Goal: Task Accomplishment & Management: Manage account settings

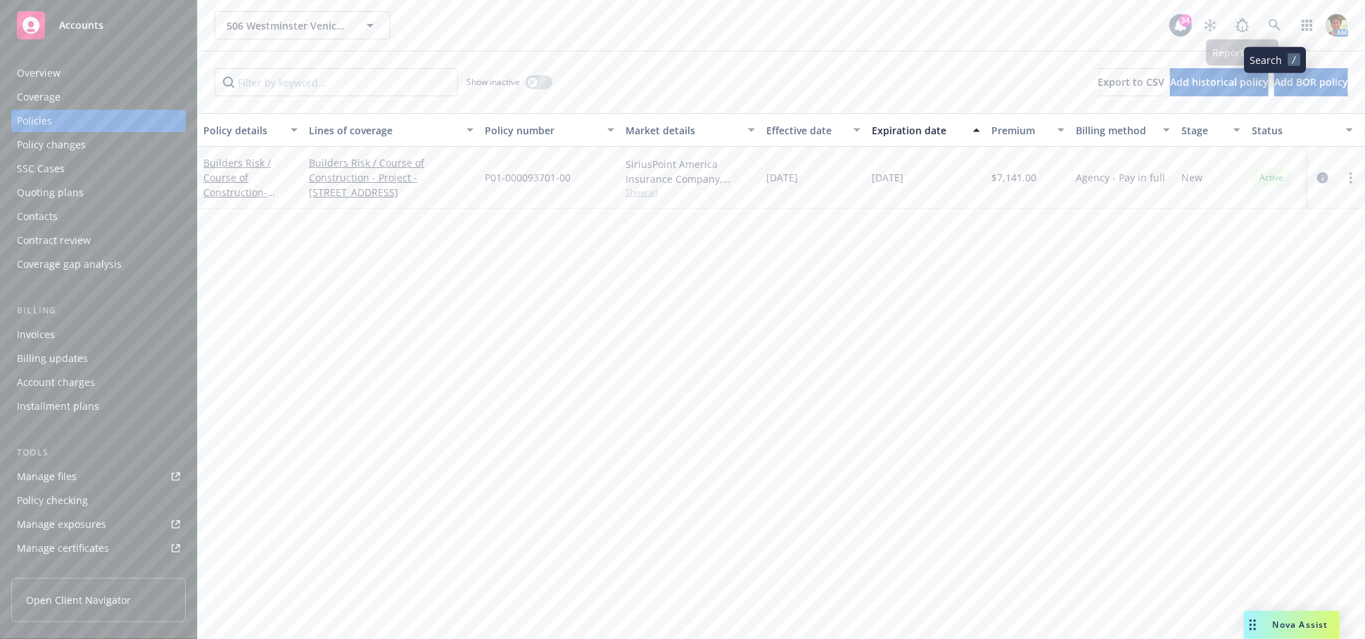
click at [1280, 22] on icon at bounding box center [1274, 25] width 13 height 13
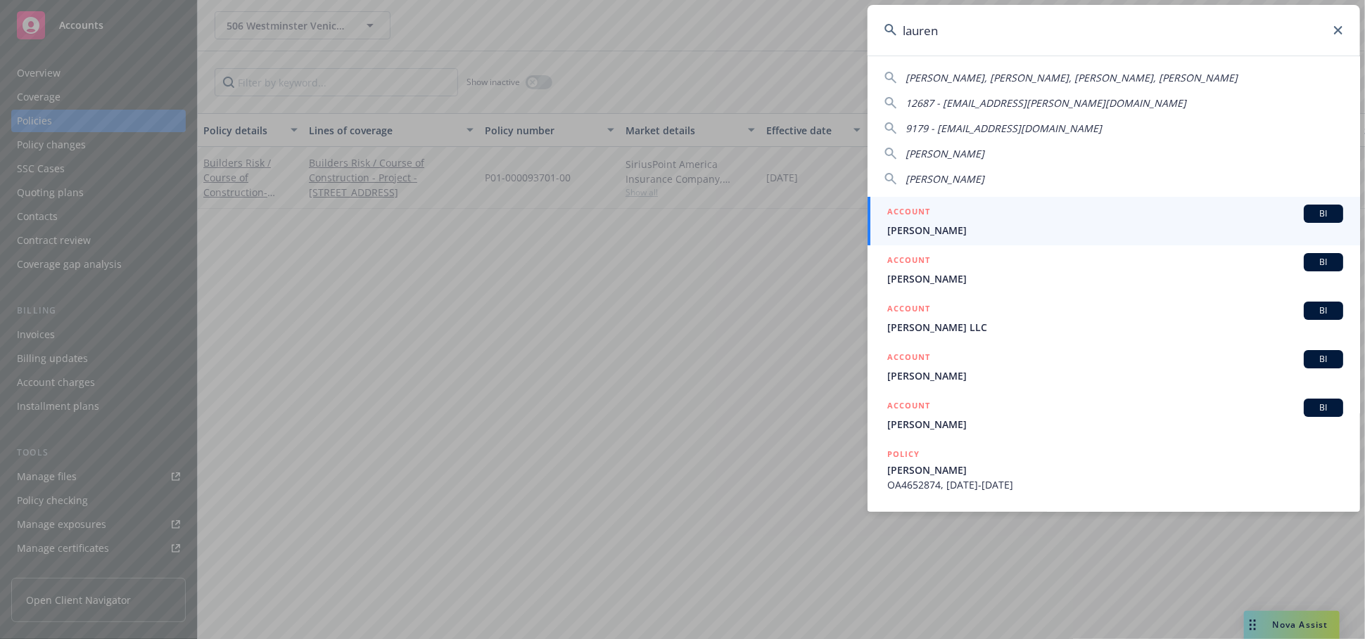
click at [1009, 75] on span "[PERSON_NAME], [PERSON_NAME], [PERSON_NAME], [PERSON_NAME]" at bounding box center [1071, 77] width 332 height 13
type input "[PERSON_NAME], [PERSON_NAME], [PERSON_NAME], [PERSON_NAME]"
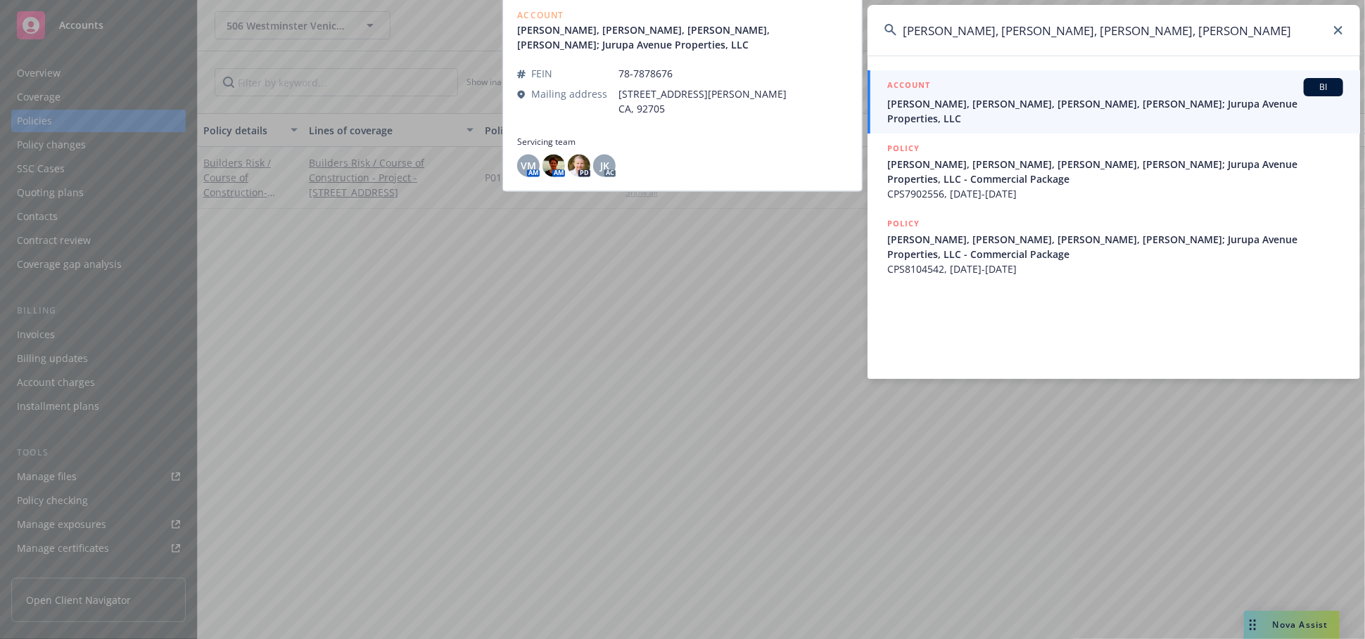
click at [1001, 95] on div "ACCOUNT BI" at bounding box center [1115, 87] width 456 height 18
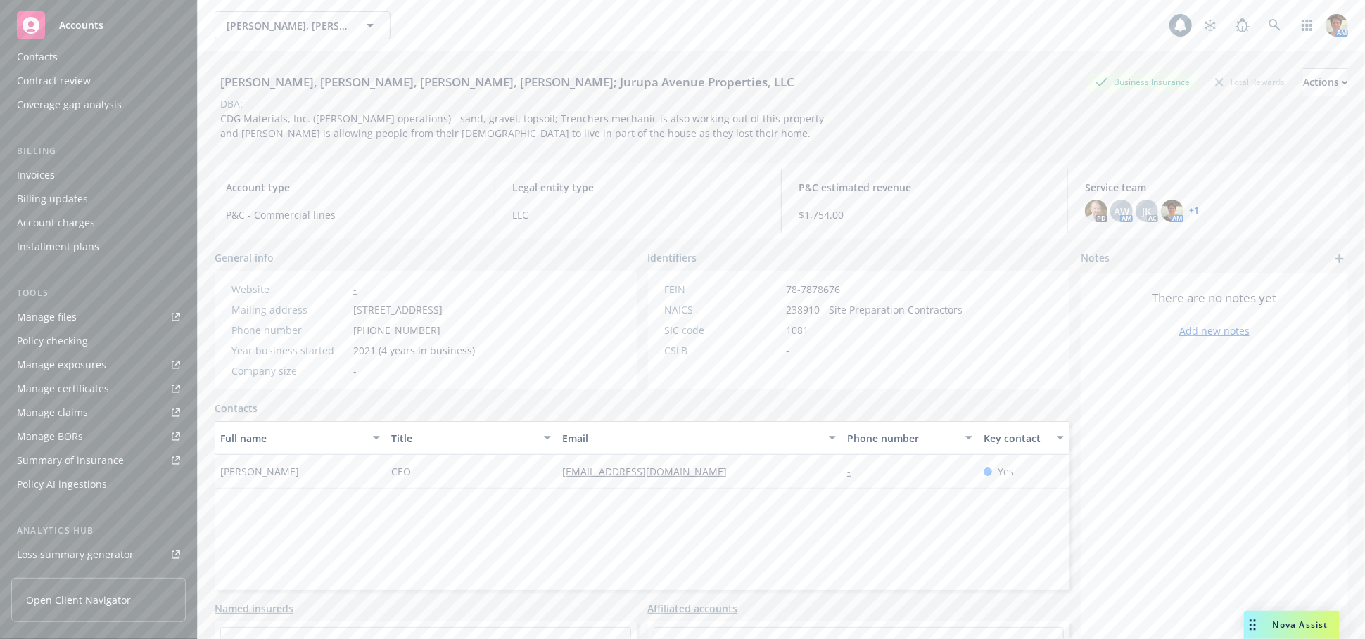
scroll to position [324, 0]
click at [67, 461] on div "Service team" at bounding box center [47, 460] width 60 height 23
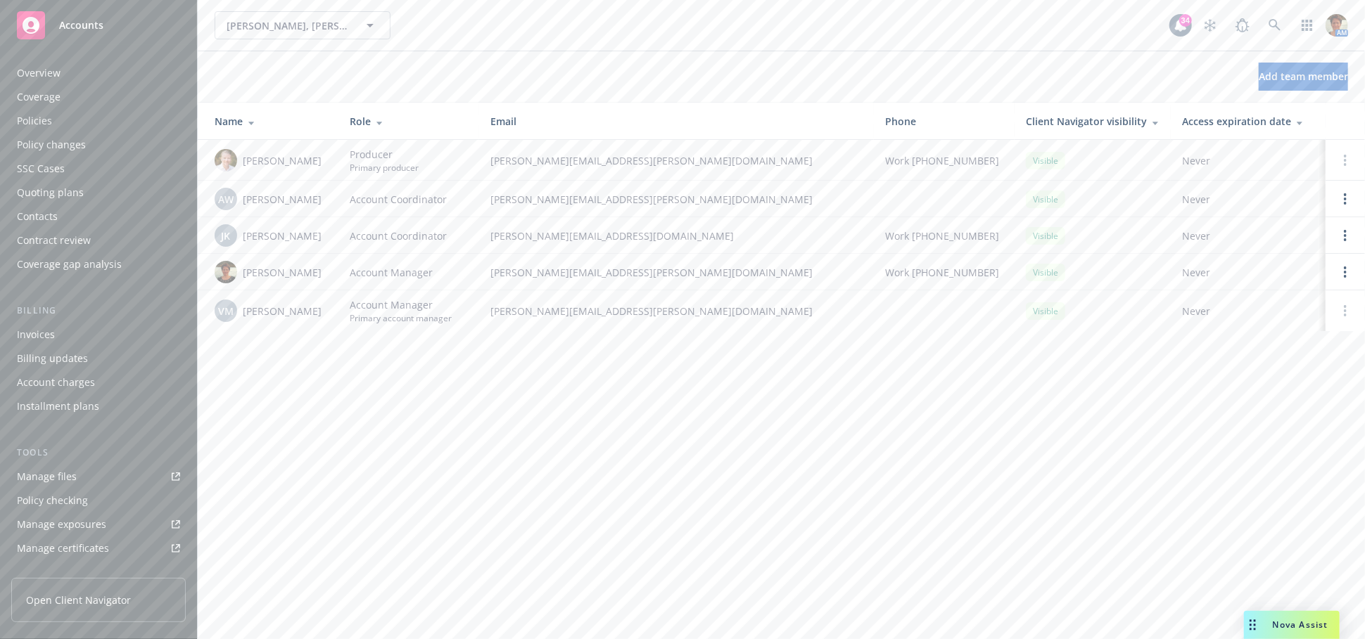
click at [70, 75] on div "Overview" at bounding box center [98, 73] width 163 height 23
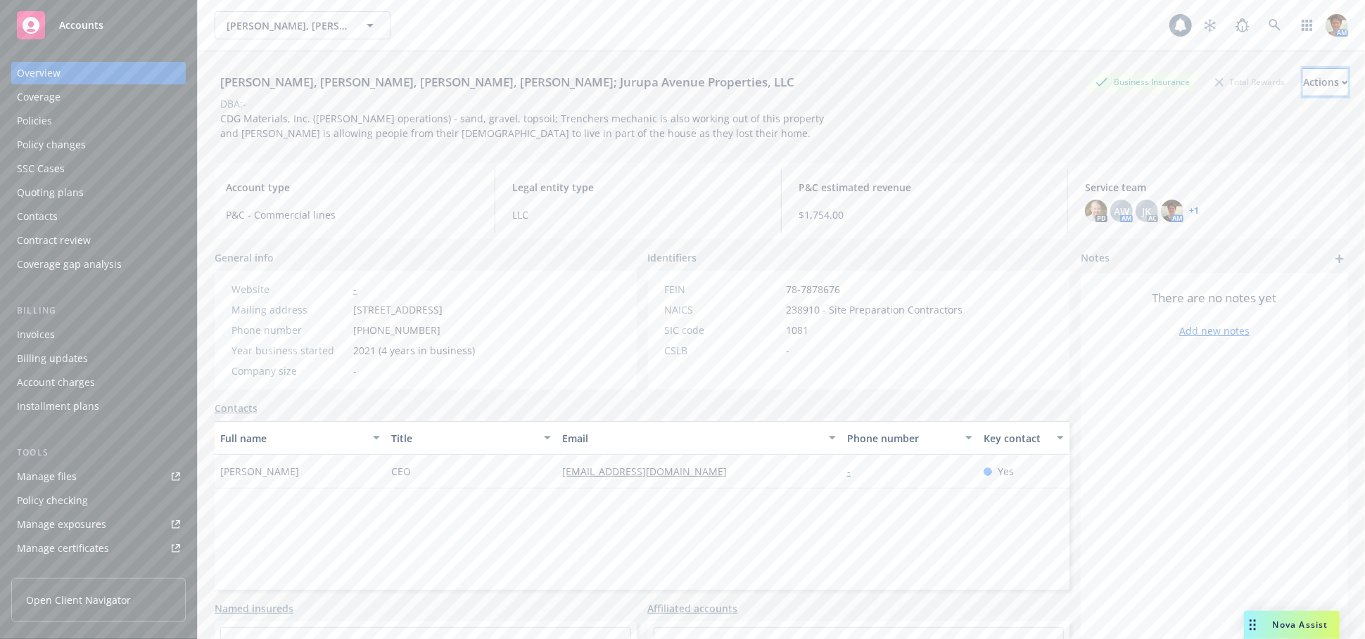
click at [1342, 82] on icon "button" at bounding box center [1344, 82] width 5 height 3
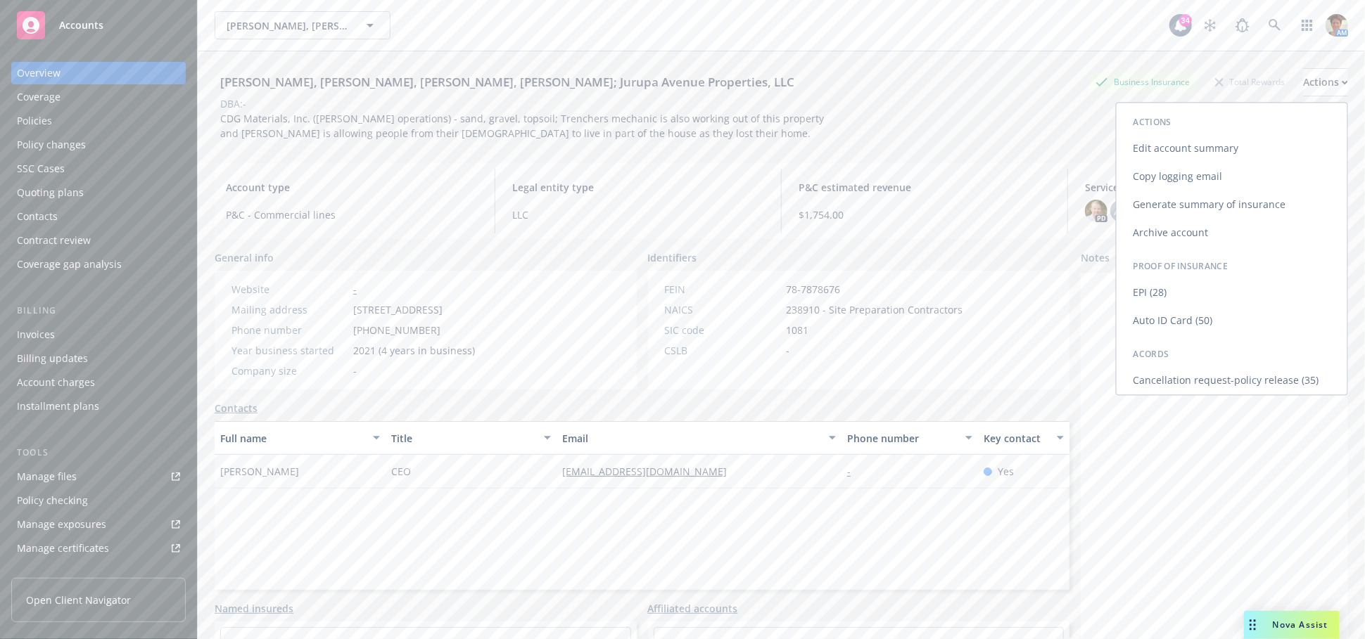
click at [1128, 178] on link "Copy logging email" at bounding box center [1231, 176] width 231 height 28
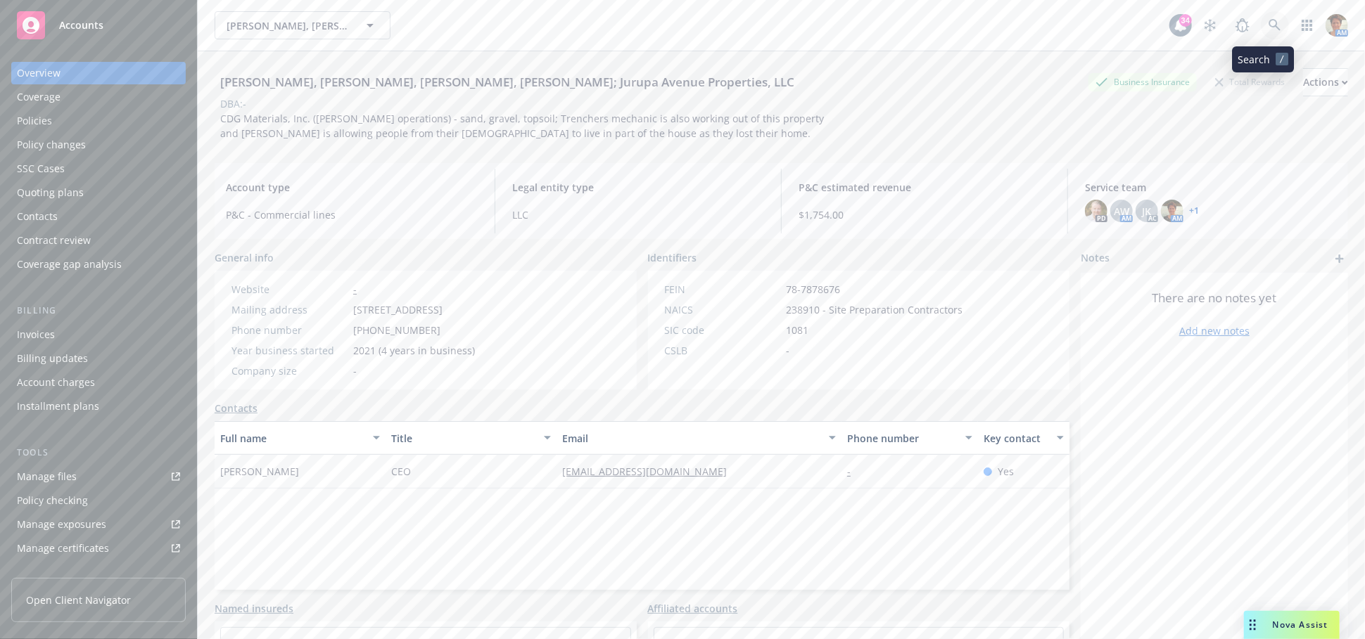
click at [1268, 31] on icon at bounding box center [1274, 25] width 13 height 13
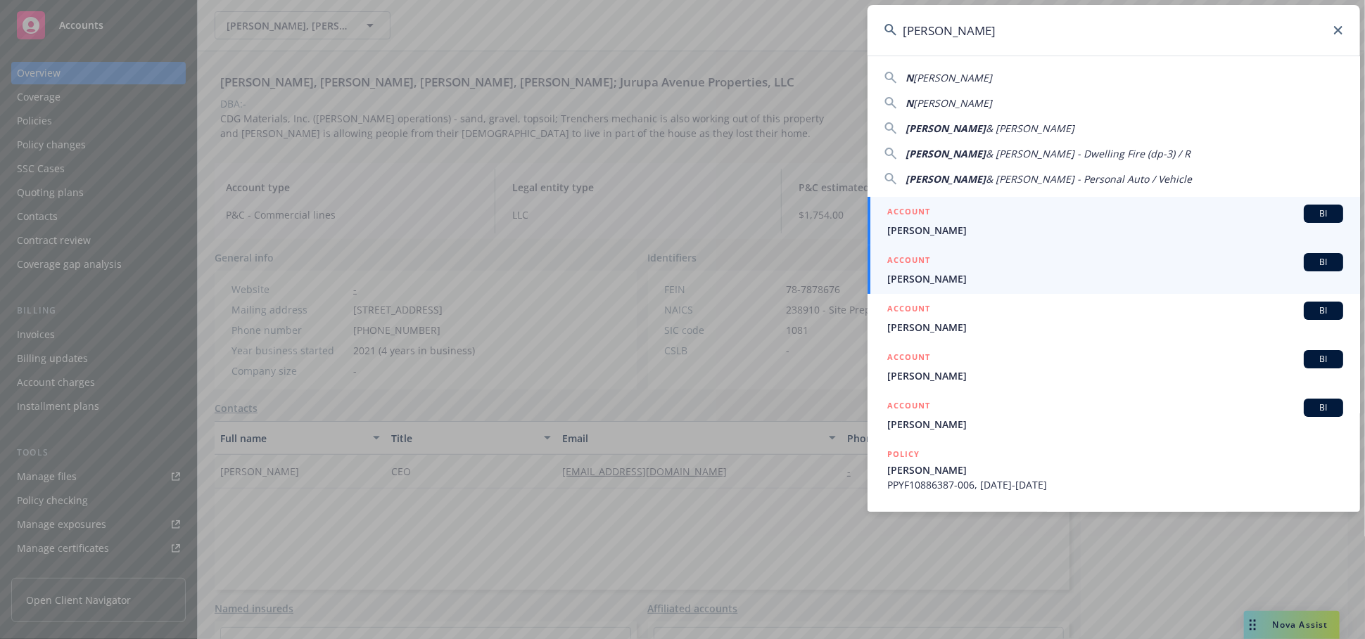
type input "Neil"
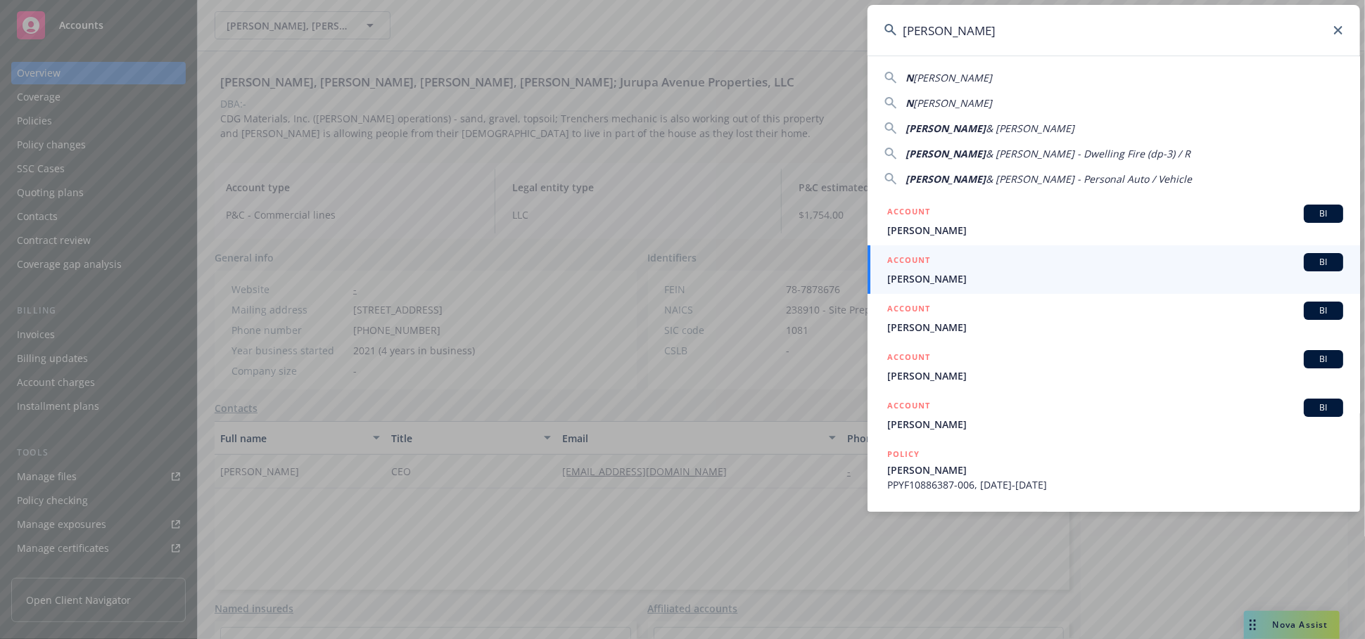
click at [966, 281] on span "Neil Patel" at bounding box center [1115, 279] width 456 height 15
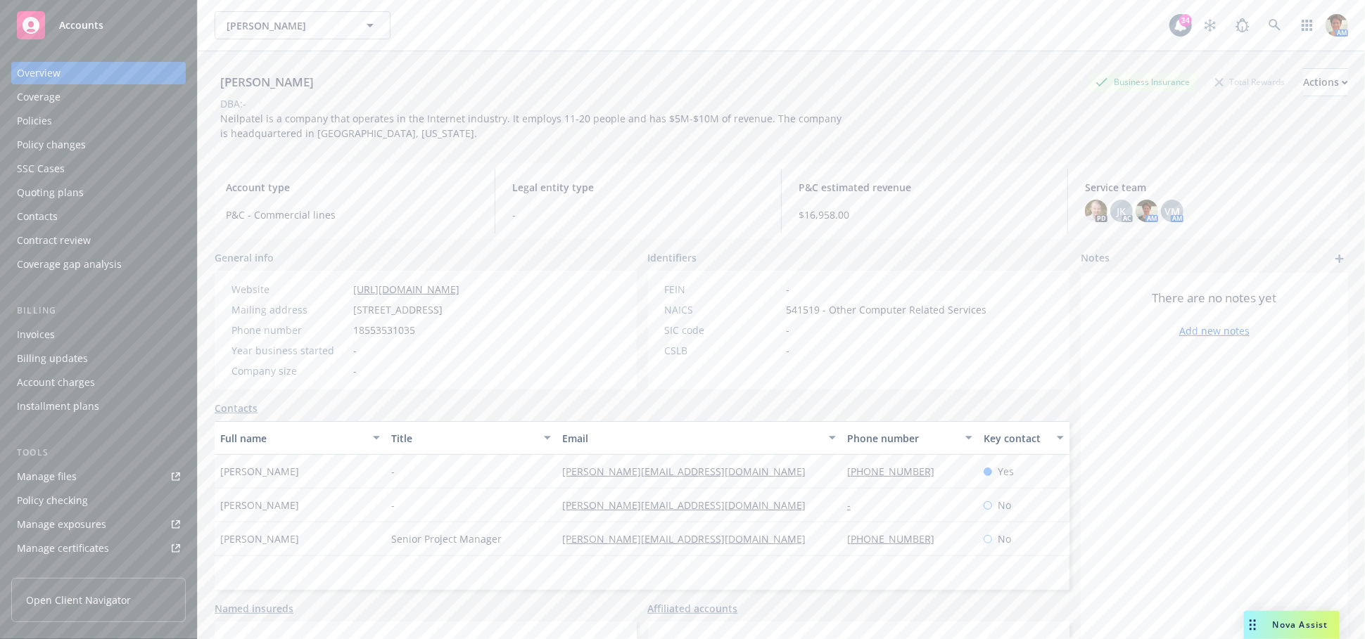
click at [68, 146] on div "Policy changes" at bounding box center [51, 145] width 69 height 23
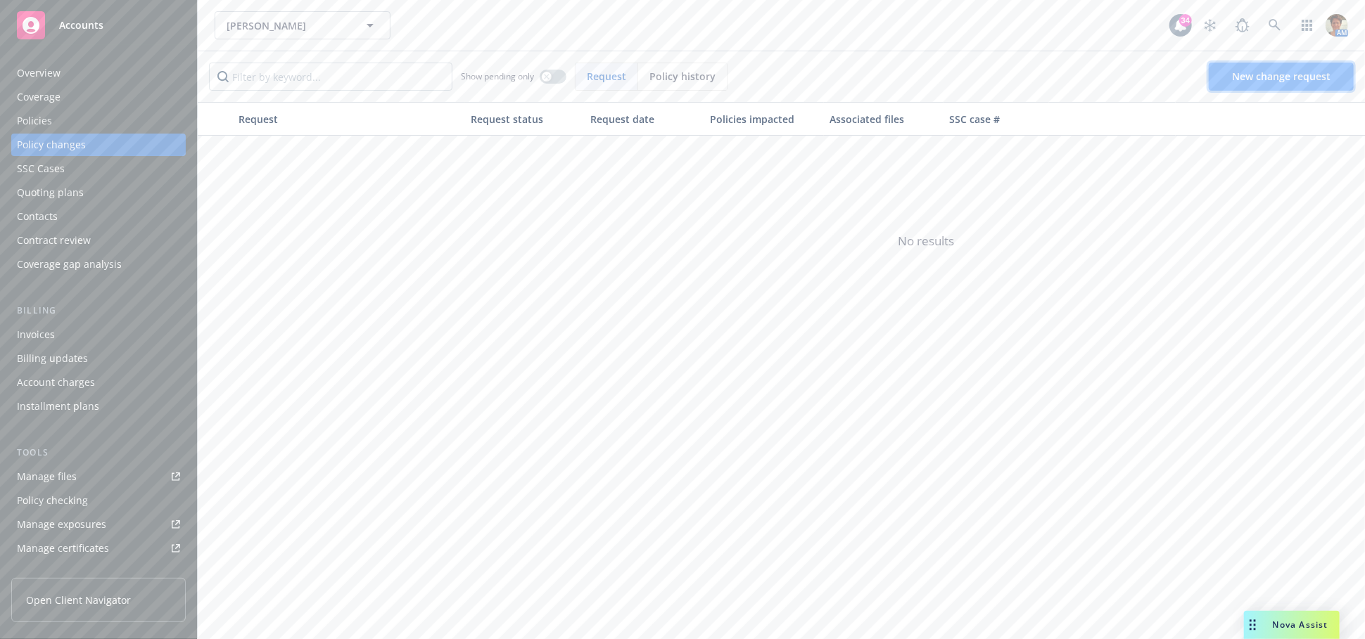
click at [1283, 76] on span "New change request" at bounding box center [1281, 76] width 98 height 13
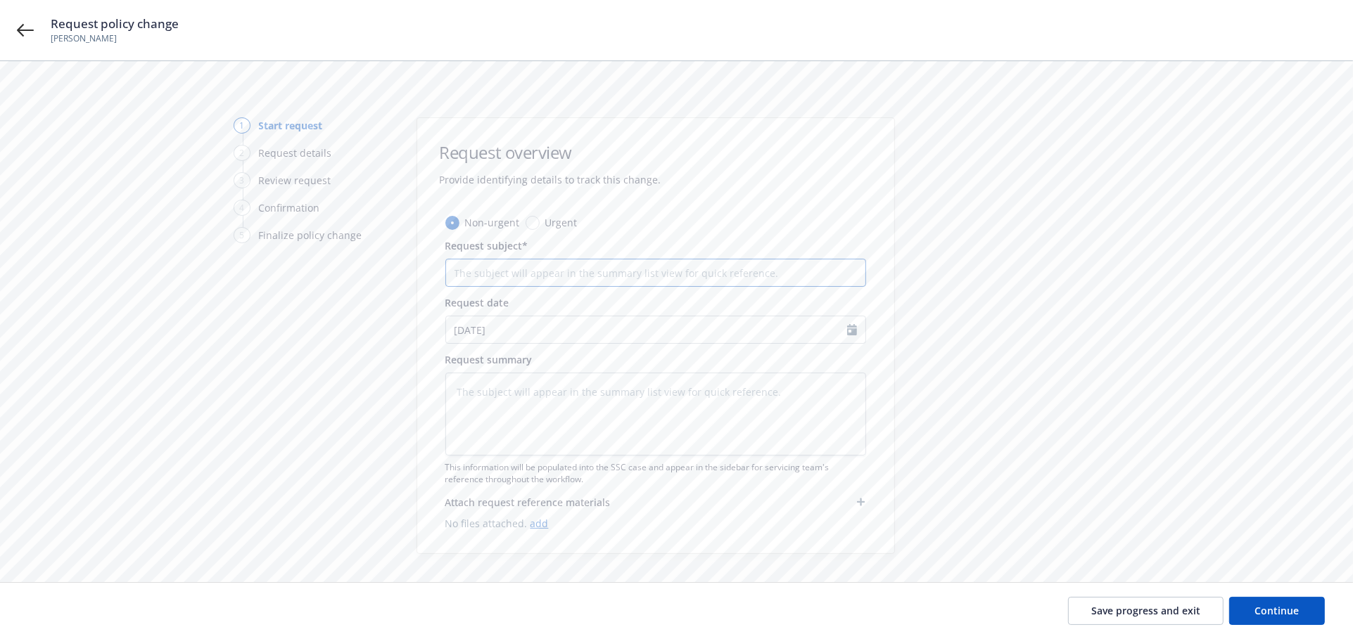
click at [493, 268] on input "Request subject*" at bounding box center [655, 273] width 421 height 28
type textarea "x"
type input "E"
type textarea "x"
type input "Ex"
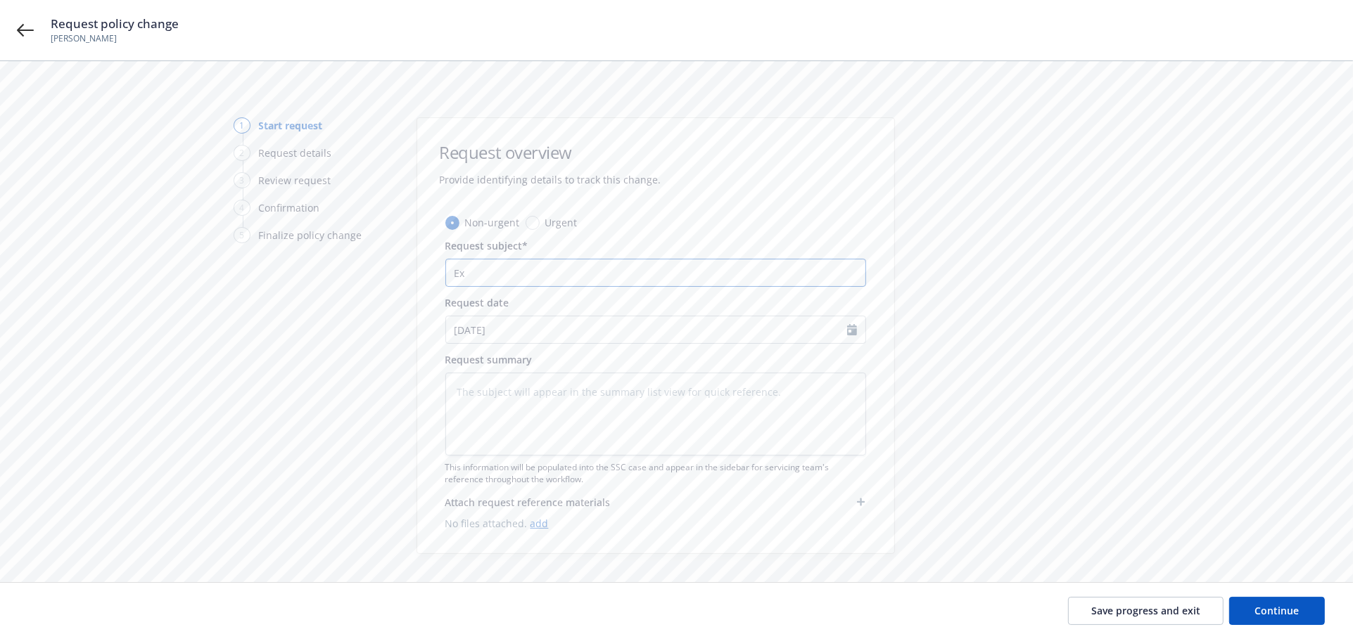
type textarea "x"
type input "Ext"
type textarea "x"
type input "Exte"
type textarea "x"
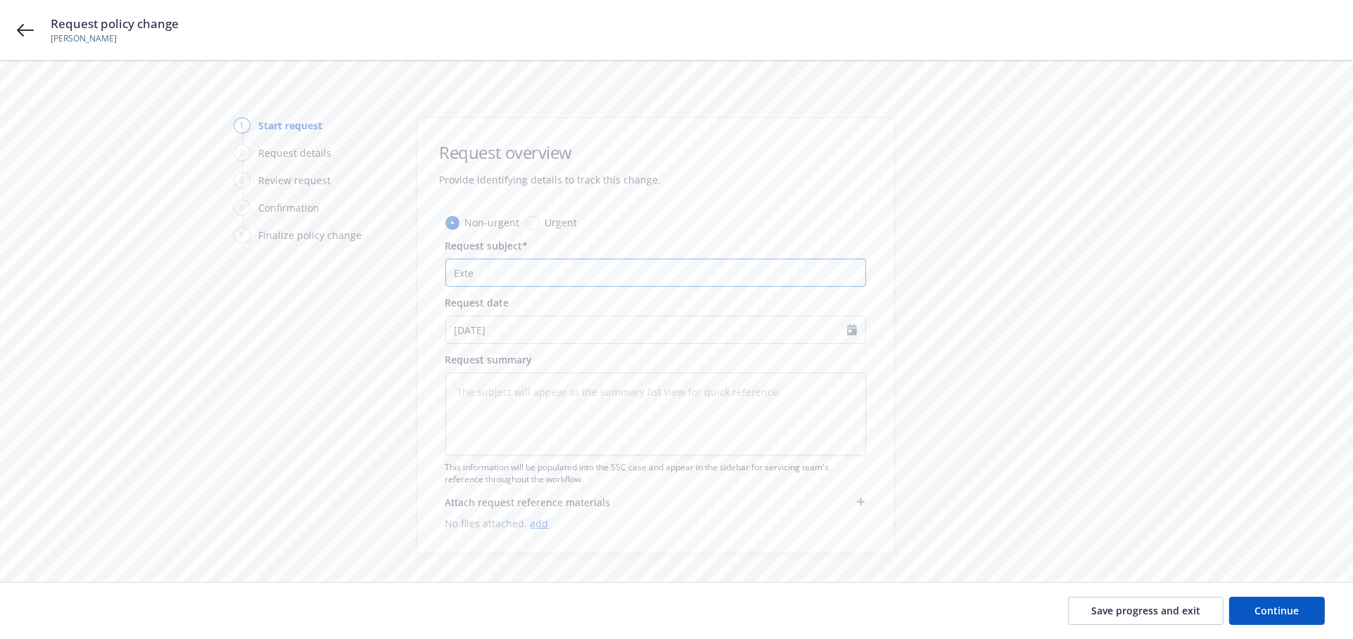
type input "Exten"
type textarea "x"
type input "Extend"
type textarea "x"
type input "Extend"
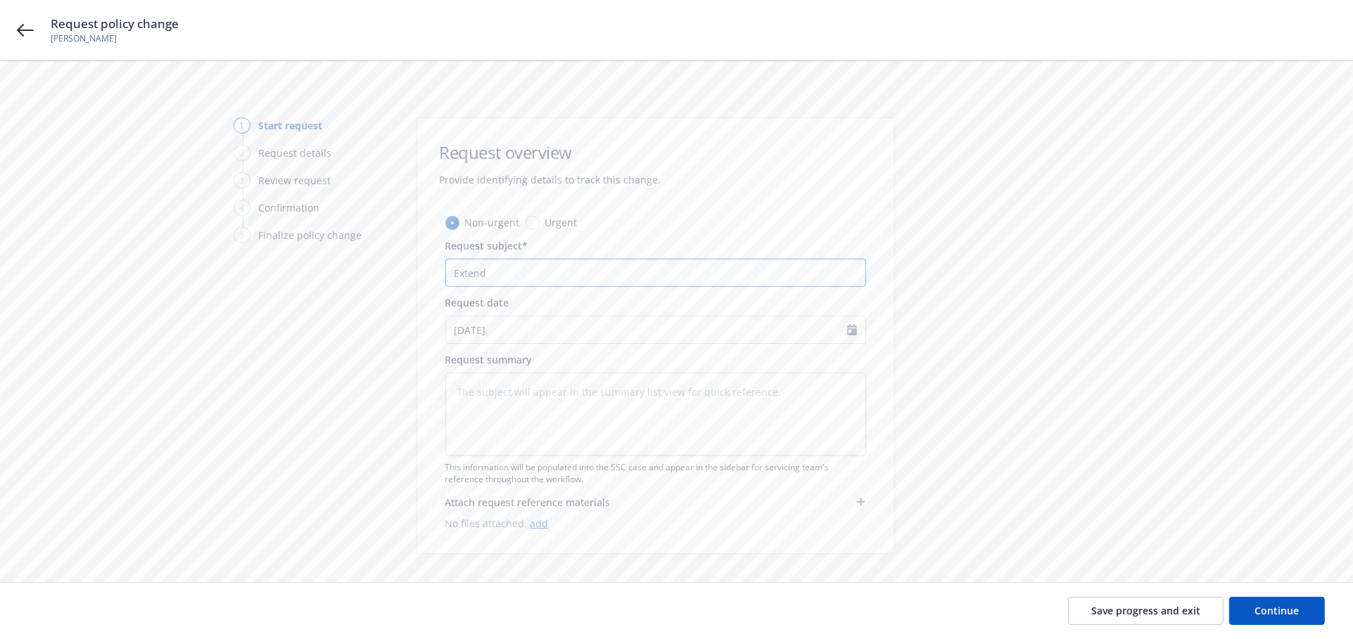
type textarea "x"
type input "Extend t"
type textarea "x"
type input "Extend to"
type textarea "x"
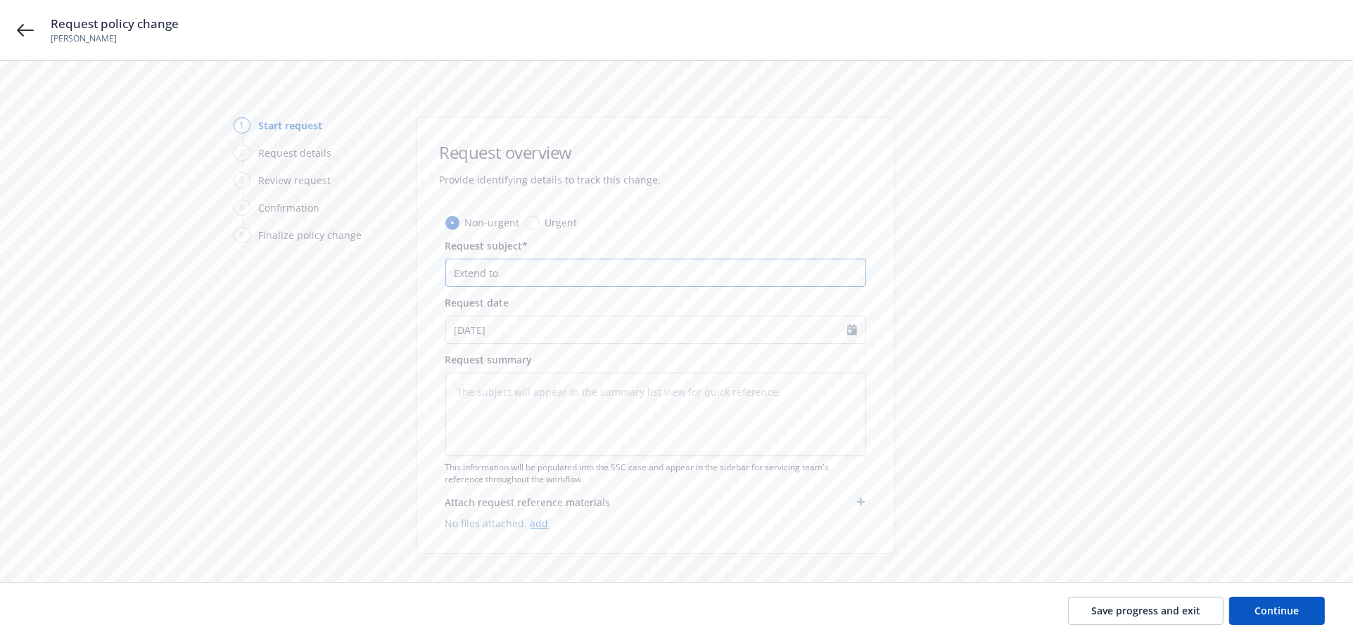
type input "Extend to"
type textarea "x"
type input "Extend to 0"
type textarea "x"
type input "Extend to 04"
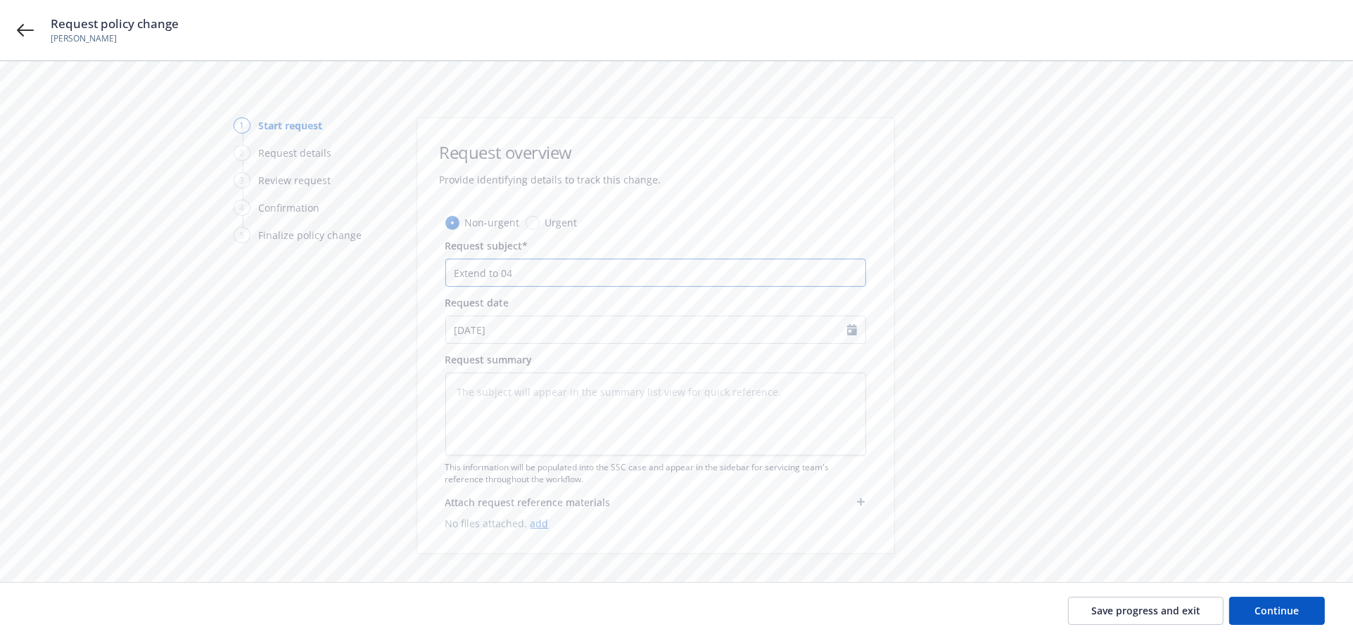
type textarea "x"
type input "Extend to 04/"
type textarea "x"
type input "Extend to 04/2"
type textarea "x"
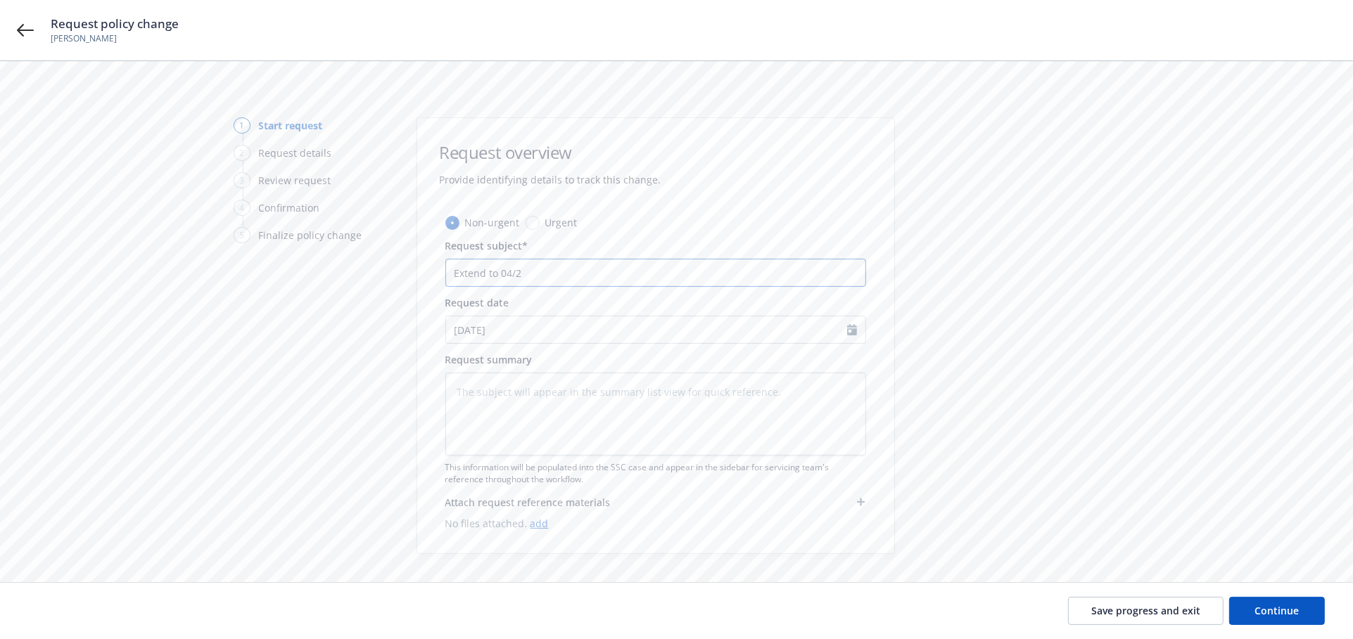
type input "Extend to 04/26"
type textarea "x"
type input "Extend to 04/26/"
type textarea "x"
type input "Extend to 04/26/2"
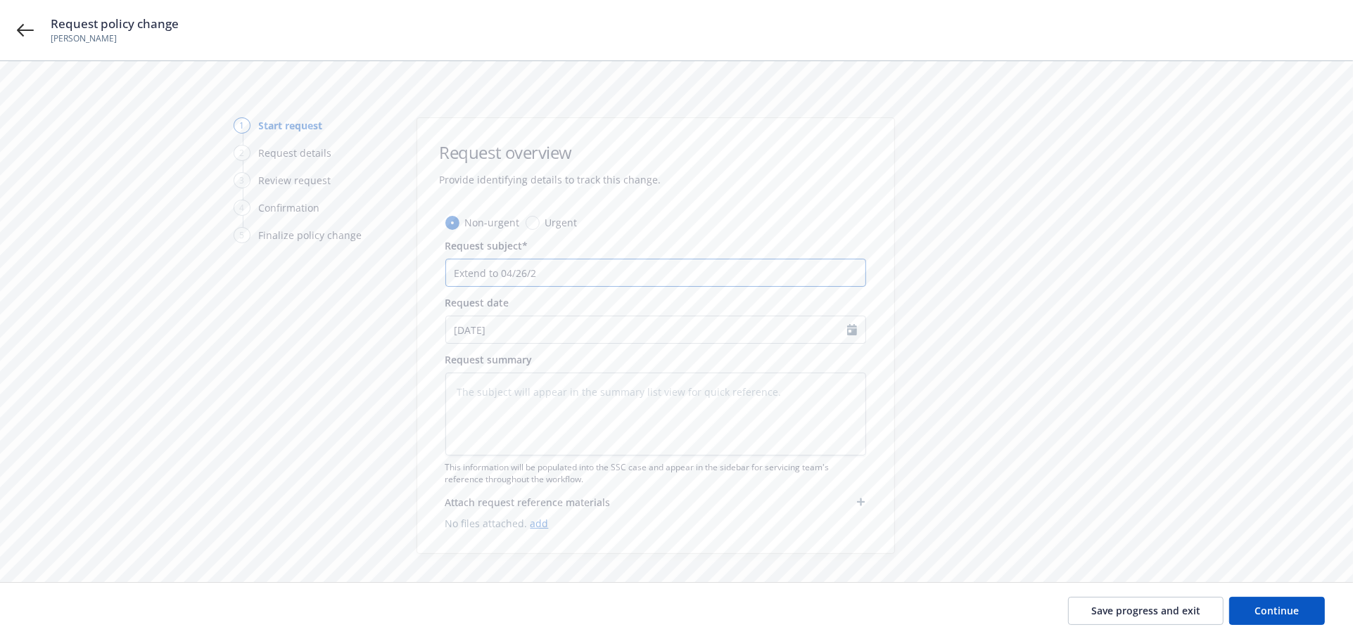
type textarea "x"
type input "Extend to 04/26/20"
type textarea "x"
type input "Extend to 04/26/202"
type textarea "x"
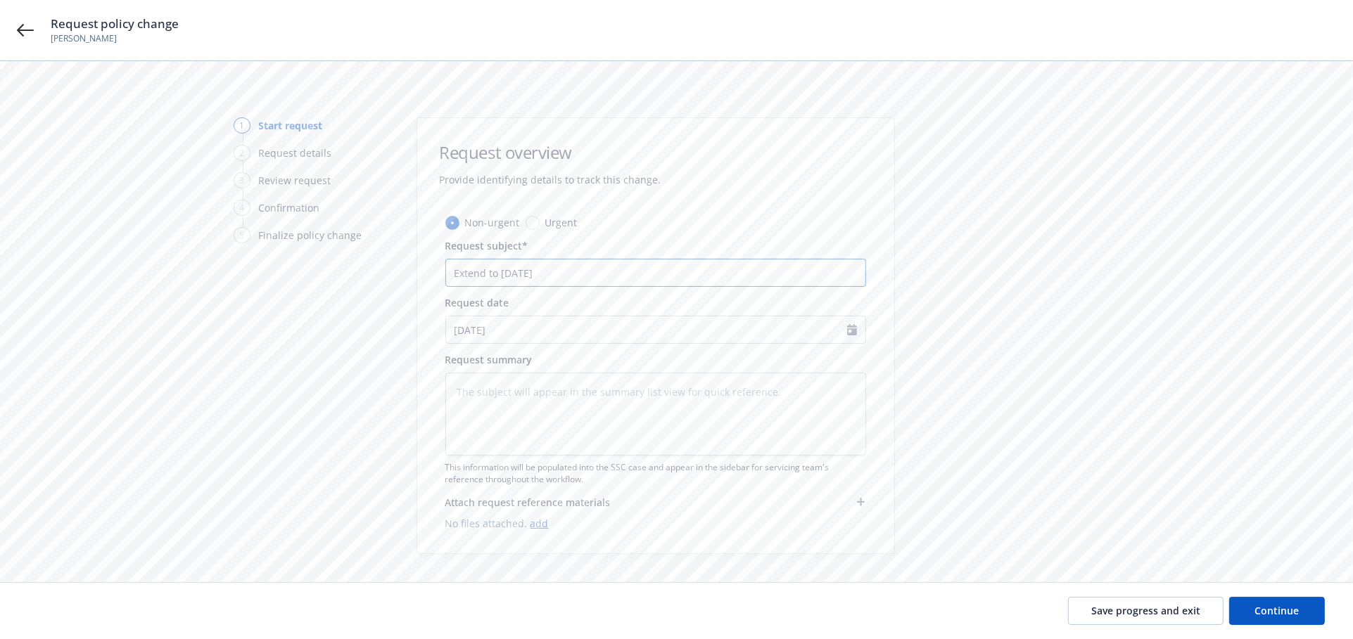
drag, startPoint x: 563, startPoint y: 273, endPoint x: 383, endPoint y: 277, distance: 180.8
click at [383, 277] on div "1 Start request 2 Request details 3 Review request 4 Confirmation 5 Finalize po…" at bounding box center [676, 335] width 1319 height 437
type input "Extend to 04/26/2026"
click at [529, 397] on textarea at bounding box center [655, 414] width 421 height 83
paste textarea "Extend to 04/26/2026"
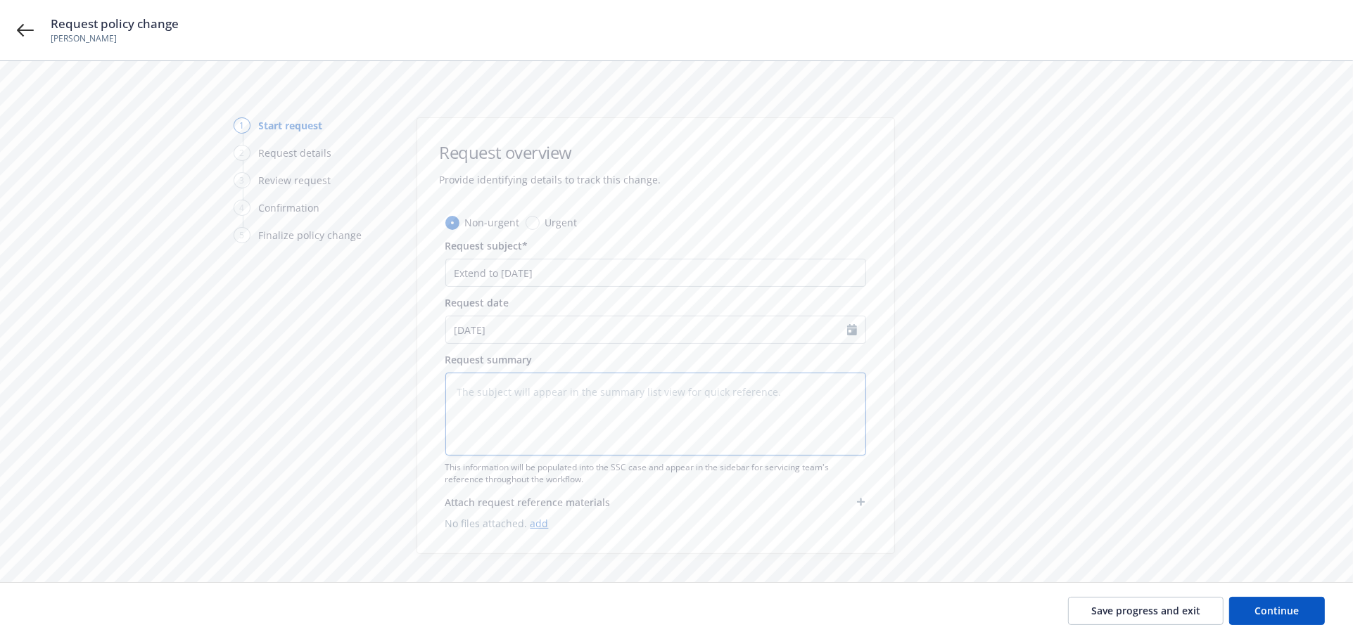
type textarea "x"
type textarea "Extend to 04/26/2026"
click at [1284, 604] on span "Continue" at bounding box center [1277, 610] width 44 height 13
type textarea "x"
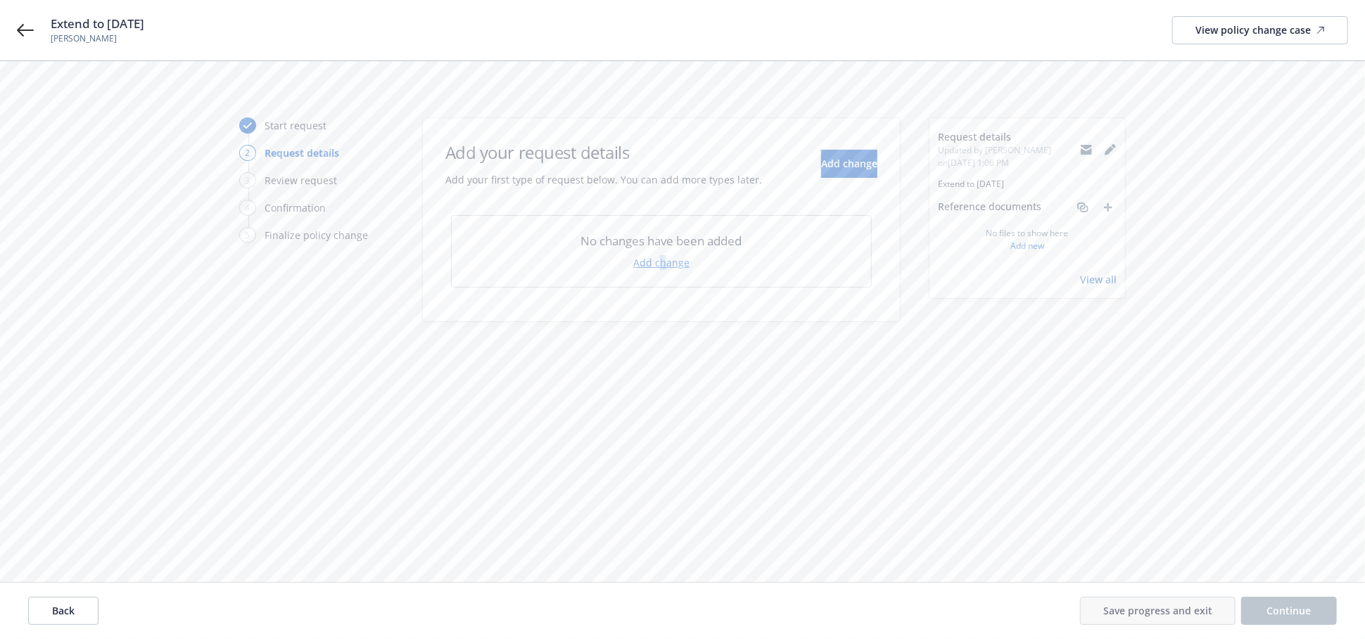
click at [663, 260] on link "Add change" at bounding box center [661, 262] width 56 height 15
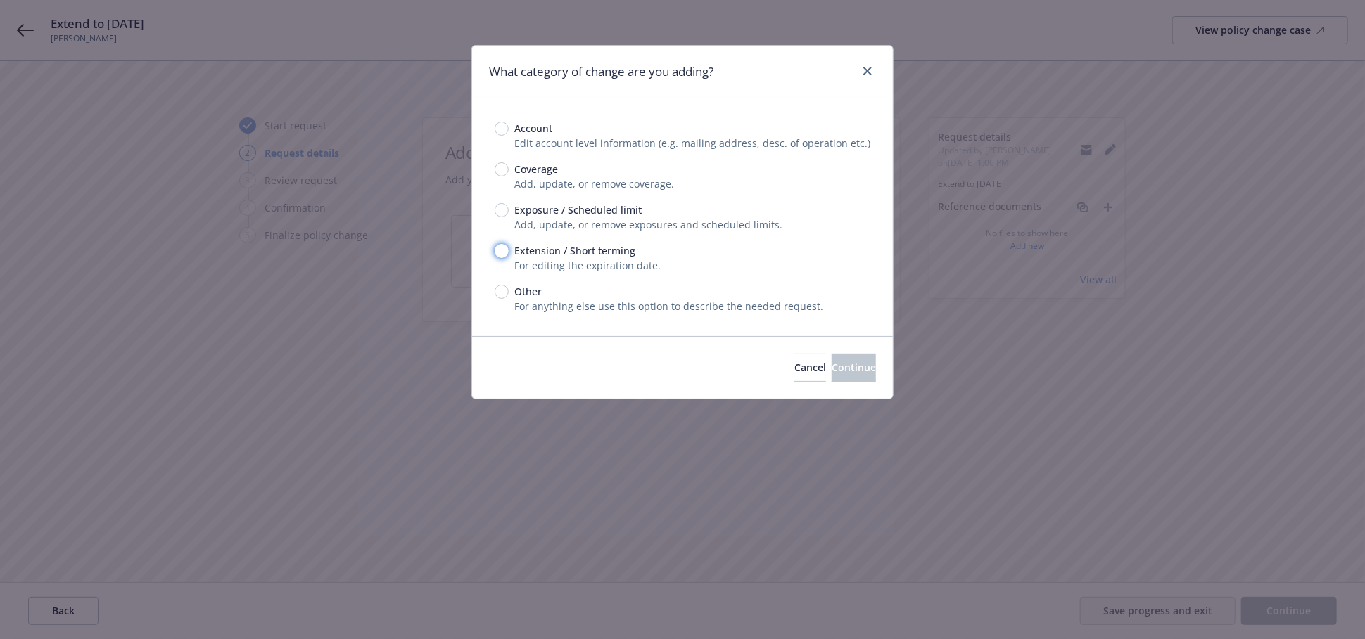
click at [499, 255] on input "Extension / Short terming" at bounding box center [501, 251] width 14 height 14
radio input "true"
click at [838, 362] on span "Continue" at bounding box center [853, 367] width 44 height 13
type textarea "x"
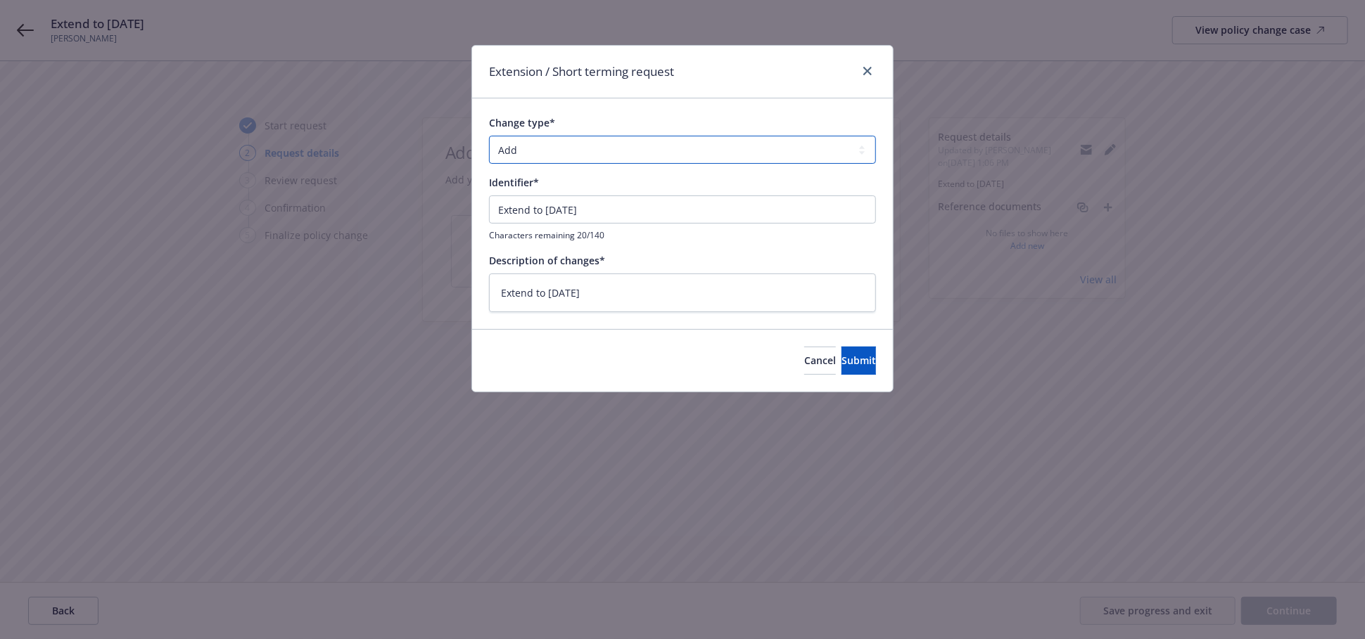
click at [535, 148] on select "Add Audit Change Remove" at bounding box center [682, 150] width 387 height 28
select select "CHANGE"
click at [489, 136] on select "Add Audit Change Remove" at bounding box center [682, 150] width 387 height 28
click at [855, 360] on button "Submit" at bounding box center [858, 361] width 34 height 28
type textarea "x"
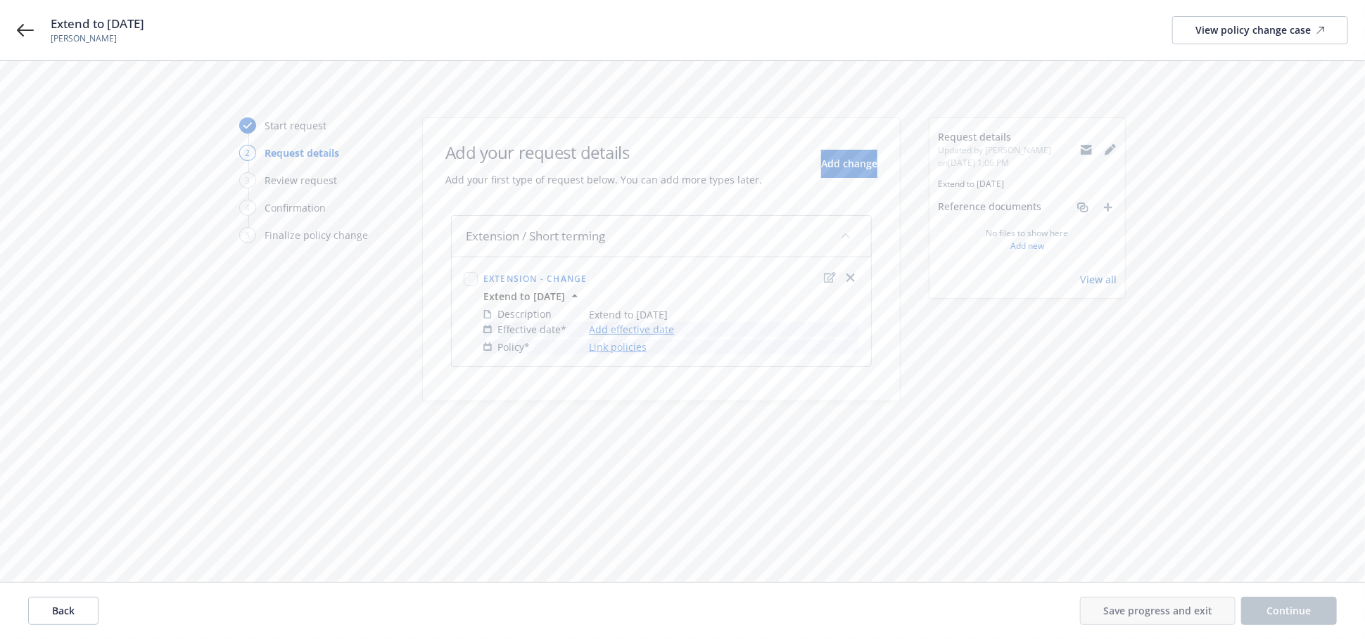
click at [656, 330] on link "Add effective date" at bounding box center [631, 329] width 85 height 15
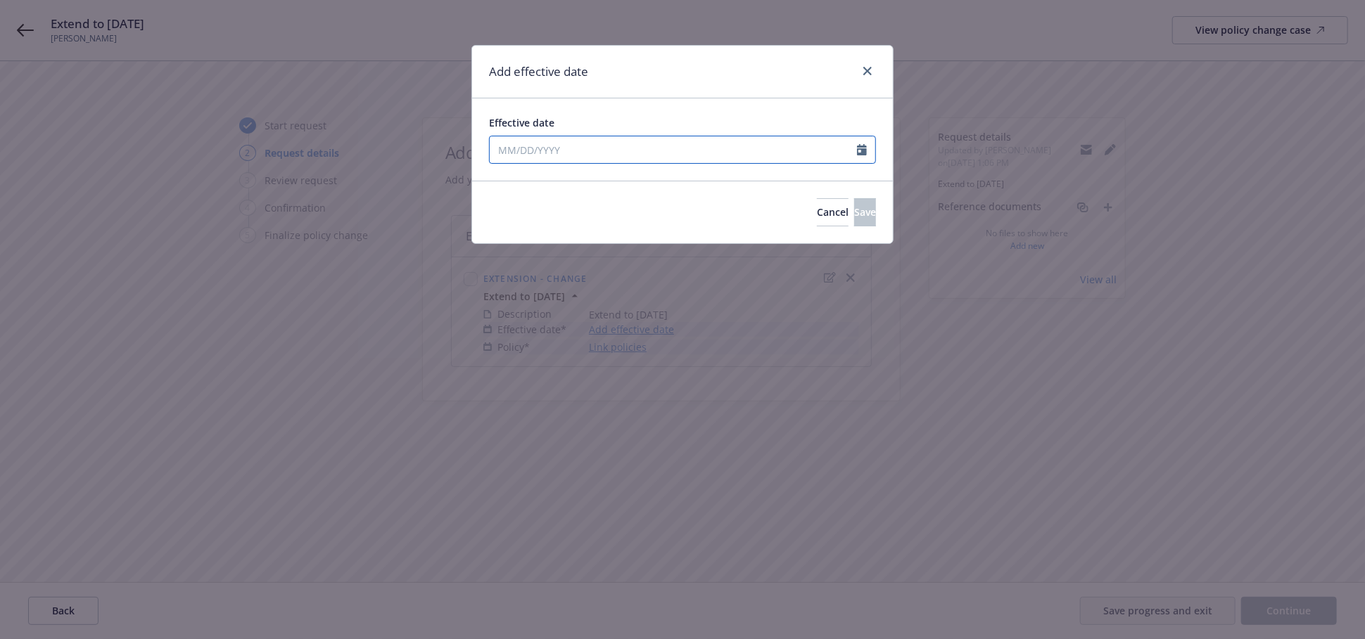
select select "9"
click at [613, 150] on input "Effective date" at bounding box center [673, 149] width 367 height 27
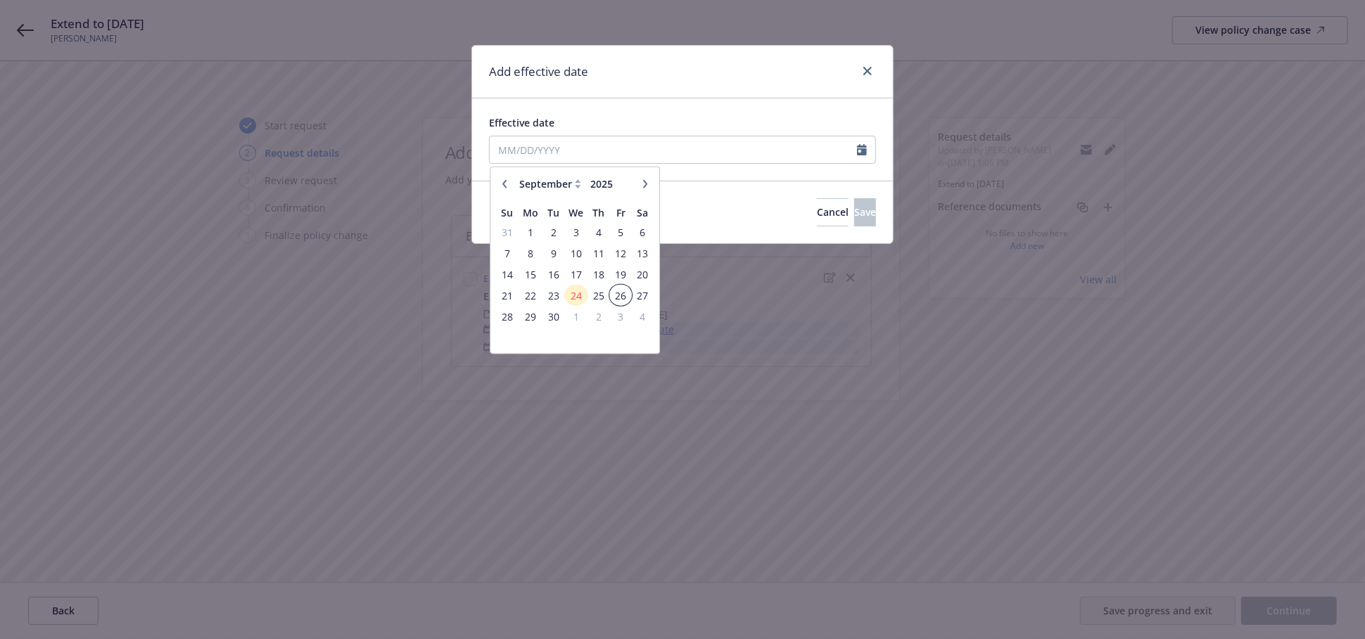
click at [615, 292] on span "26" at bounding box center [620, 295] width 19 height 18
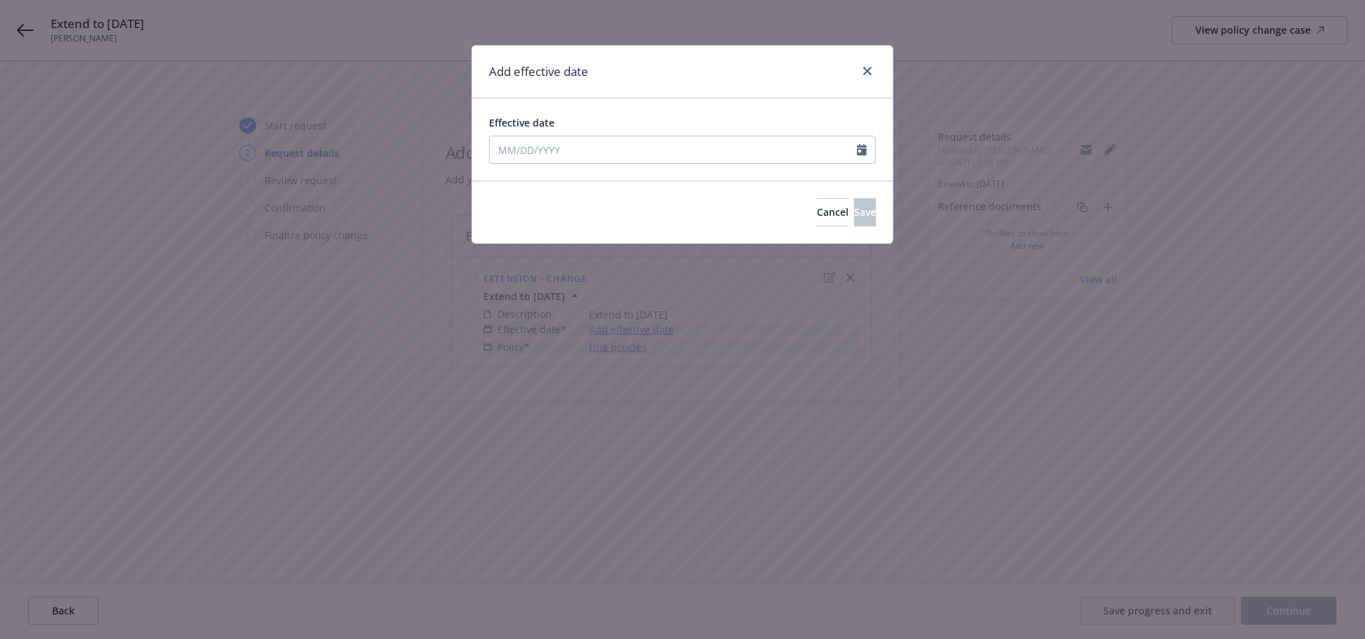
type input "09/26/2025"
click at [854, 210] on span "Save" at bounding box center [865, 211] width 22 height 13
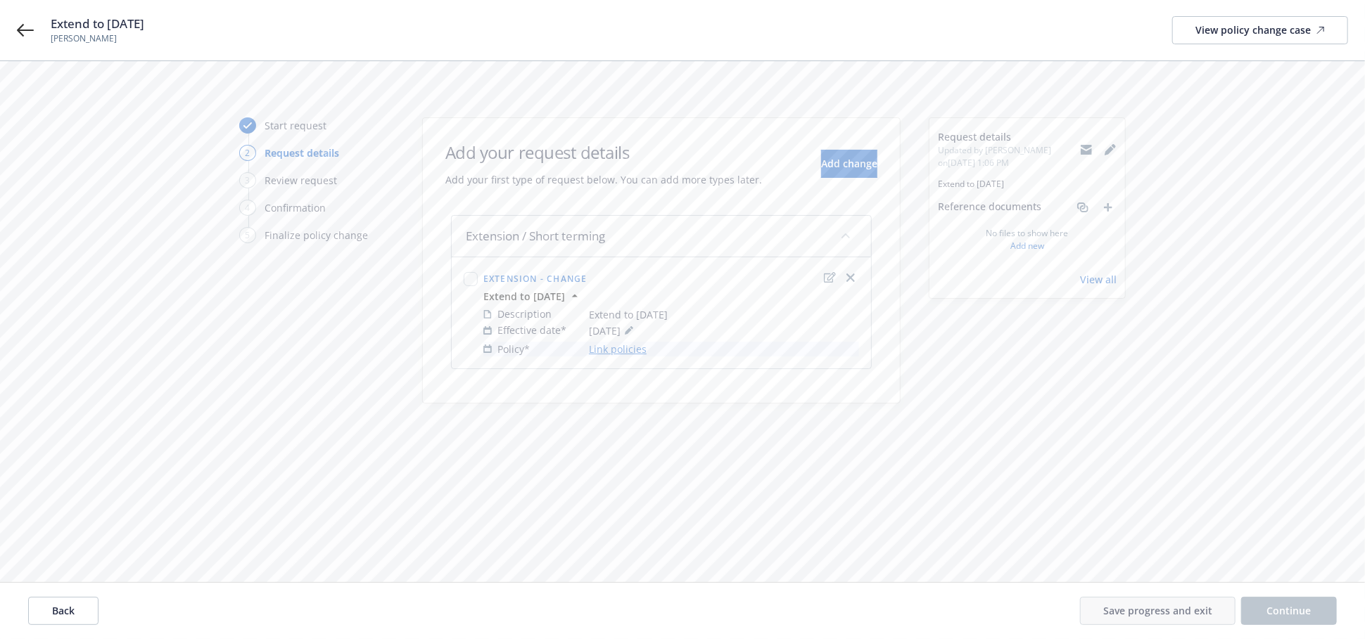
click at [621, 347] on link "Link policies" at bounding box center [618, 349] width 58 height 15
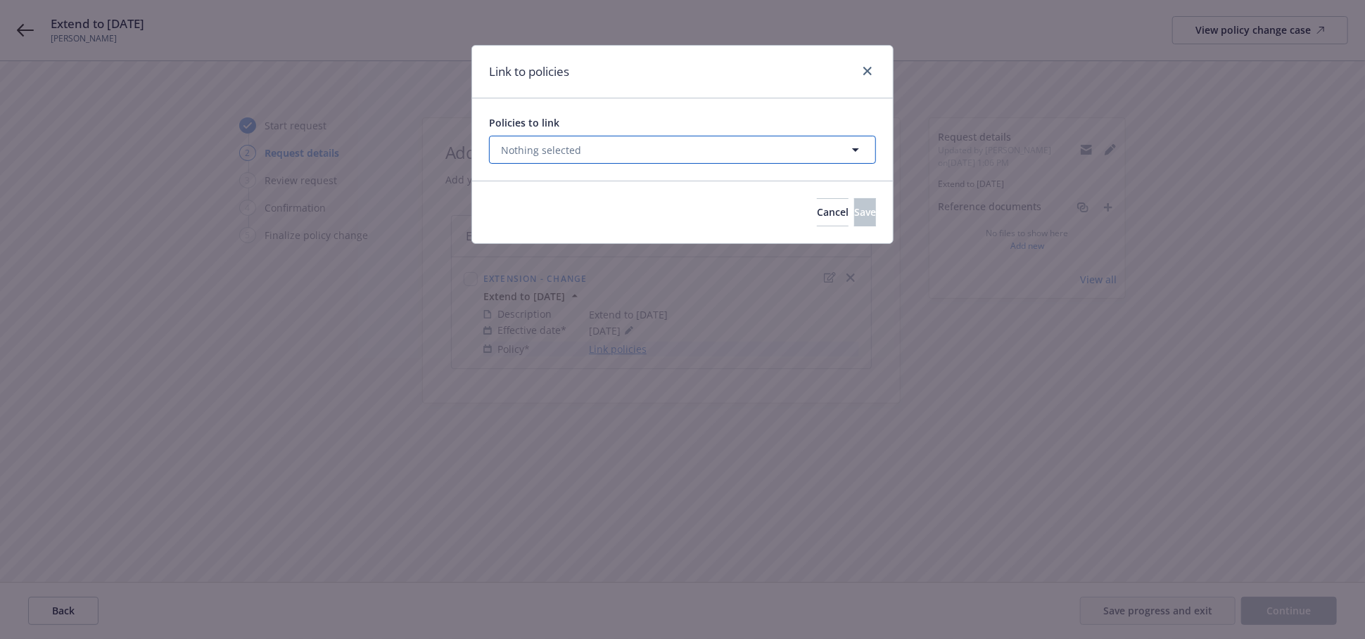
click at [596, 148] on button "Nothing selected" at bounding box center [682, 150] width 387 height 28
select select "ACTIVE"
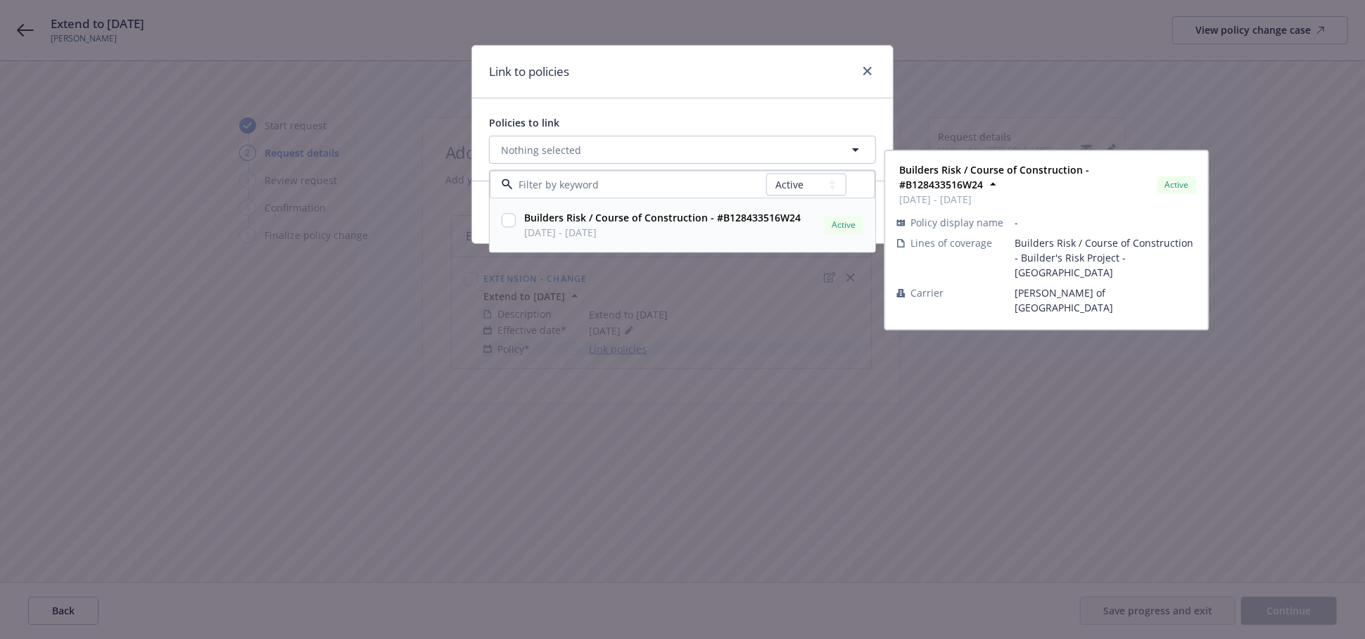
click at [511, 223] on input "checkbox" at bounding box center [509, 221] width 14 height 14
checkbox input "true"
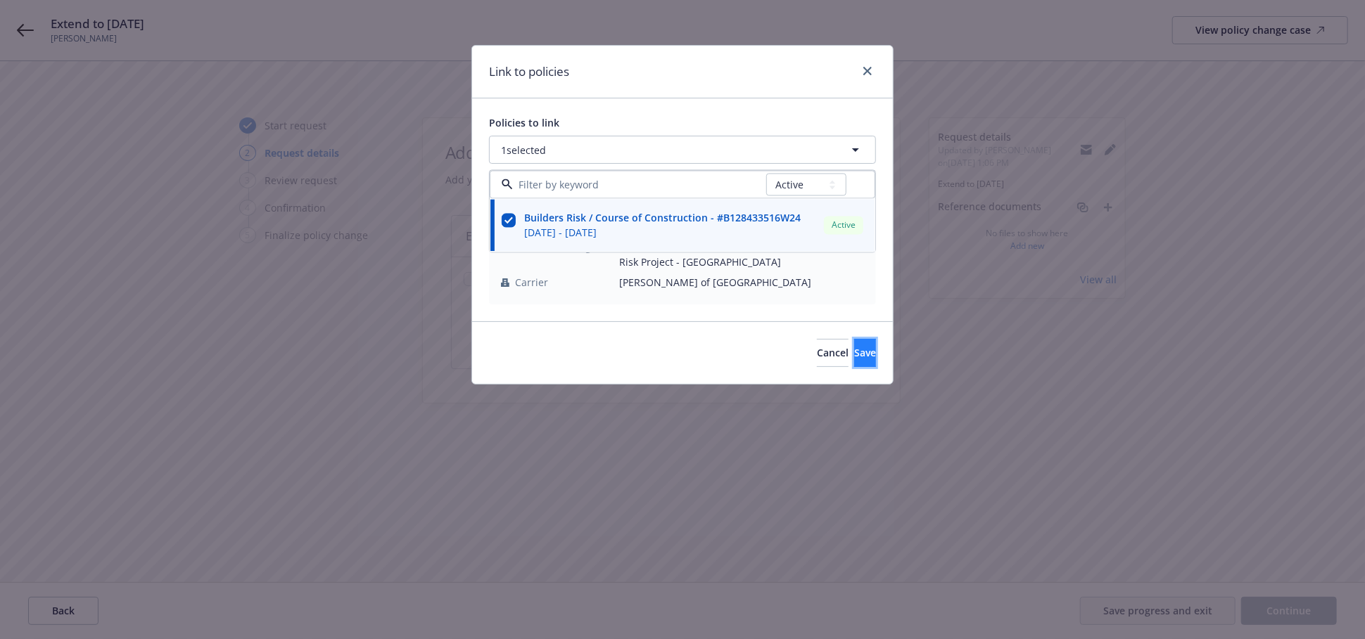
click at [857, 357] on button "Save" at bounding box center [865, 353] width 22 height 28
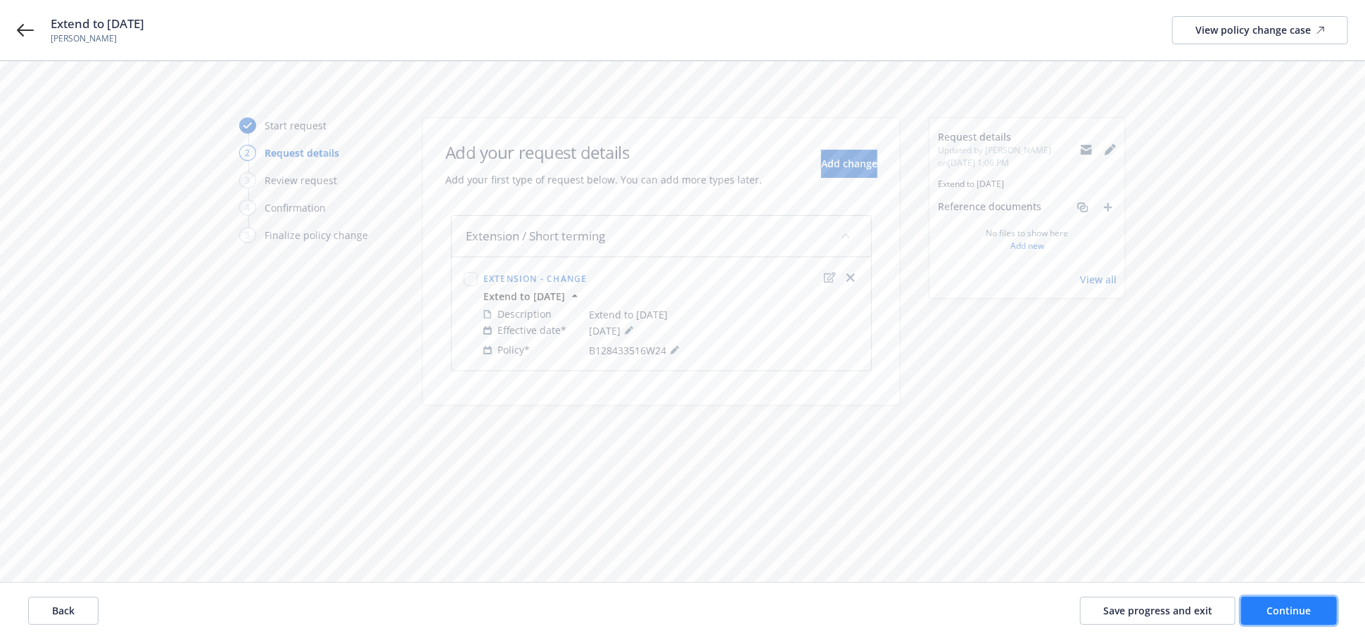
click at [1279, 617] on span "Continue" at bounding box center [1289, 610] width 44 height 13
click at [1305, 607] on span "Continue" at bounding box center [1289, 610] width 44 height 13
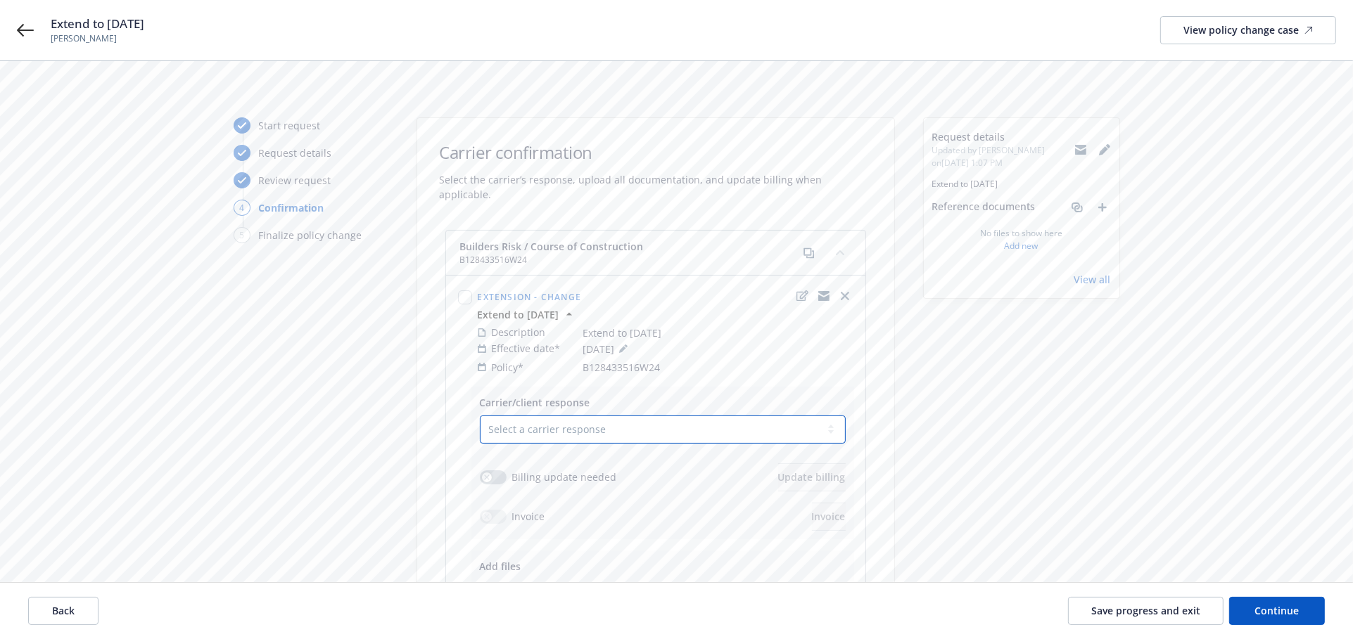
click at [623, 423] on select "Select a carrier response Accepted Accepted with revision No endorsement needed…" at bounding box center [663, 430] width 366 height 28
select select "ACCEPTED"
click at [480, 416] on select "Select a carrier response Accepted Accepted with revision No endorsement needed…" at bounding box center [663, 430] width 366 height 28
click at [485, 475] on icon "button" at bounding box center [487, 478] width 6 height 6
click at [792, 471] on span "Update billing" at bounding box center [812, 477] width 68 height 13
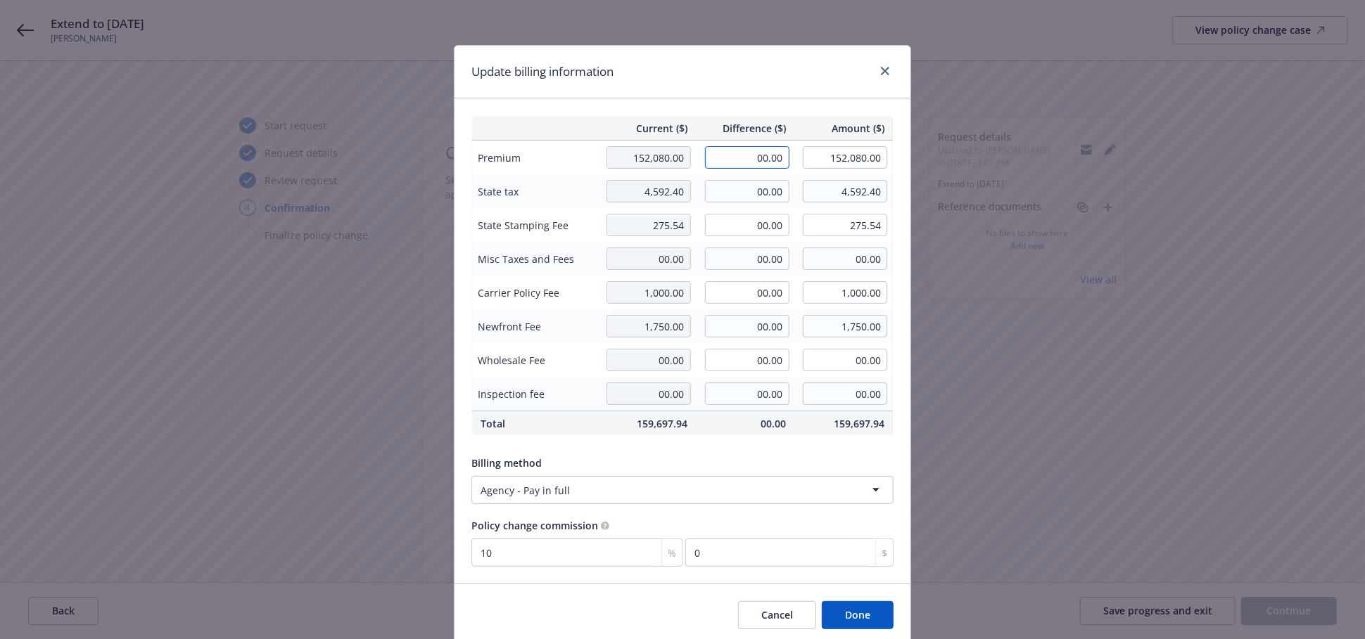
click at [749, 159] on input "00.00" at bounding box center [747, 157] width 84 height 23
type input "160,001.46"
type input "312,081.46"
type input "16000.15"
type input "4,800.04"
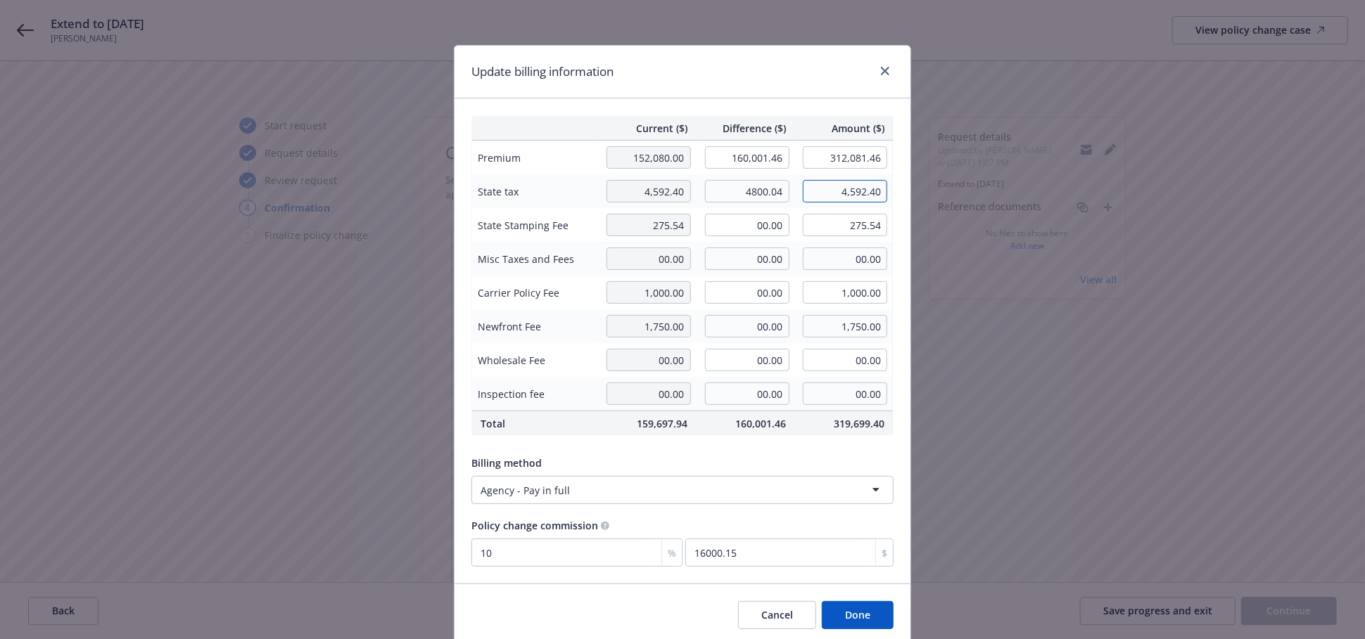
type input "9,392.44"
type input "288.07"
type input "563.61"
type input "750.00"
type input "2,500.00"
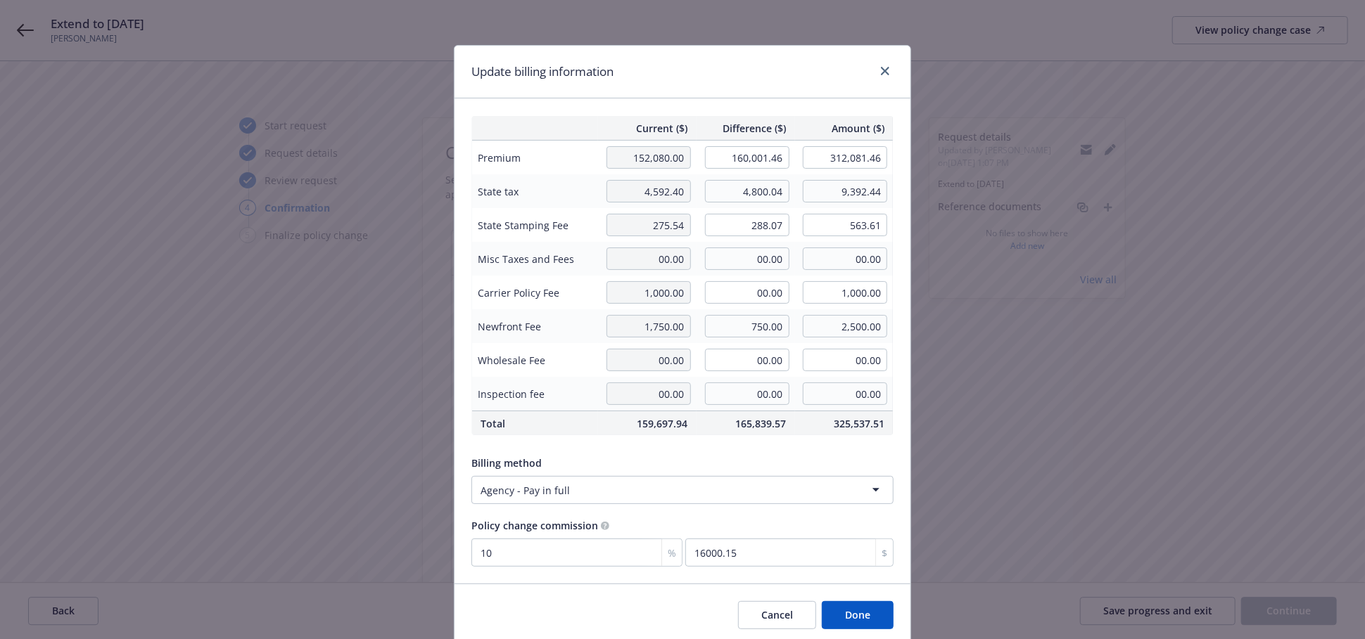
click at [840, 608] on button "Done" at bounding box center [858, 615] width 72 height 28
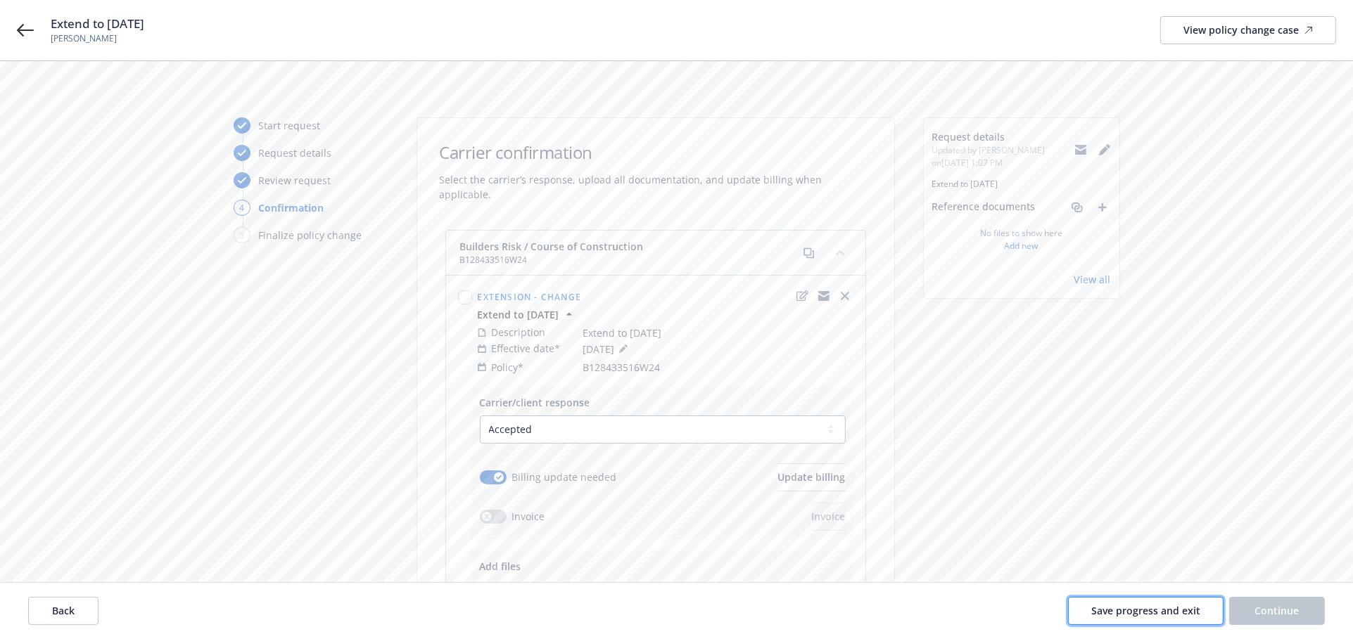
click at [1124, 613] on span "Save progress and exit" at bounding box center [1145, 610] width 109 height 13
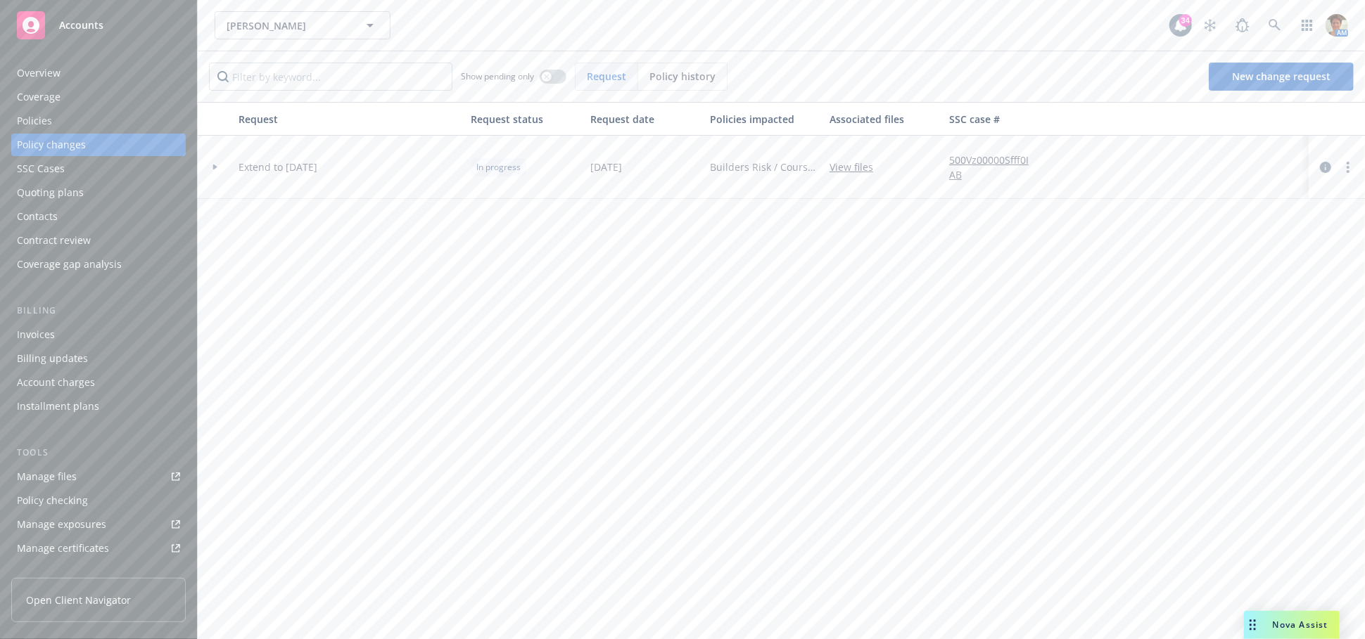
click at [50, 115] on div "Policies" at bounding box center [34, 121] width 35 height 23
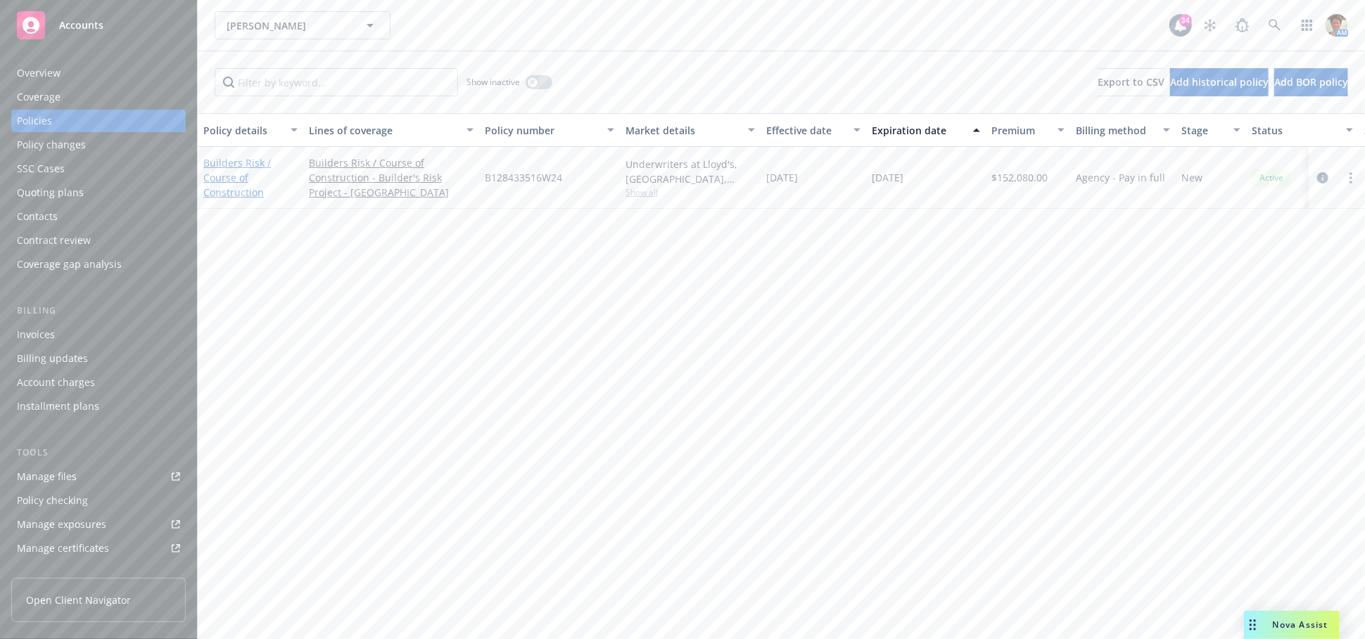
click at [241, 188] on link "Builders Risk / Course of Construction" at bounding box center [237, 177] width 68 height 43
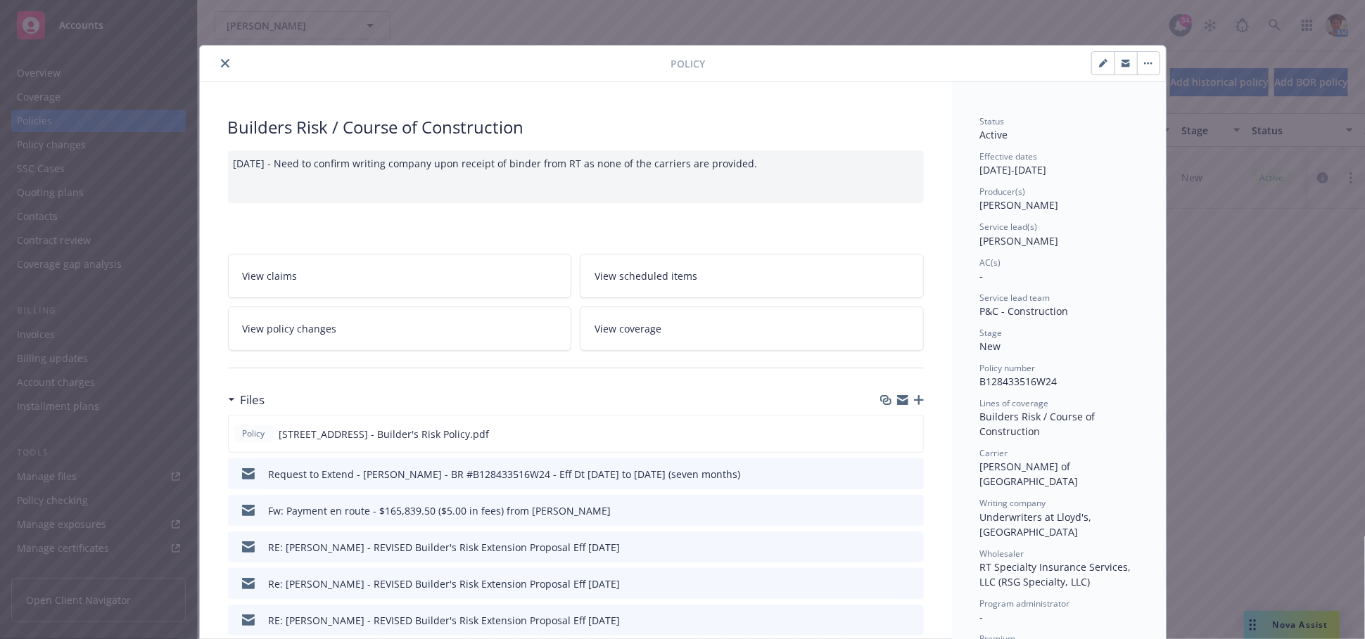
scroll to position [42, 0]
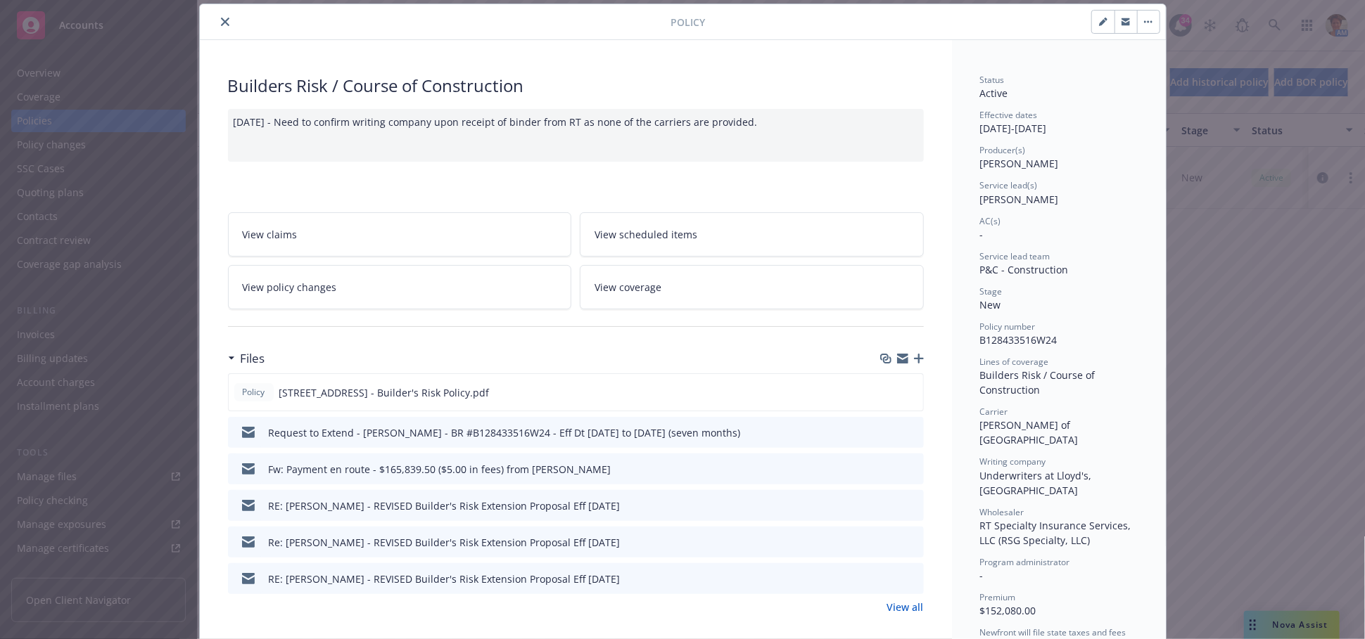
click at [914, 363] on icon "button" at bounding box center [919, 359] width 10 height 10
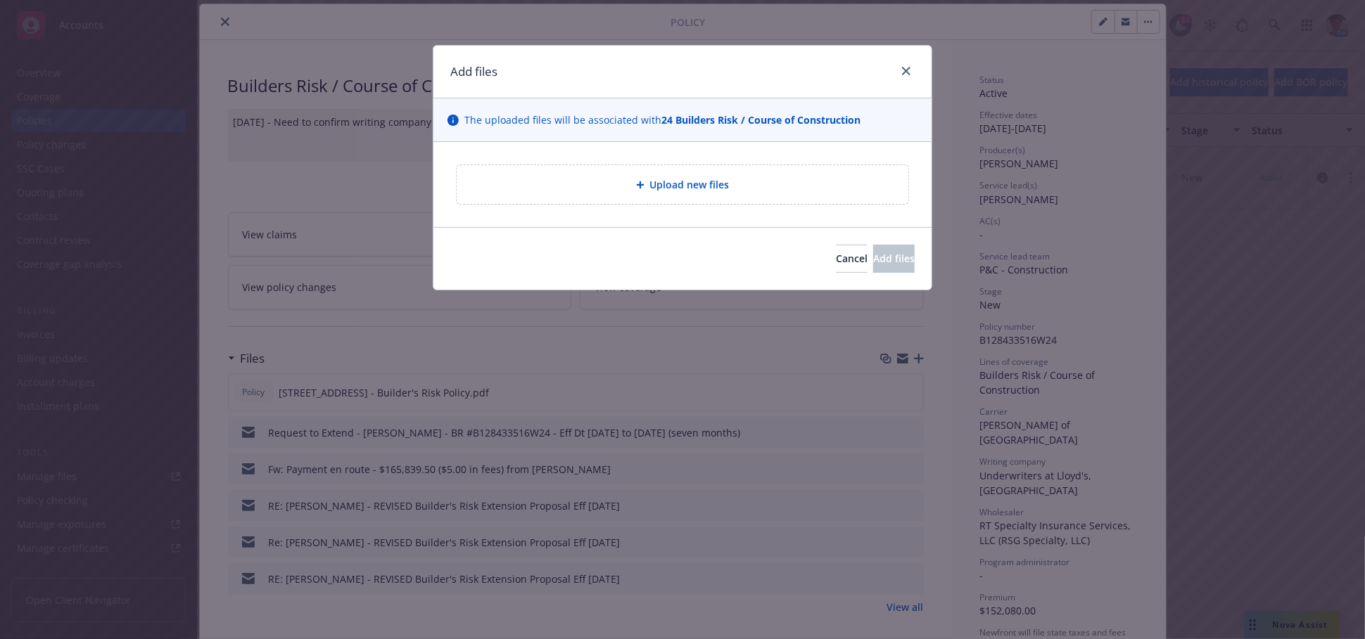
type textarea "x"
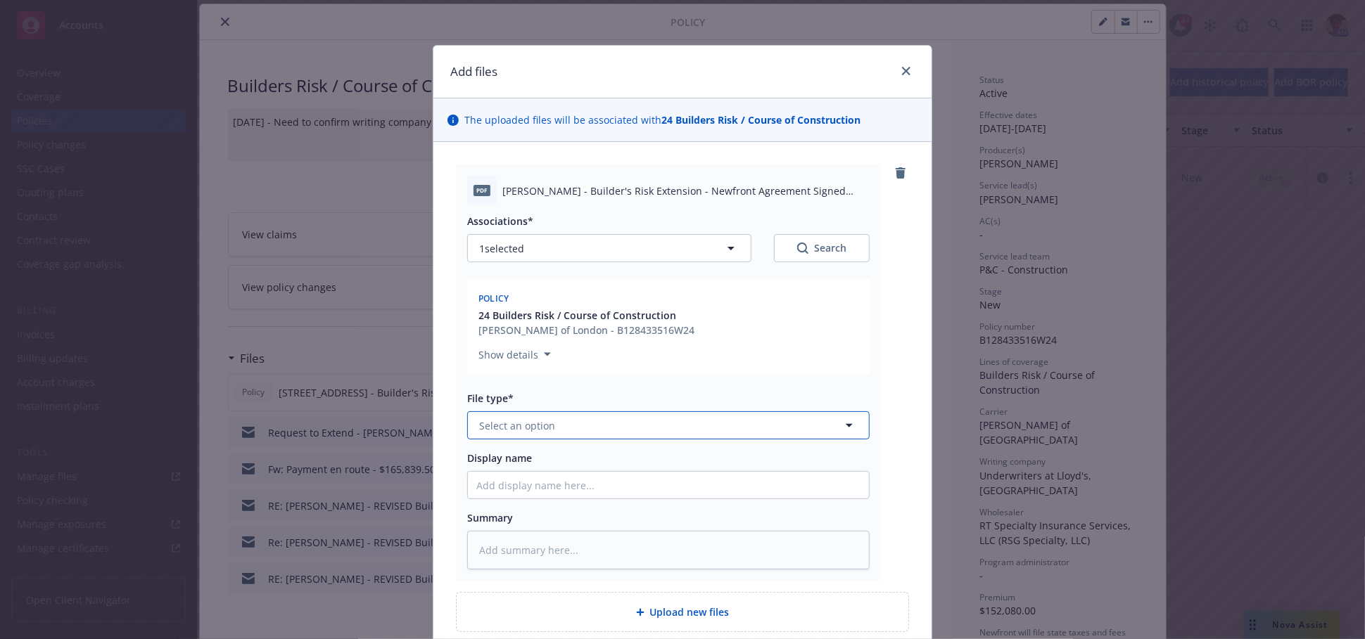
click at [645, 419] on button "Select an option" at bounding box center [668, 425] width 402 height 28
type input "newfront"
click at [639, 492] on div "Newfront Compensation Disclosure - signed" at bounding box center [586, 502] width 221 height 20
drag, startPoint x: 549, startPoint y: 188, endPoint x: 805, endPoint y: 200, distance: 257.1
click at [805, 200] on div "pdf Neil Patel - Builder's Risk Extension - Newfront Agreement Signed 09-23-202…" at bounding box center [668, 191] width 402 height 30
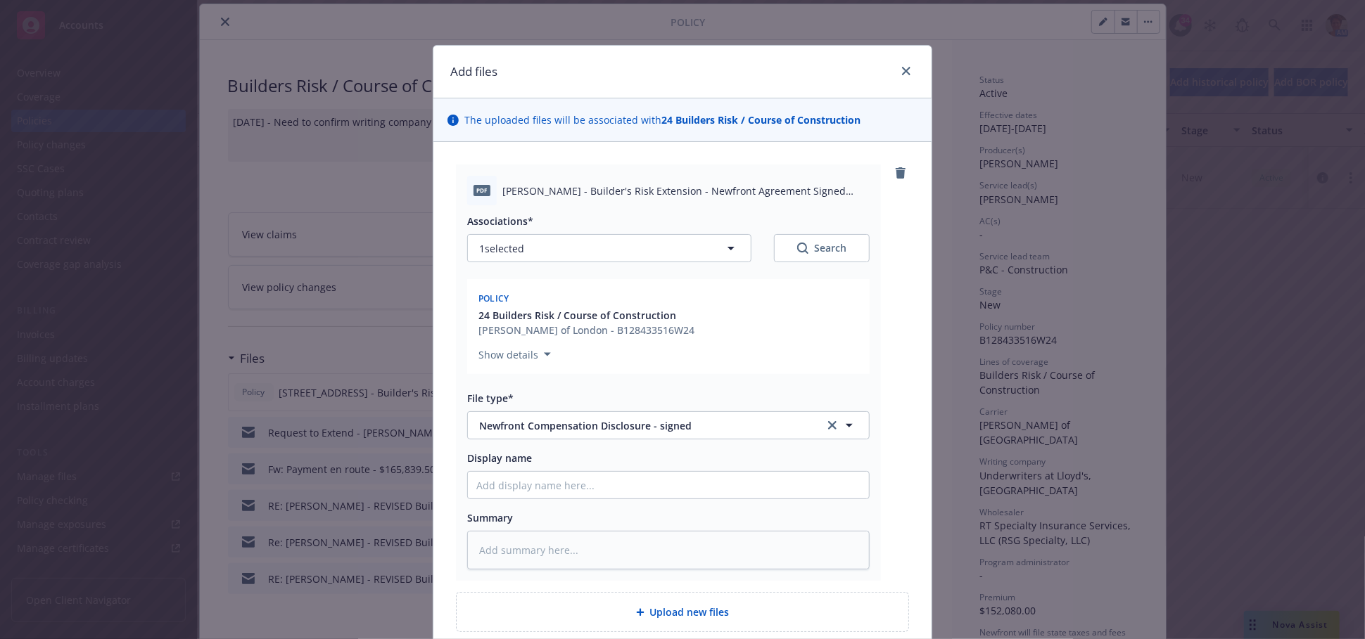
copy span "Builder's Risk Extension - Newfront Agreement Signed 09-23-2025.pdf"
click at [620, 481] on input "Display name" at bounding box center [668, 485] width 401 height 27
paste input "Builder's Risk Extension - Newfront Agreement Signed 09-23-2025.pdf"
type textarea "x"
type input "Builder's Risk Extension - Newfront Agreement Signed 09-23-2025.pdf"
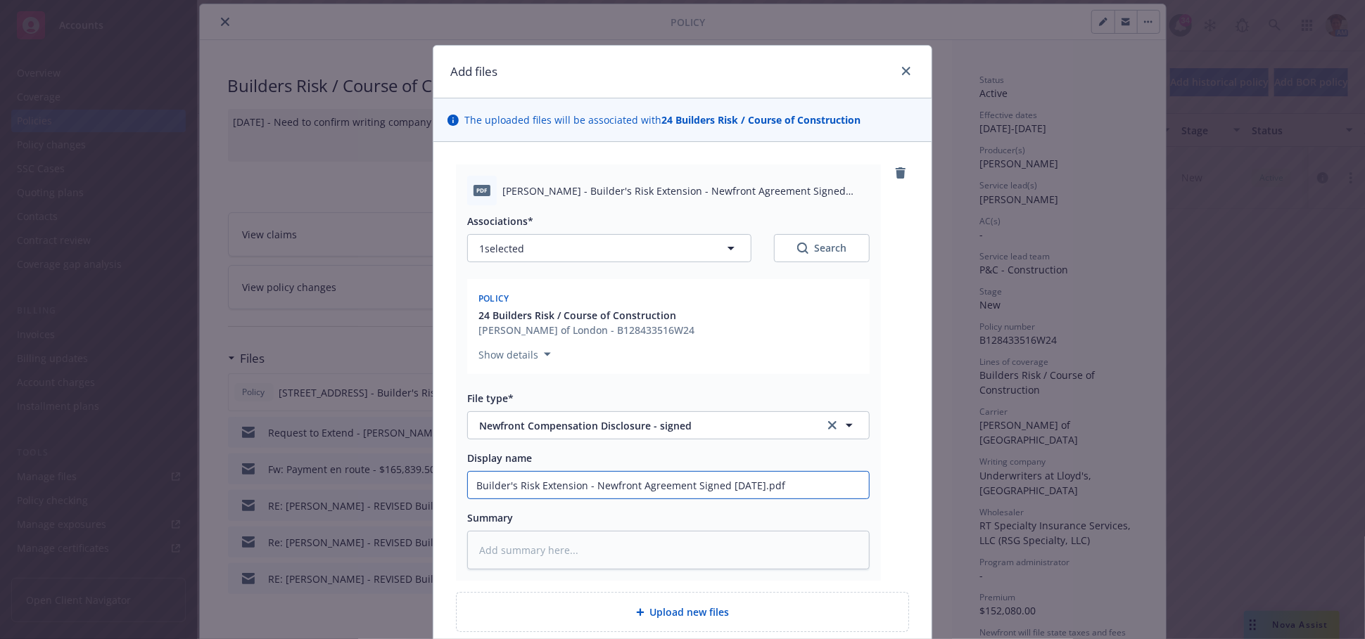
type textarea "x"
type input "Builder's Risk Extension - Newfront Agreement Signed 09-23-2025.pd"
type textarea "x"
type input "Builder's Risk Extension - Newfront Agreement Signed 09-23-2025.p"
type textarea "x"
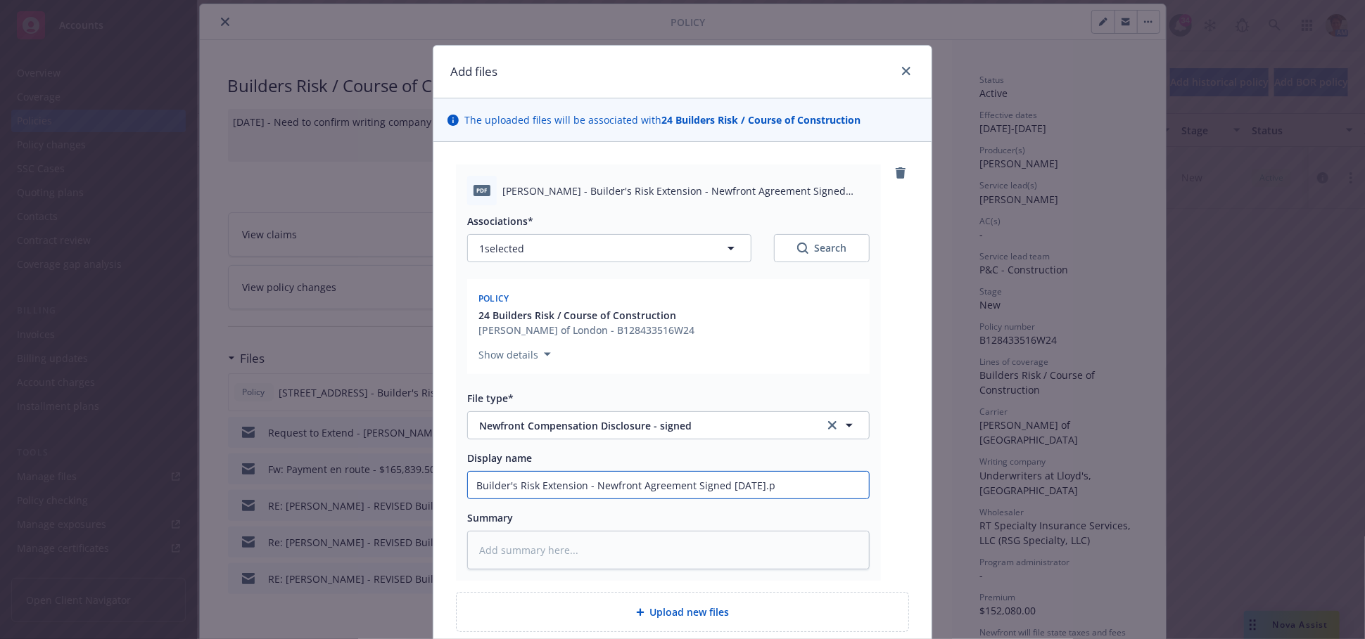
type input "Builder's Risk Extension - Newfront Agreement Signed 09-23-2025."
type textarea "x"
type input "Builder's Risk Extension - Newfront Agreement Signed 09-23-2025"
click at [644, 540] on textarea at bounding box center [668, 550] width 402 height 39
paste textarea "Builder's Risk Extension - Newfront Agreement Signed 09-23-2025.pdf"
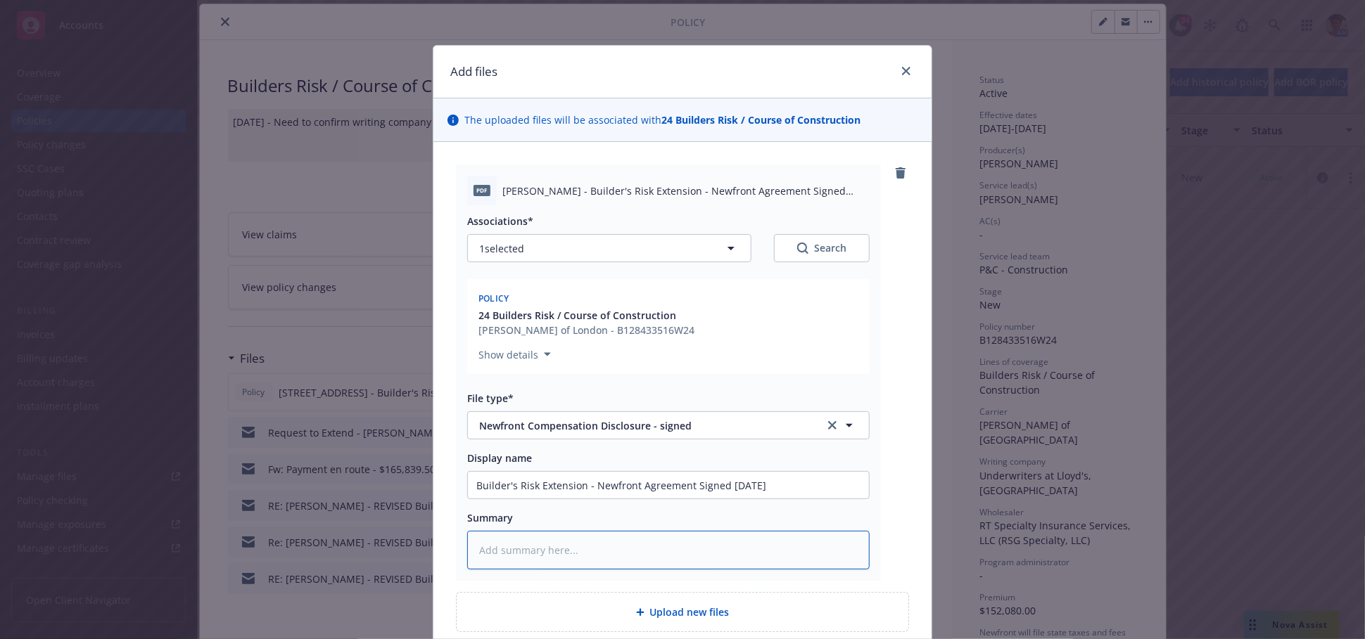
type textarea "x"
type textarea "Builder's Risk Extension - Newfront Agreement Signed 09-23-2025.pdf"
type textarea "x"
type textarea "Builder's Risk Extension - Newfront Agreement Signed 09-23-2025.pd"
type textarea "x"
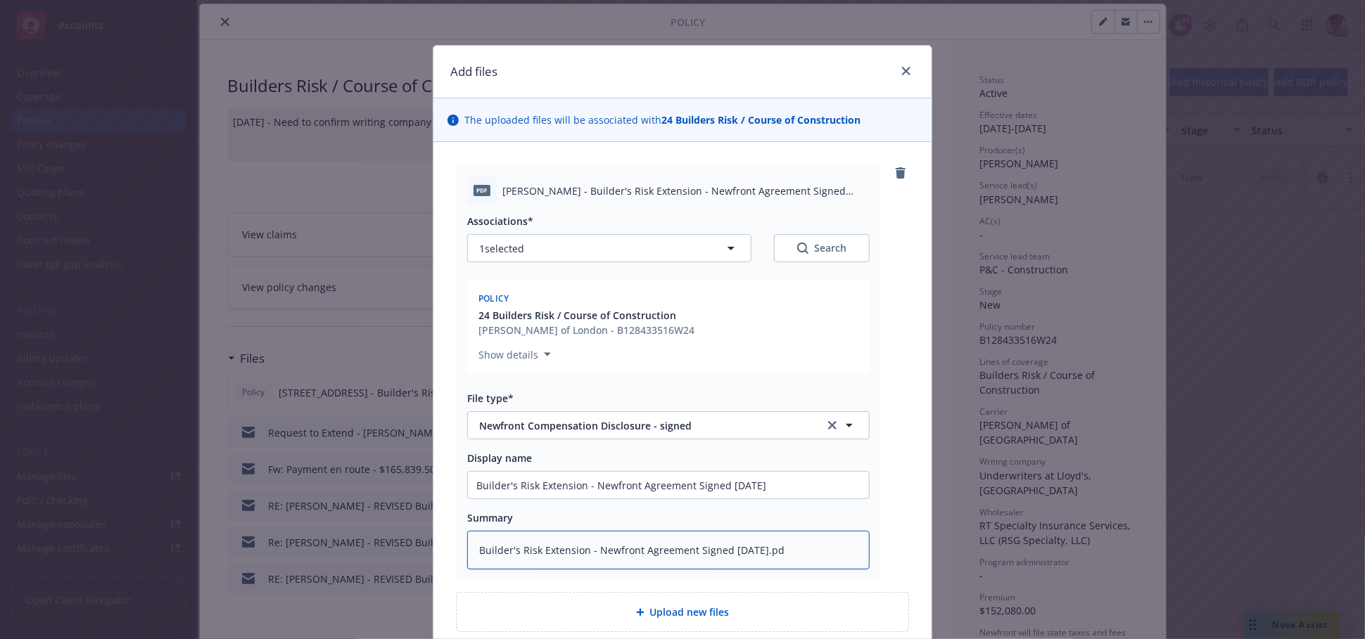
type textarea "Builder's Risk Extension - Newfront Agreement Signed 09-23-2025.p"
type textarea "x"
type textarea "Builder's Risk Extension - Newfront Agreement Signed 09-23-2025."
type textarea "x"
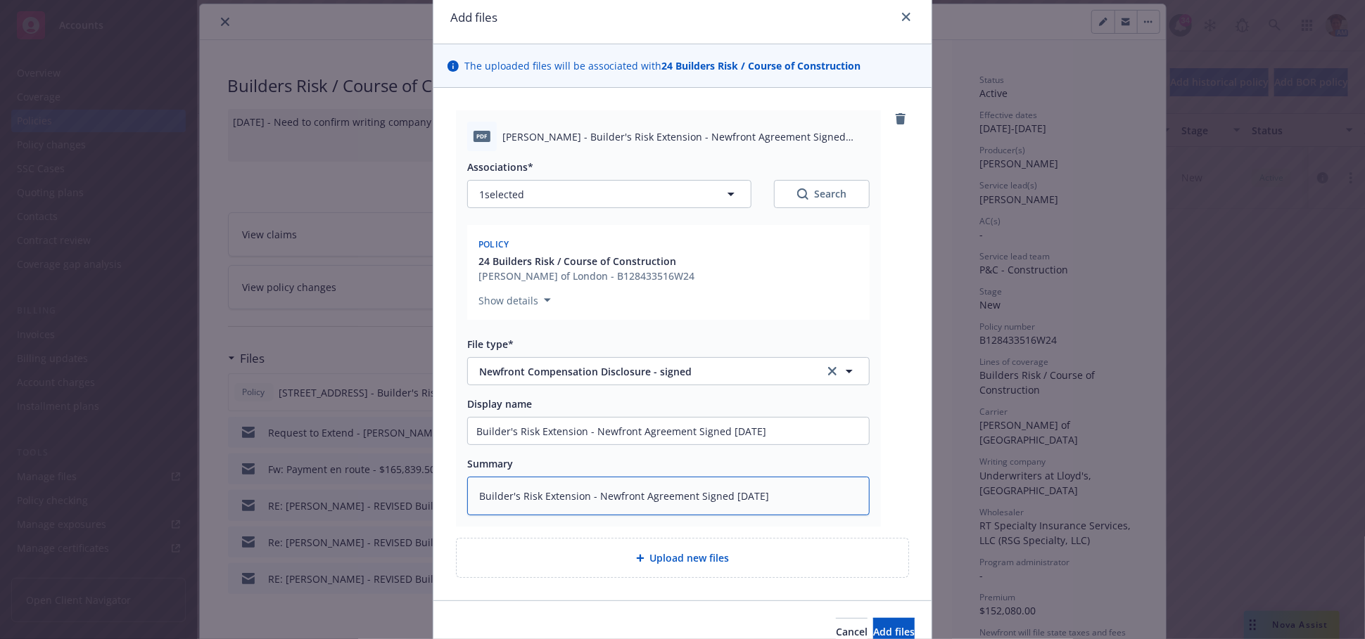
scroll to position [123, 0]
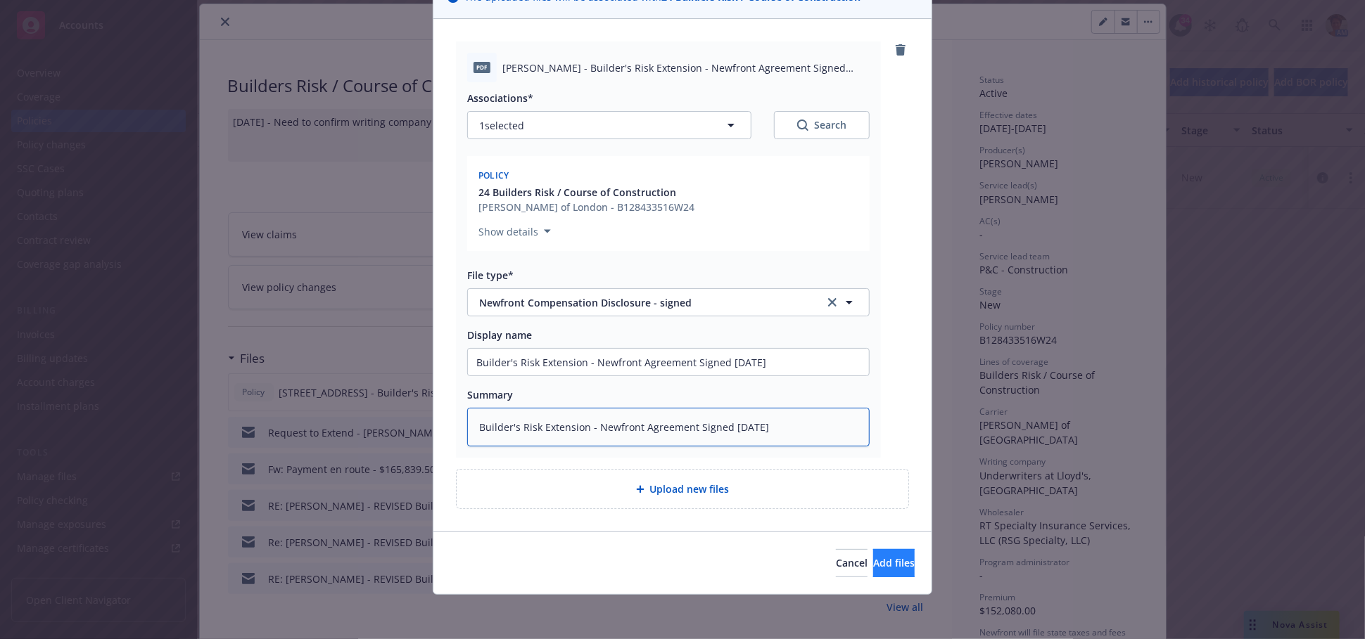
type textarea "Builder's Risk Extension - Newfront Agreement Signed 09-23-2025"
click at [878, 561] on span "Add files" at bounding box center [894, 562] width 42 height 13
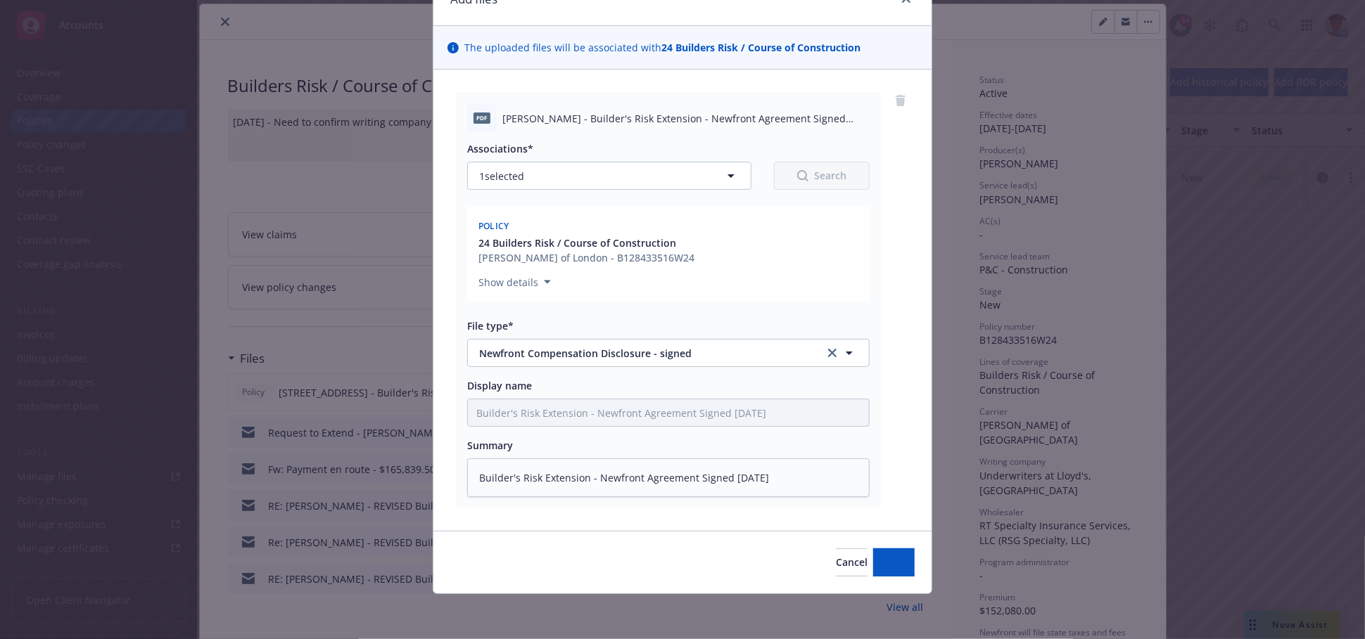
scroll to position [72, 0]
type textarea "x"
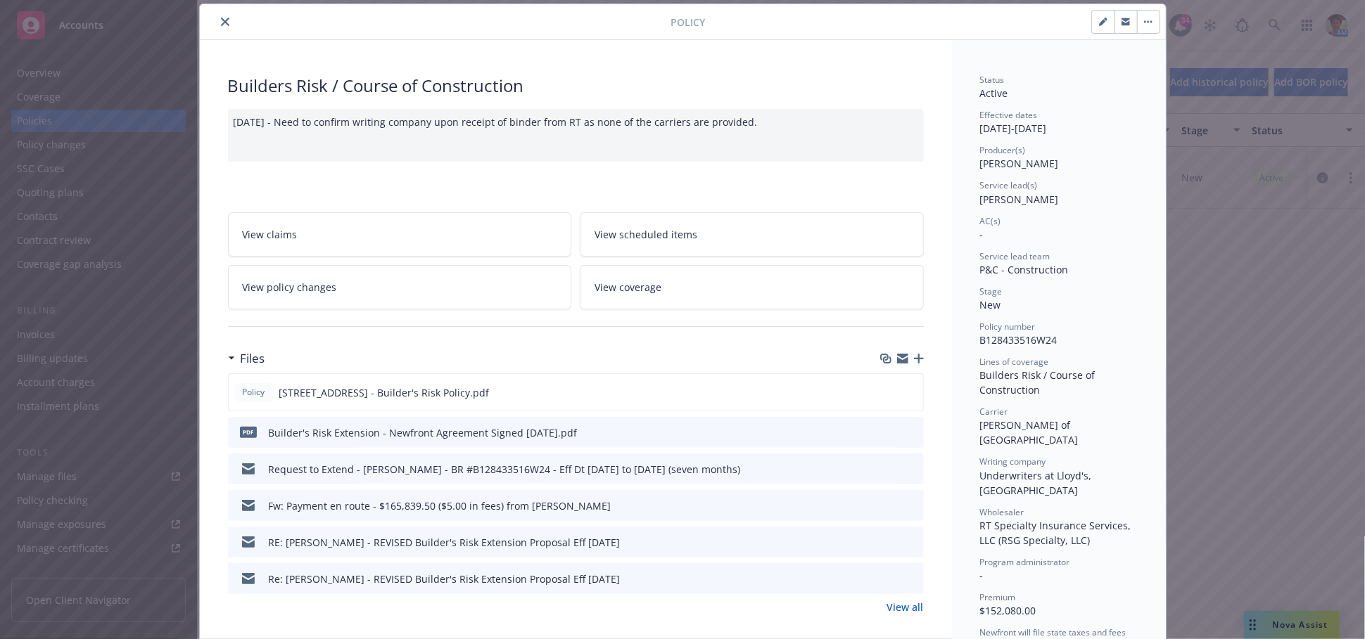
drag, startPoint x: 214, startPoint y: 23, endPoint x: 197, endPoint y: 34, distance: 20.3
click at [217, 23] on button "close" at bounding box center [225, 21] width 17 height 17
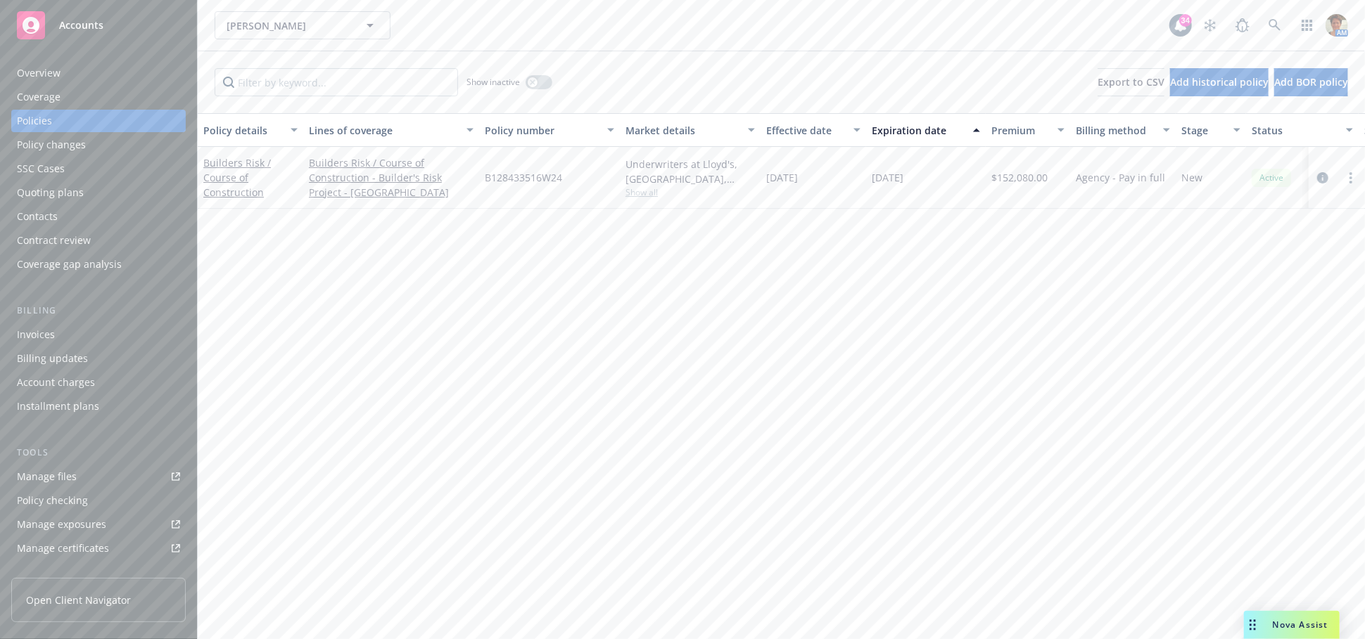
click at [79, 192] on div "Quoting plans" at bounding box center [50, 192] width 67 height 23
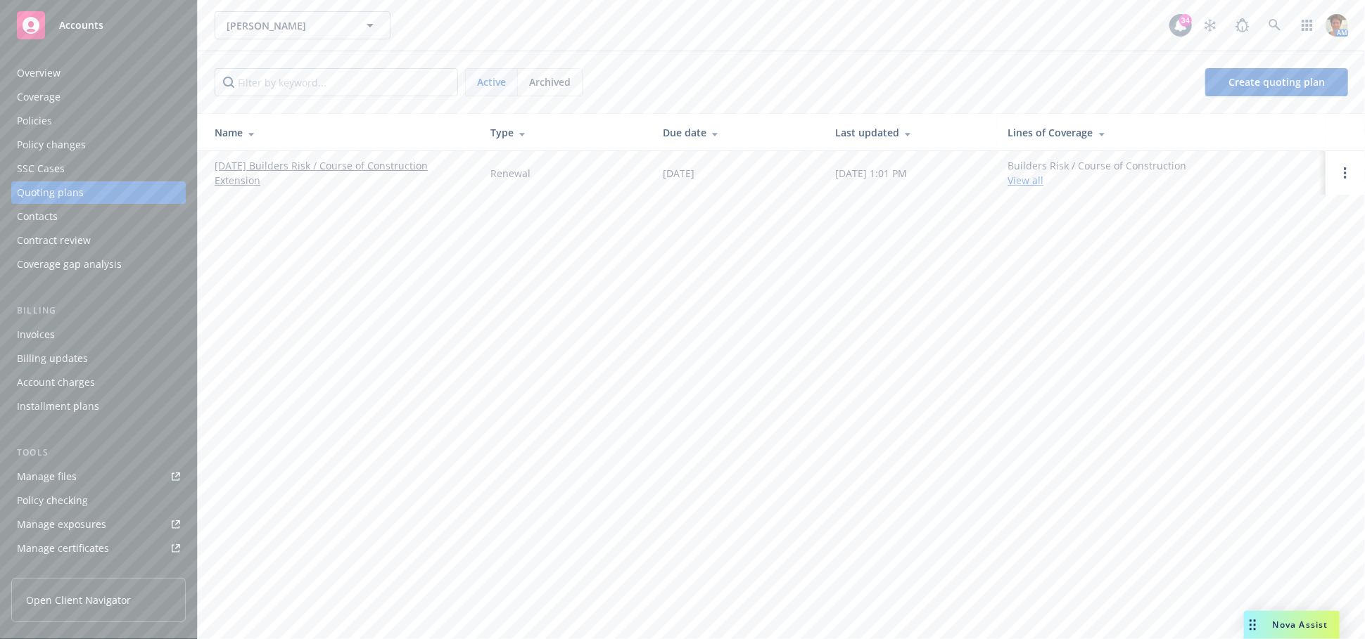
click at [374, 166] on link "09/26/25 Builders Risk / Course of Construction Extension" at bounding box center [341, 173] width 253 height 30
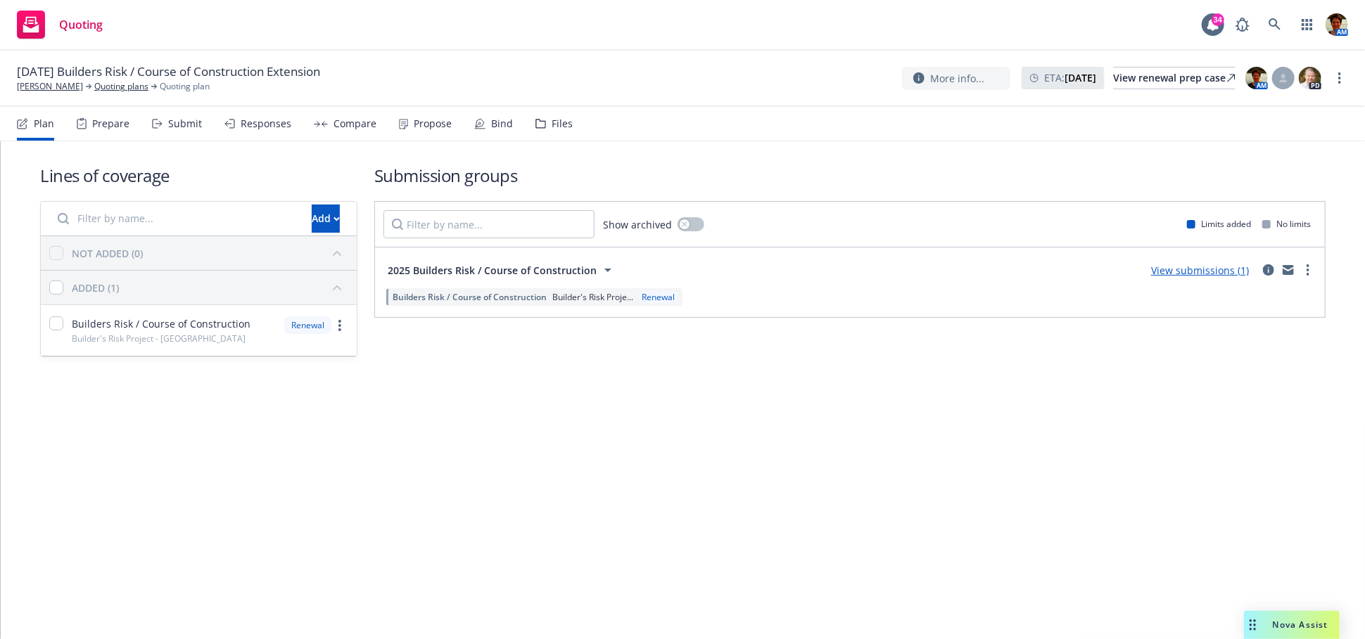
click at [416, 120] on div "Propose" at bounding box center [433, 123] width 38 height 11
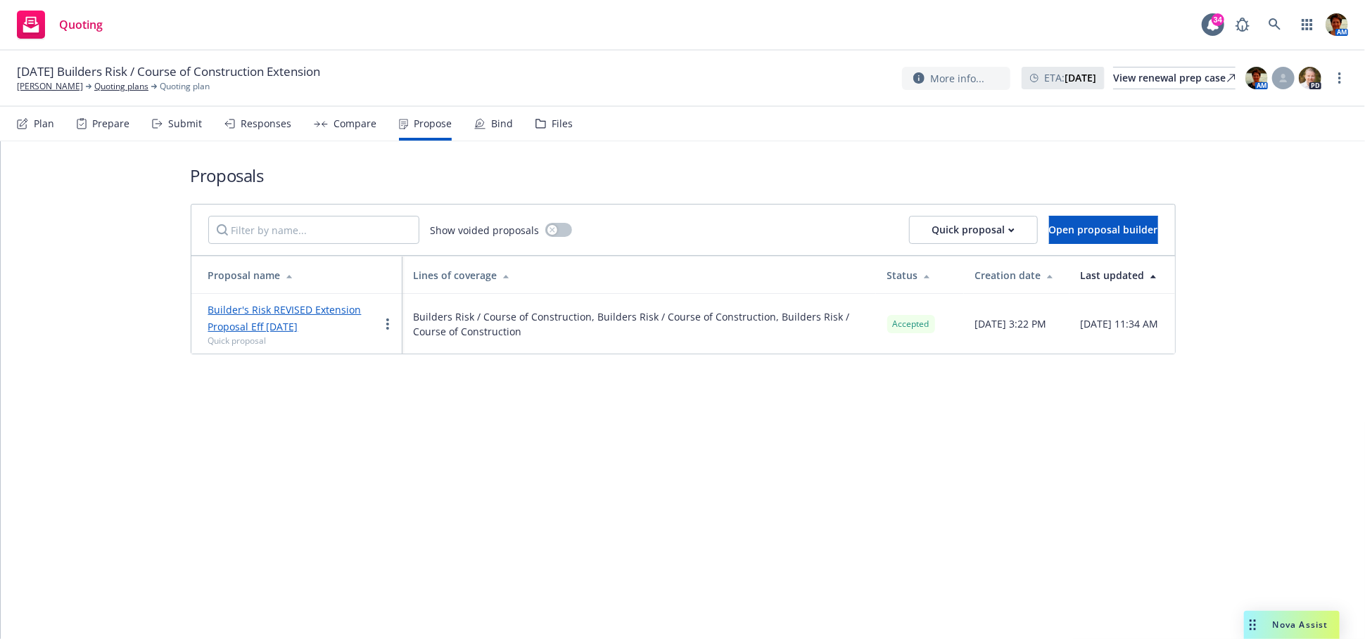
click at [498, 122] on div "Bind" at bounding box center [502, 123] width 22 height 11
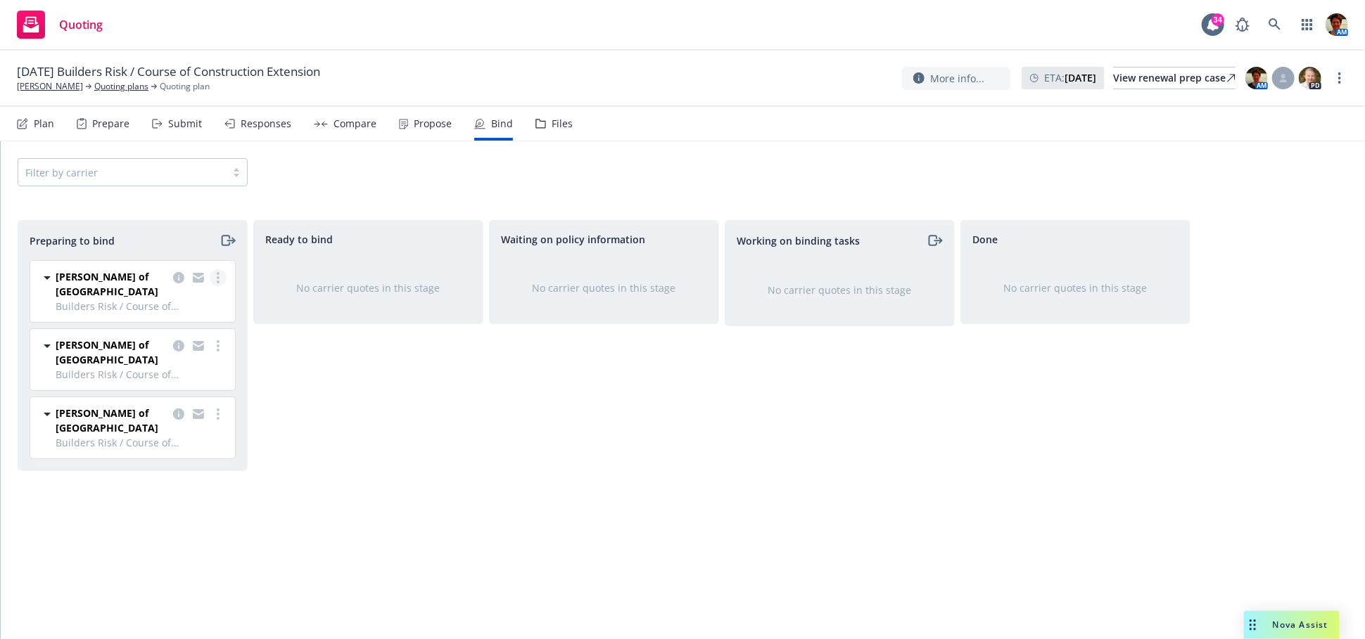
click at [218, 274] on circle "more" at bounding box center [218, 273] width 3 height 3
click at [366, 455] on div "Ready to bind No carrier quotes in this stage" at bounding box center [368, 415] width 230 height 390
click at [124, 299] on span "Builders Risk / Course of Construction - Builder's Risk Project - [GEOGRAPHIC_D…" at bounding box center [141, 306] width 171 height 15
click at [183, 276] on icon "copy logging email" at bounding box center [178, 277] width 11 height 11
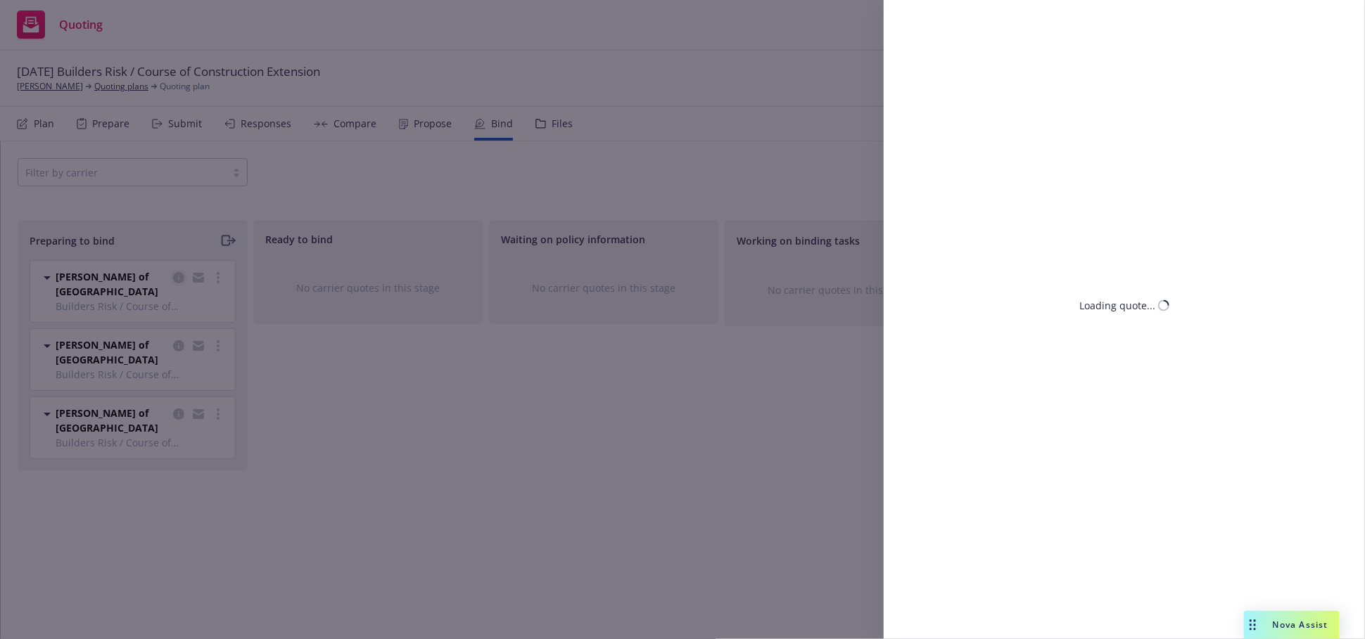
select select "CA"
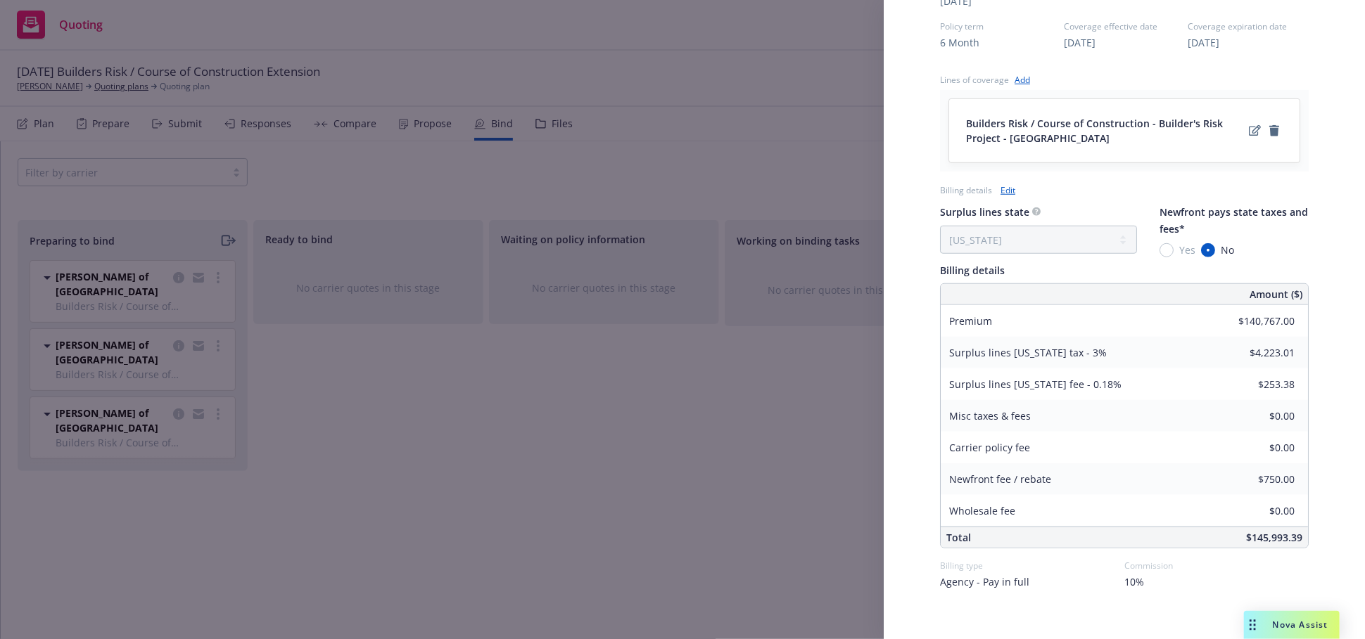
scroll to position [78, 0]
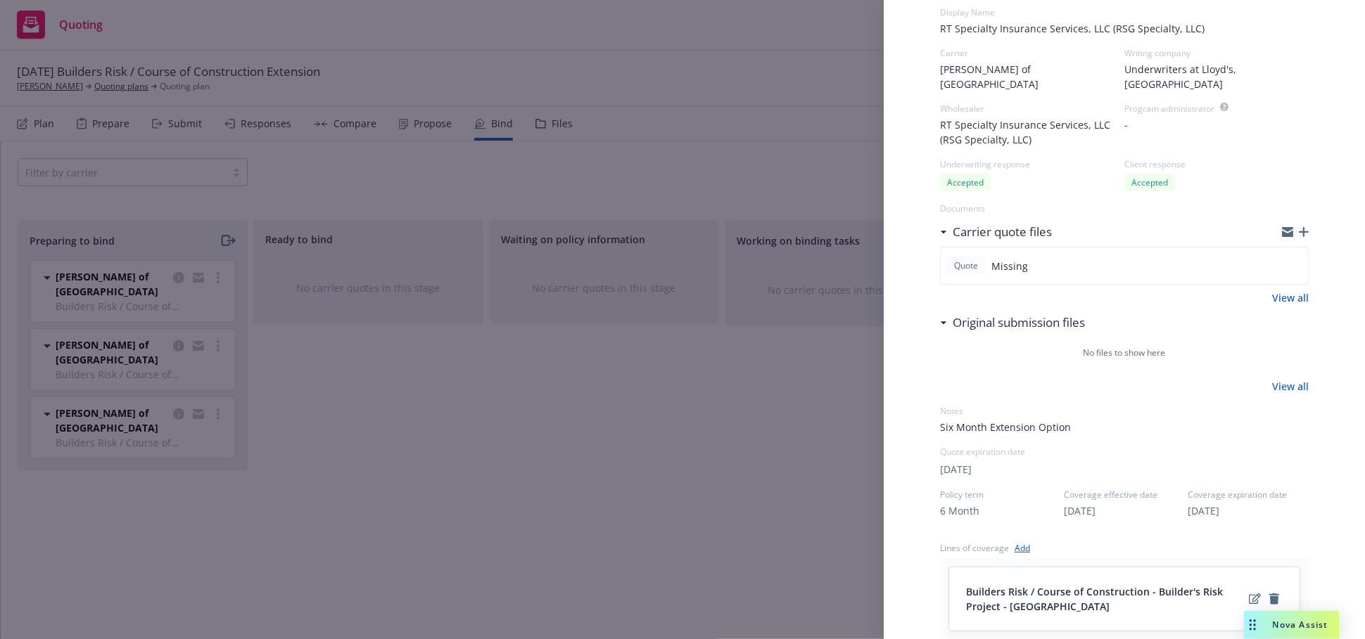
click at [181, 336] on div "Display Name RT Specialty Insurance Services, LLC (RSG Specialty, LLC) Carrier …" at bounding box center [682, 319] width 1365 height 639
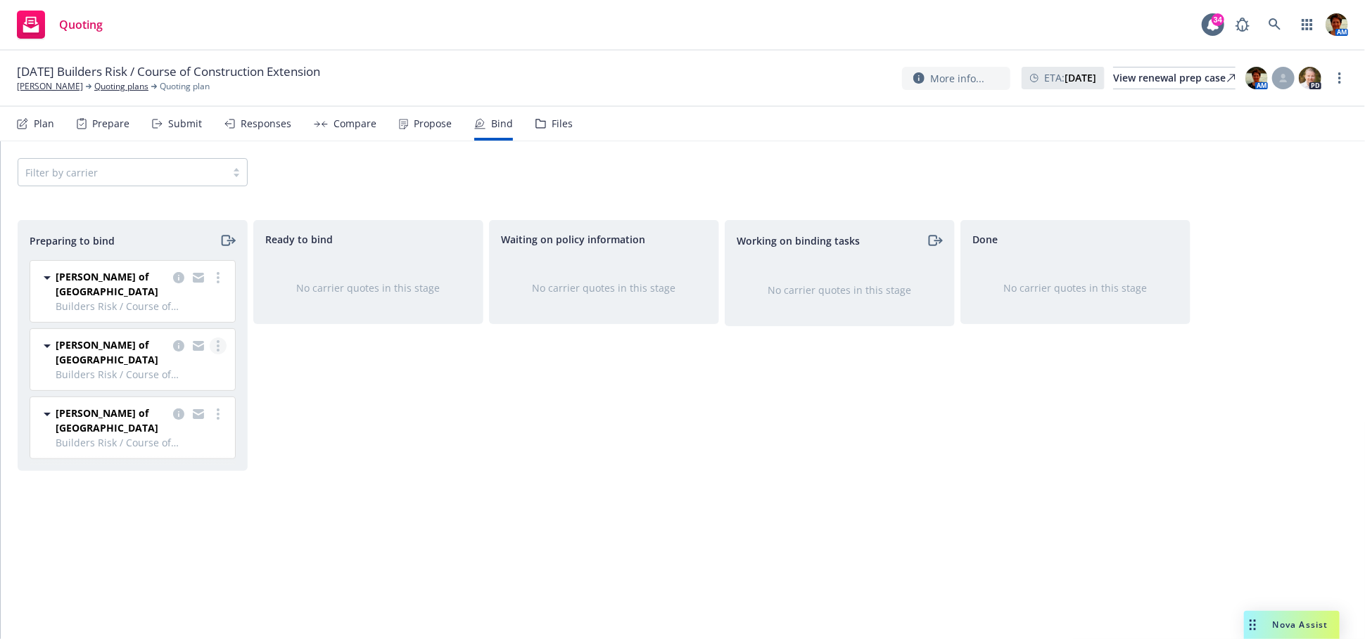
click at [214, 338] on link "more" at bounding box center [218, 346] width 17 height 17
click at [177, 340] on icon "copy logging email" at bounding box center [178, 345] width 11 height 11
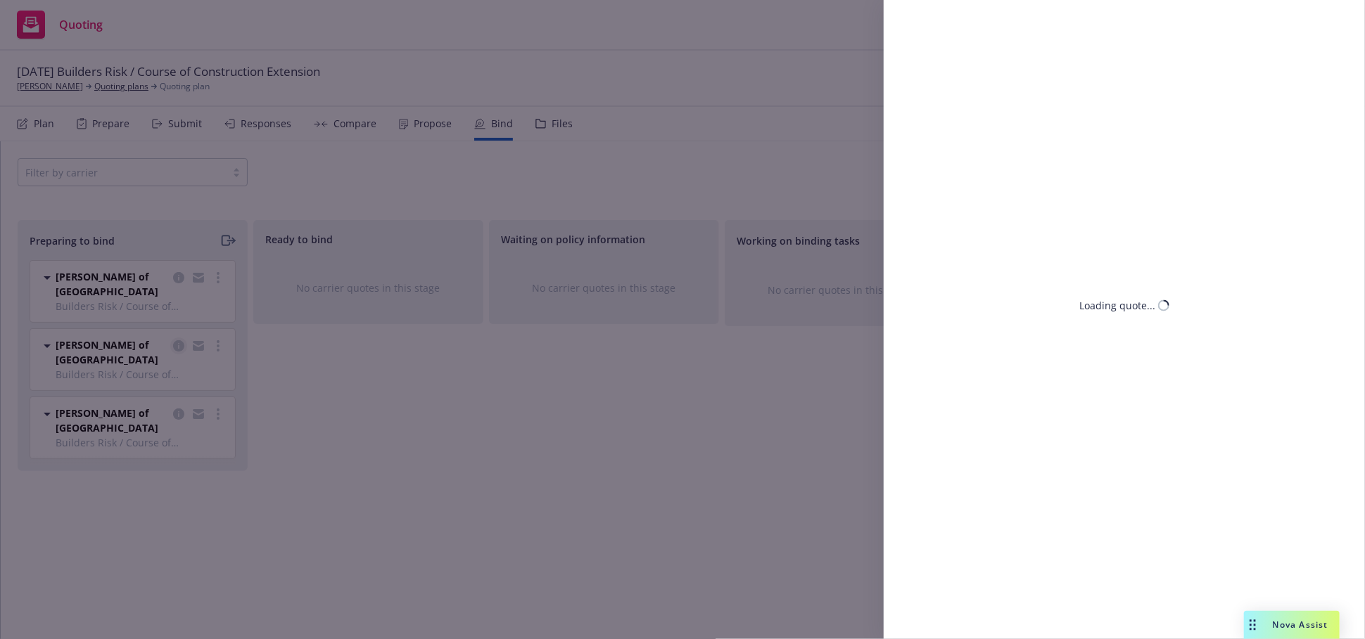
select select "CA"
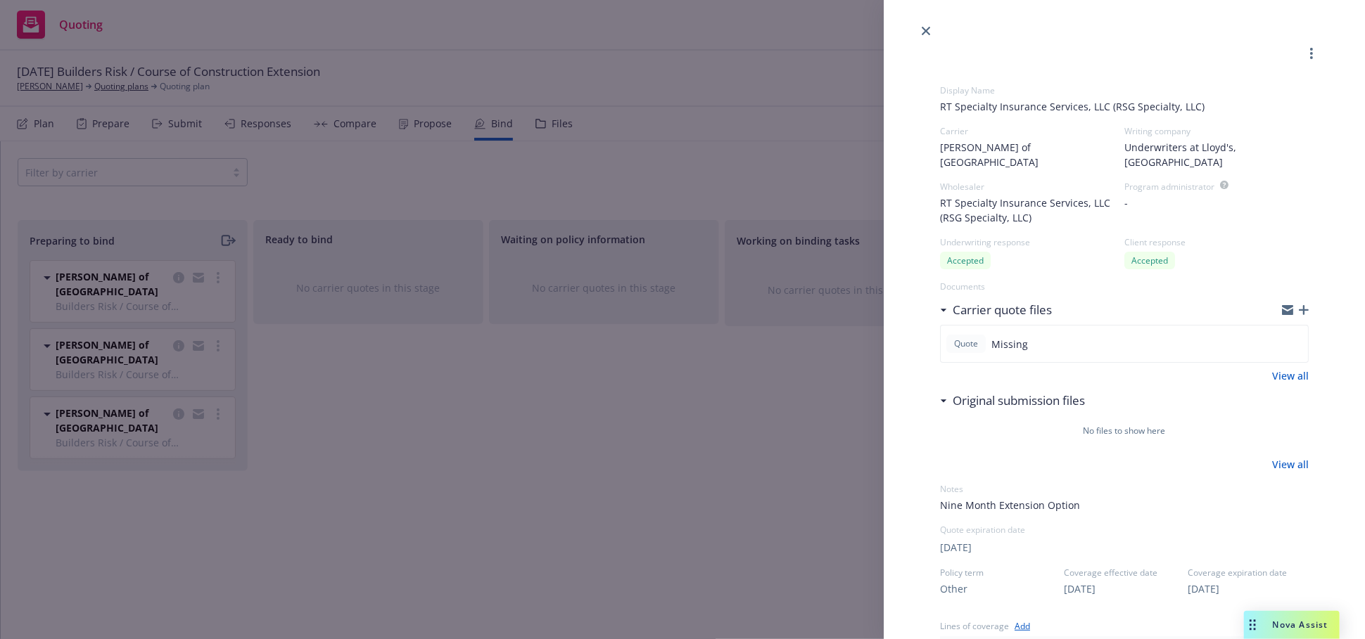
click at [220, 383] on div "Display Name RT Specialty Insurance Services, LLC (RSG Specialty, LLC) Carrier …" at bounding box center [682, 319] width 1365 height 639
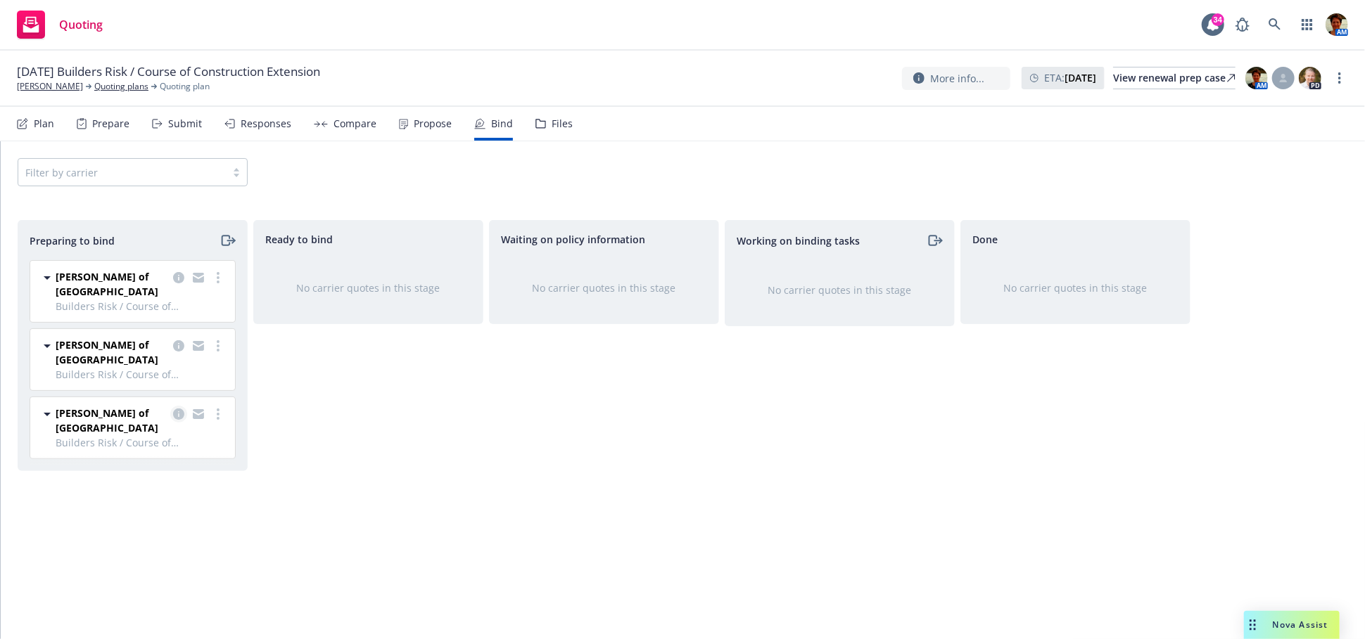
click at [175, 409] on icon "copy logging email" at bounding box center [178, 414] width 11 height 11
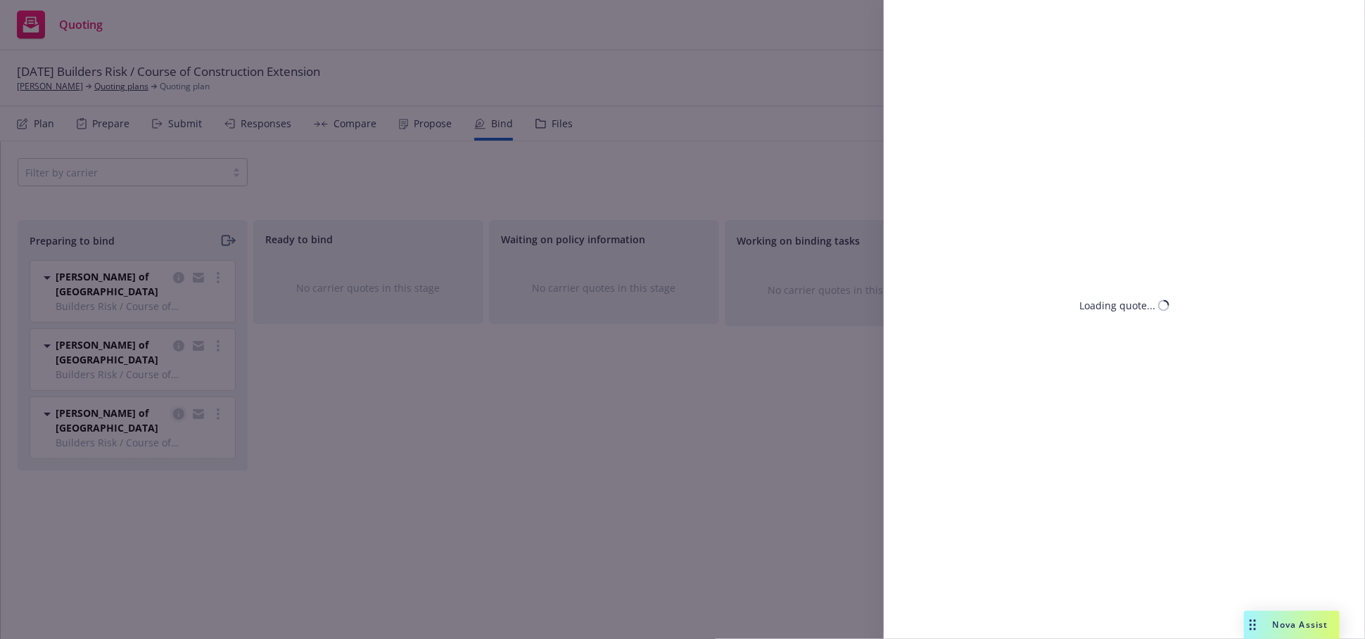
select select "CA"
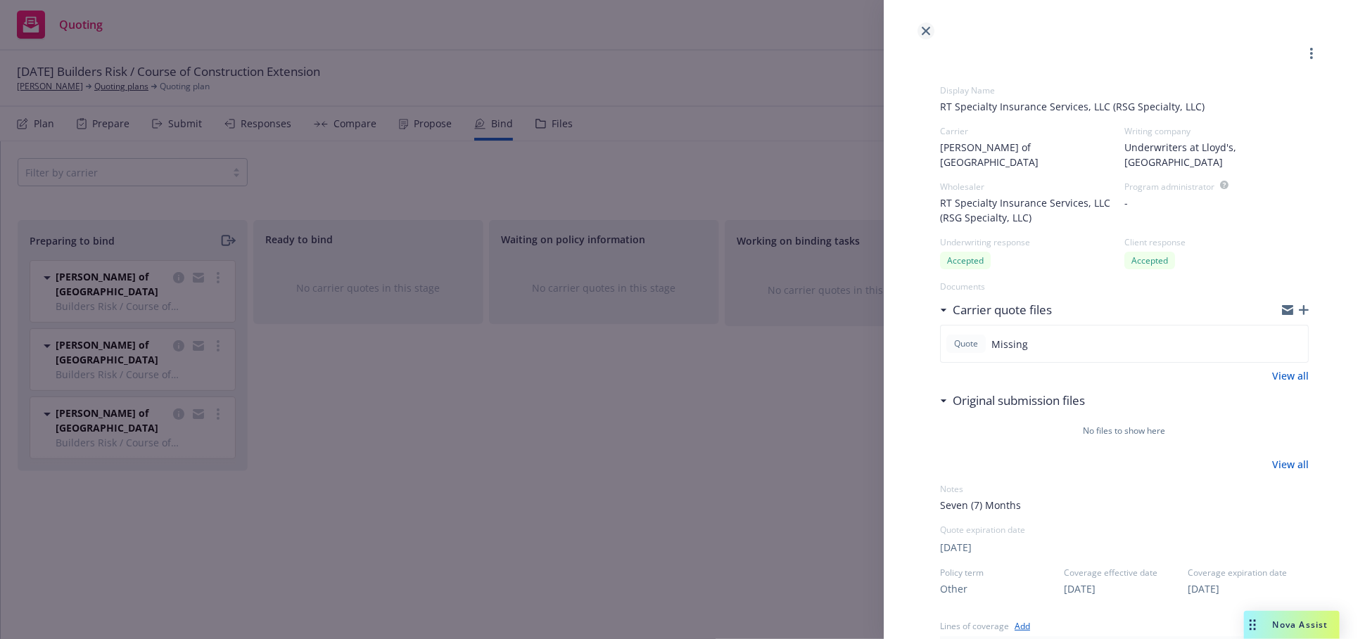
click at [924, 34] on icon "close" at bounding box center [925, 31] width 8 height 8
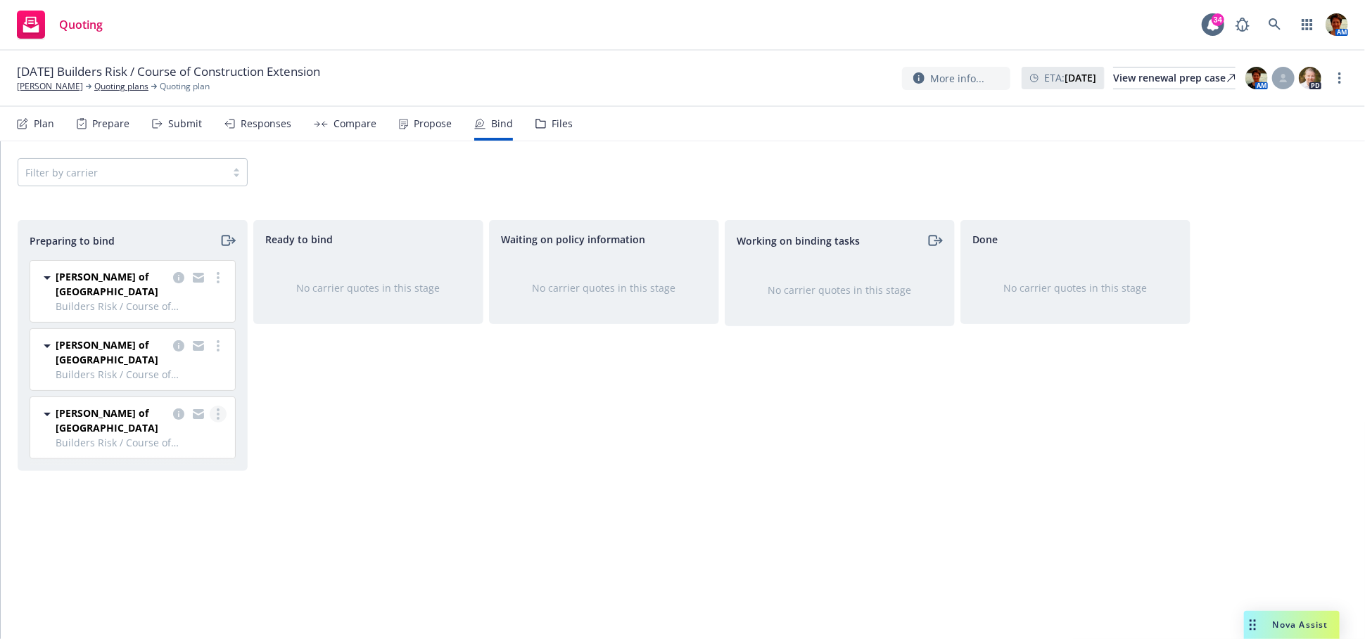
click at [218, 413] on circle "more" at bounding box center [218, 414] width 3 height 3
click at [202, 411] on span "Complete preparation" at bounding box center [157, 417] width 138 height 13
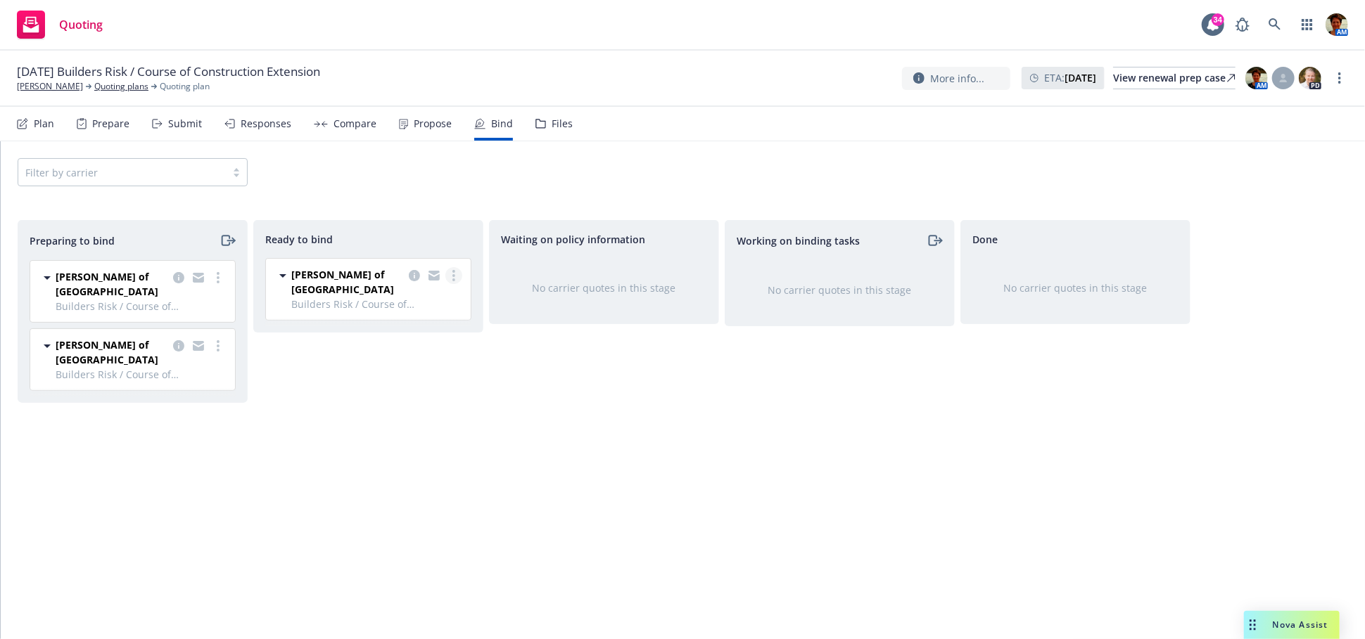
click at [448, 276] on link "more" at bounding box center [453, 275] width 17 height 17
click at [426, 303] on span "Log bind order" at bounding box center [385, 304] width 103 height 13
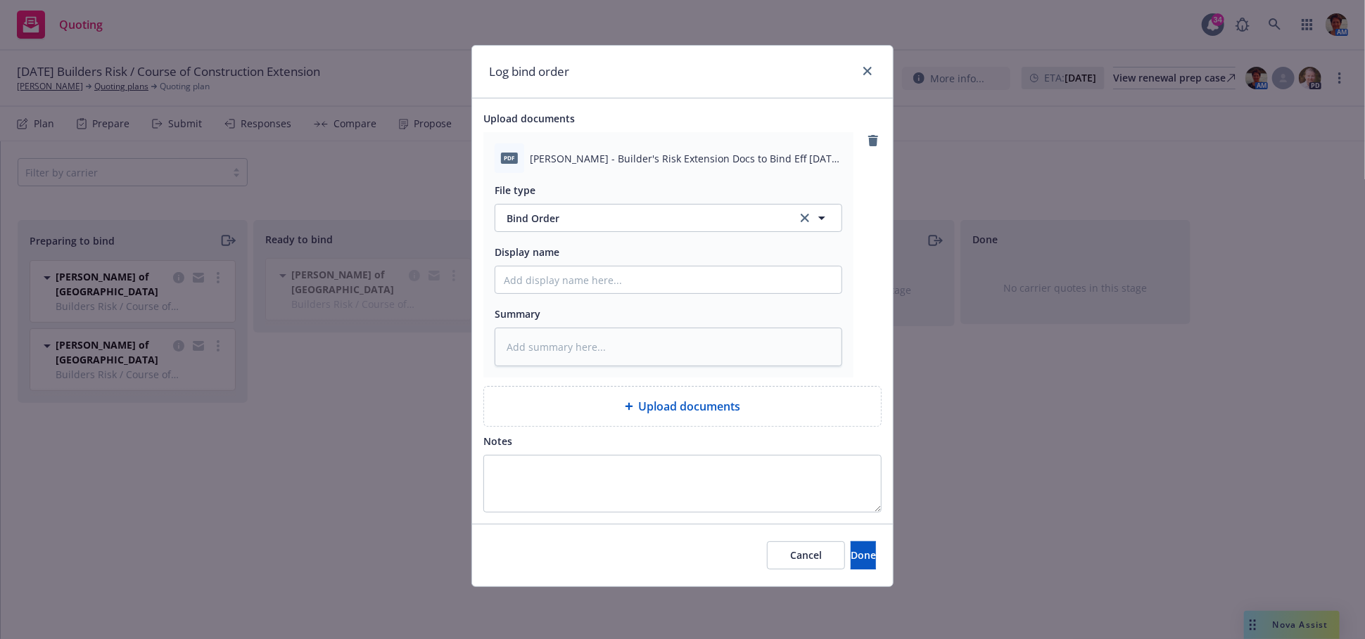
drag, startPoint x: 585, startPoint y: 161, endPoint x: 680, endPoint y: 164, distance: 95.7
click at [689, 164] on span "Neil Patel - Builder's Risk Extension Docs to Bind Eff 09-26-2025 - Signed 09-2…" at bounding box center [686, 158] width 312 height 15
drag, startPoint x: 582, startPoint y: 158, endPoint x: 772, endPoint y: 170, distance: 190.3
click at [772, 170] on div "pdf Neil Patel - Builder's Risk Extension Docs to Bind Eff 09-26-2025 - Signed …" at bounding box center [667, 158] width 347 height 30
copy span "Builder's Risk Extension Docs to Bind Eff 09-26-2025 - Signed 09-23-2025.pdf"
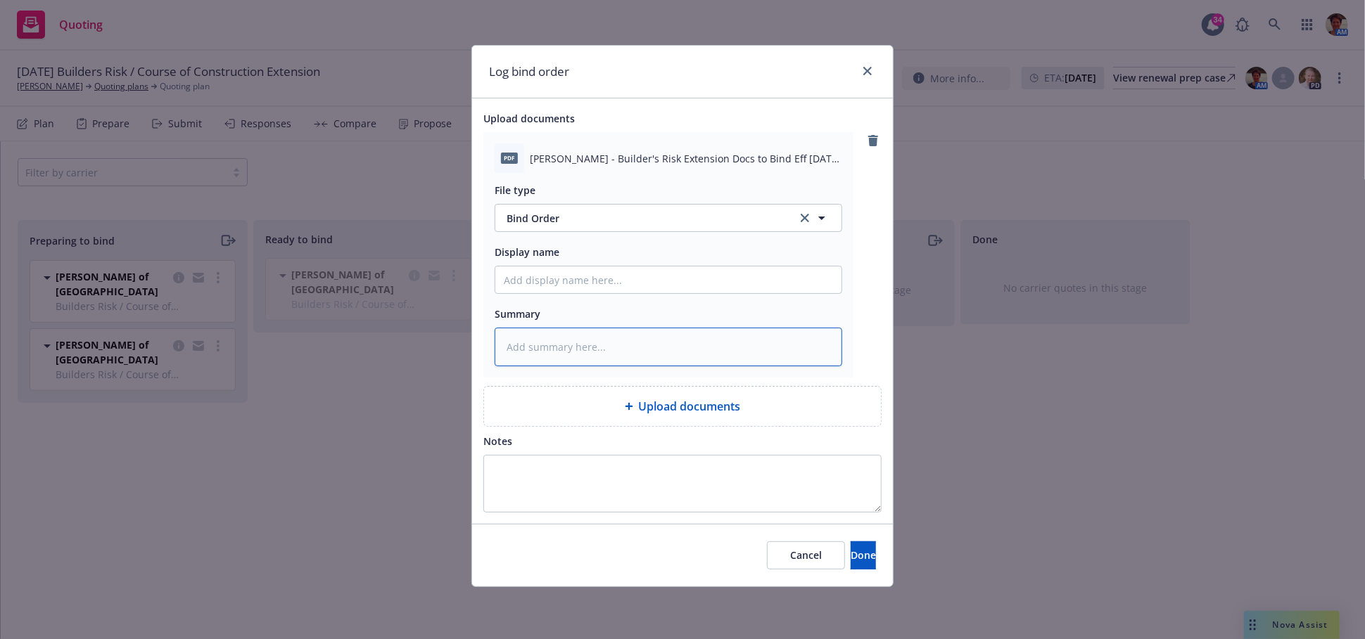
click at [635, 345] on textarea at bounding box center [667, 347] width 347 height 39
paste textarea "Builder's Risk Extension Docs to Bind Eff 09-26-2025 - Signed 09-23-2025.pdf"
type textarea "x"
type textarea "Builder's Risk Extension Docs to Bind Eff 09-26-2025 - Signed 09-23-2025.pdf"
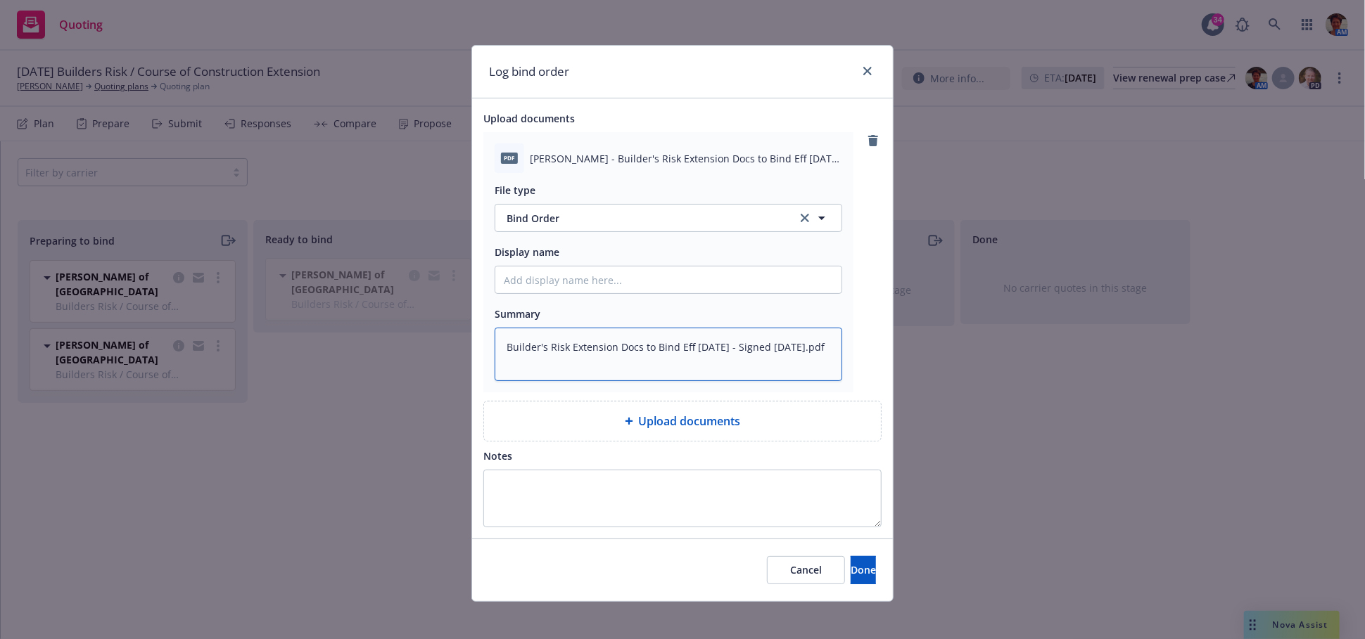
type textarea "x"
type textarea "Builder's Risk Extension Docs to Bind Eff 09-26-2025 - Signed 09-23-2025.pd"
type textarea "x"
type textarea "Builder's Risk Extension Docs to Bind Eff 09-26-2025 - Signed 09-23-2025.p"
type textarea "x"
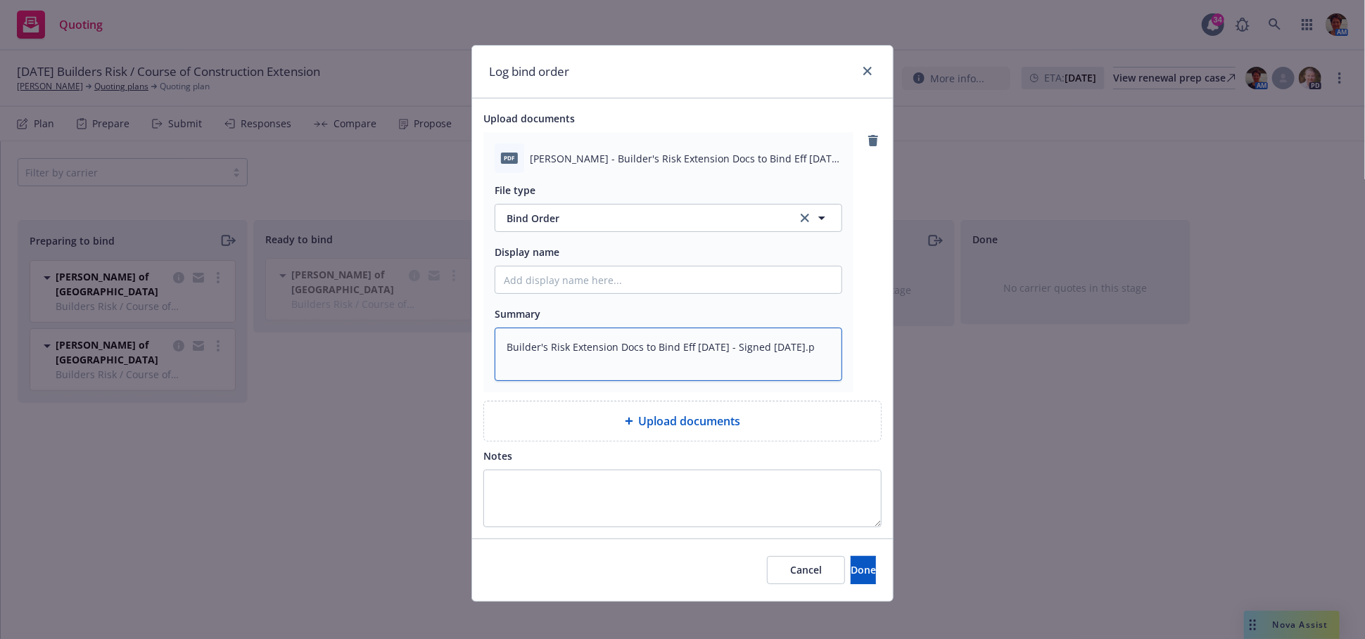
type textarea "Builder's Risk Extension Docs to Bind Eff 09-26-2025 - Signed 09-23-2025."
type textarea "x"
type textarea "Builder's Risk Extension Docs to Bind Eff 09-26-2025 - Signed 09-23-2025"
click at [637, 284] on input "Display name" at bounding box center [668, 280] width 346 height 27
paste input "Builder's Risk Extension Docs to Bind Eff 09-26-2025 - Signed 09-23-2025.pdf"
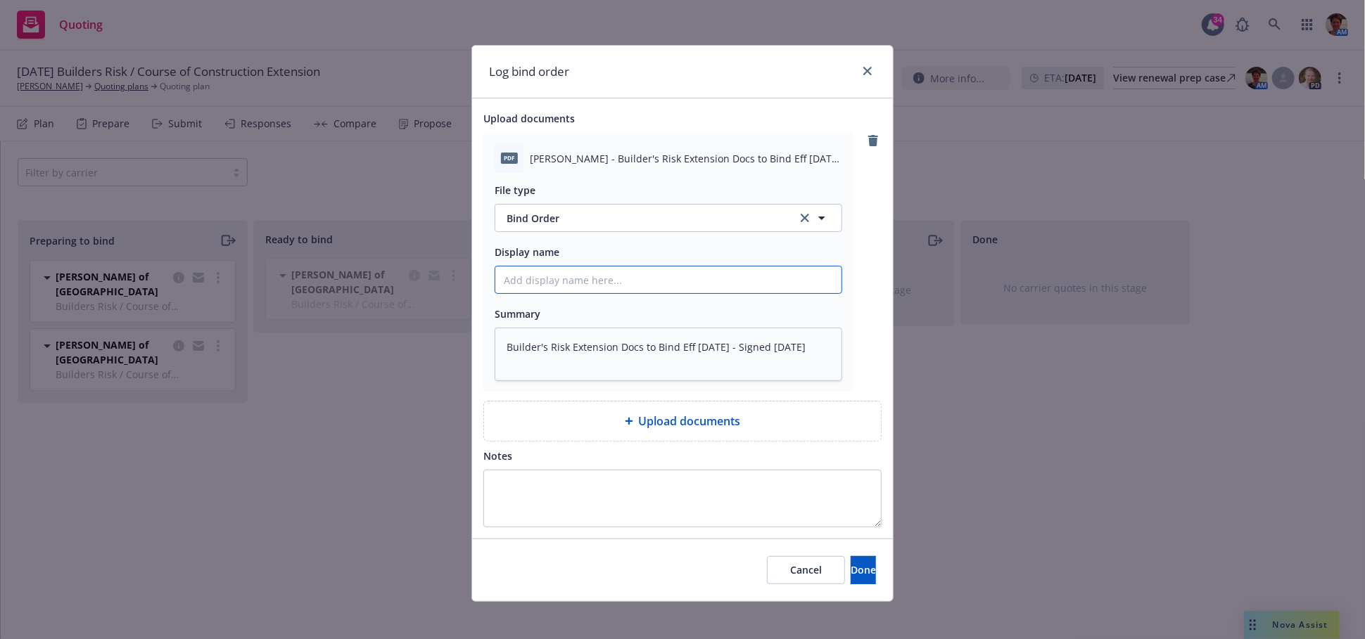
type textarea "x"
type input "Builder's Risk Extension Docs to Bind Eff 09-26-2025 - Signed 09-23-2025.pdf"
type textarea "x"
type input "Builder's Risk Extension Docs to Bind Eff 09-26-2025 - Signed 09-23-2025.pd"
type textarea "x"
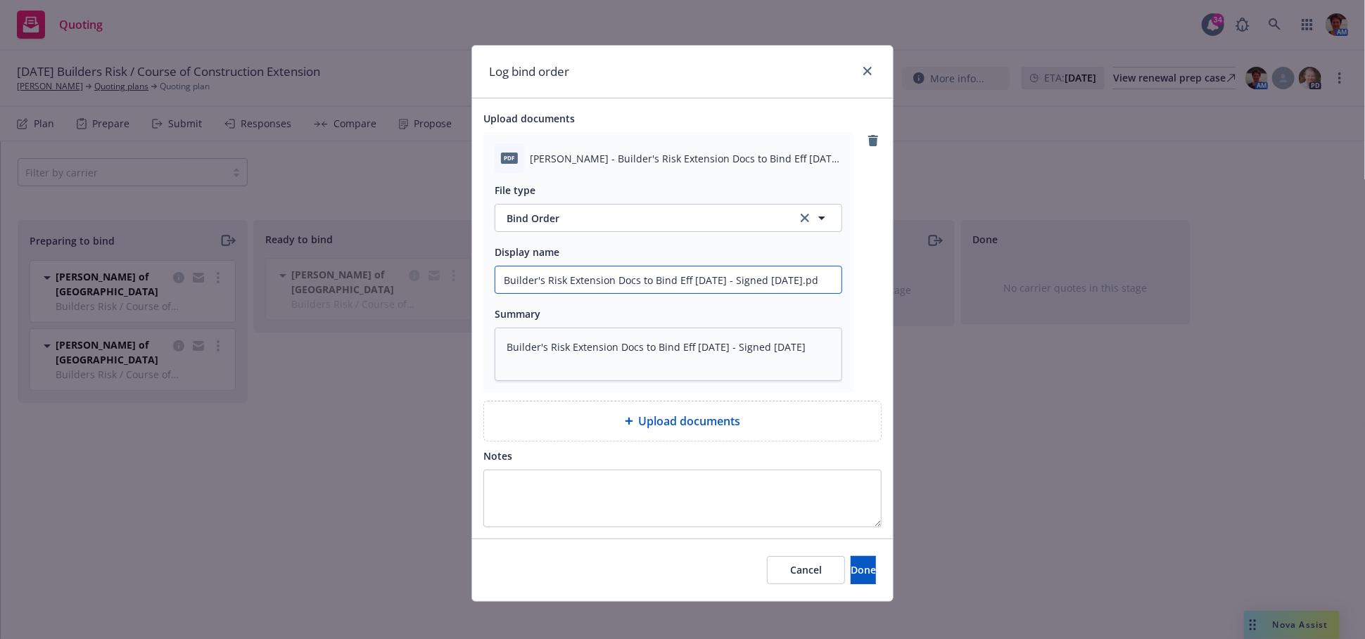
type input "Builder's Risk Extension Docs to Bind Eff 09-26-2025 - Signed 09-23-2025.p"
type textarea "x"
type input "Builder's Risk Extension Docs to Bind Eff 09-26-2025 - Signed 09-23-2025."
type textarea "x"
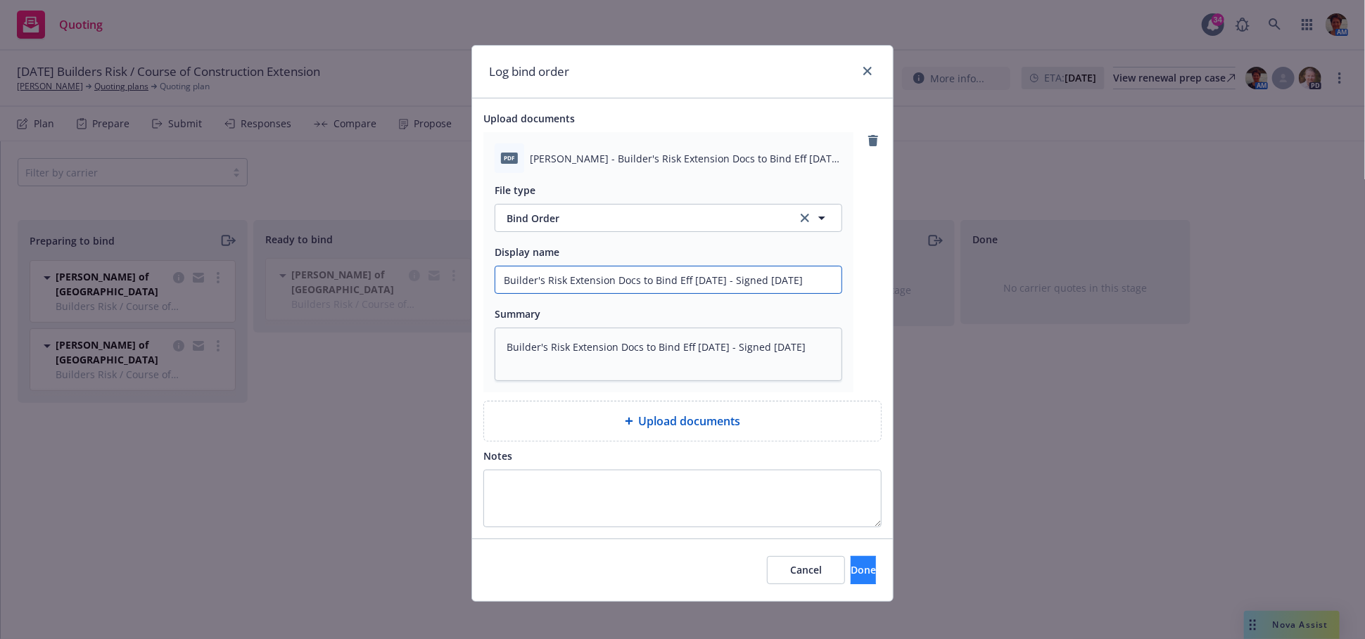
type input "Builder's Risk Extension Docs to Bind Eff 09-26-2025 - Signed 09-23-2025"
click at [850, 577] on span "Done" at bounding box center [862, 569] width 25 height 13
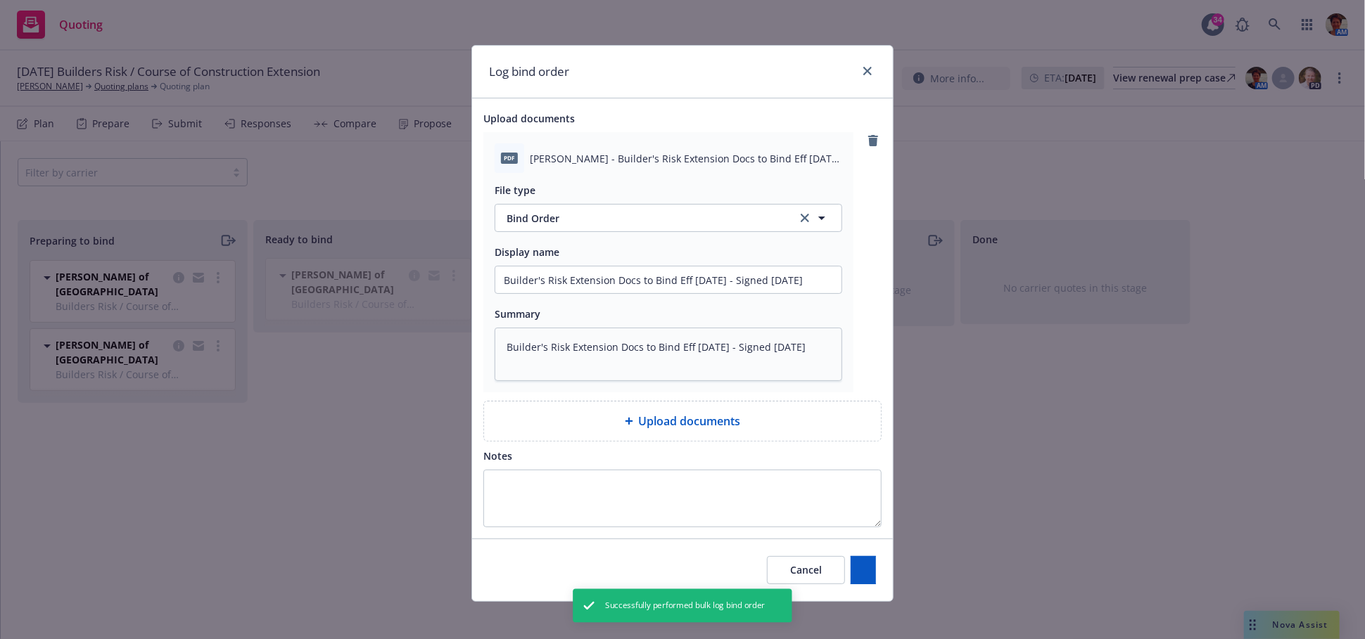
type textarea "x"
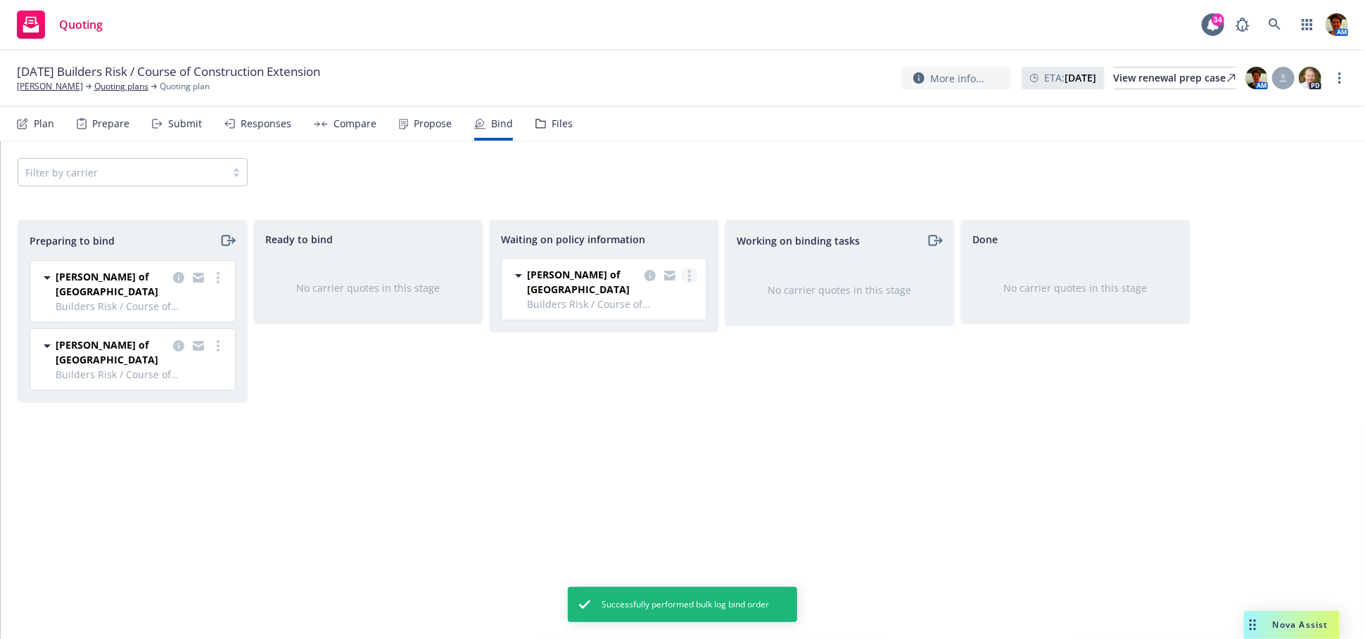
click at [688, 276] on icon "more" at bounding box center [689, 275] width 3 height 11
click at [634, 364] on span "Move to done" at bounding box center [619, 360] width 98 height 13
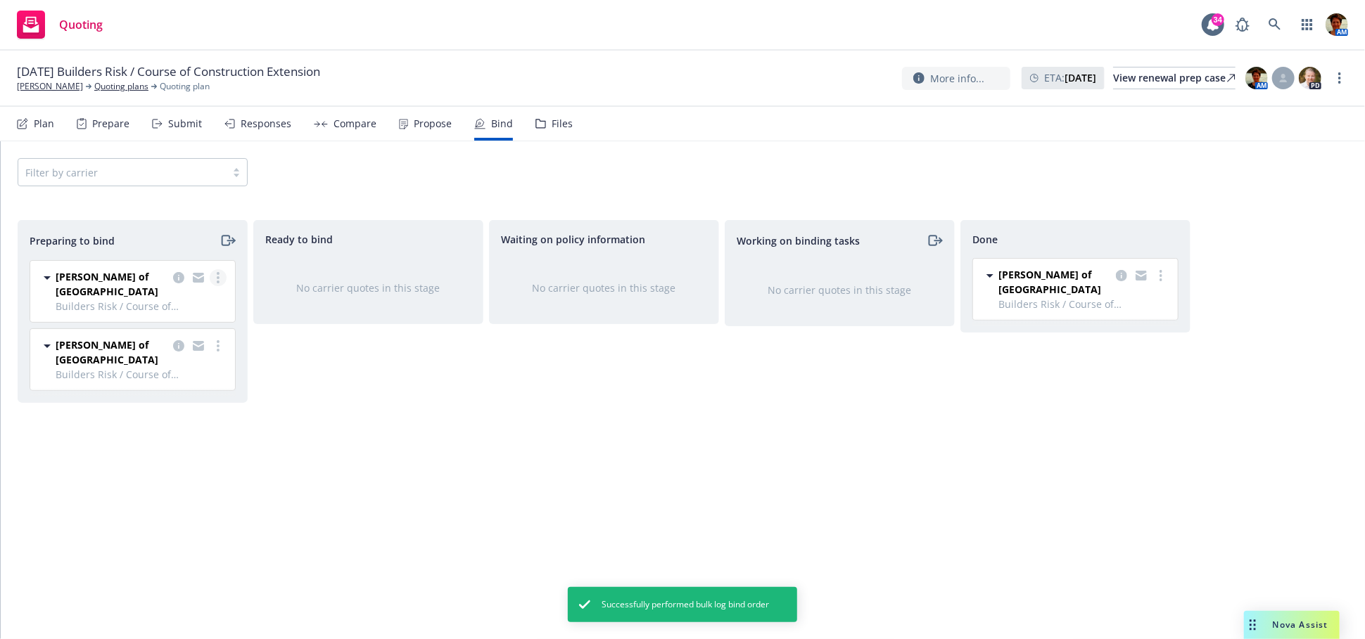
click at [218, 276] on icon "more" at bounding box center [218, 277] width 3 height 11
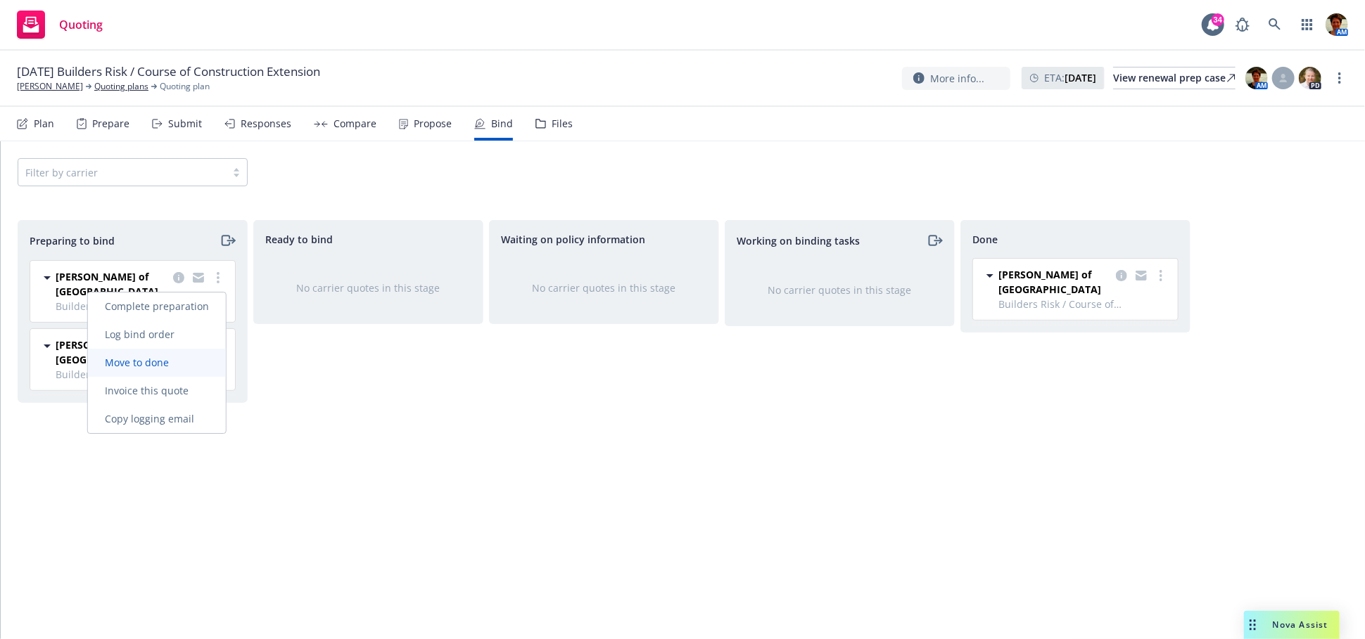
click at [165, 359] on span "Move to done" at bounding box center [137, 362] width 98 height 13
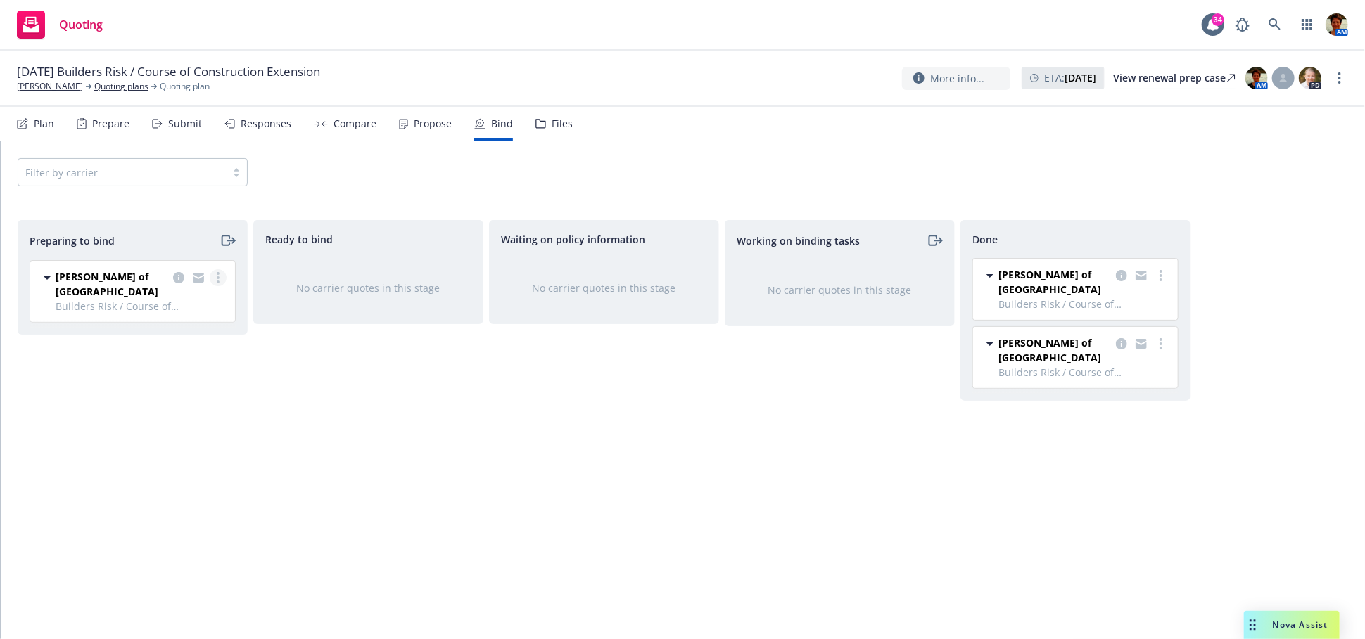
click at [217, 279] on icon "more" at bounding box center [218, 277] width 3 height 11
click at [177, 366] on span "Move to done" at bounding box center [137, 362] width 98 height 13
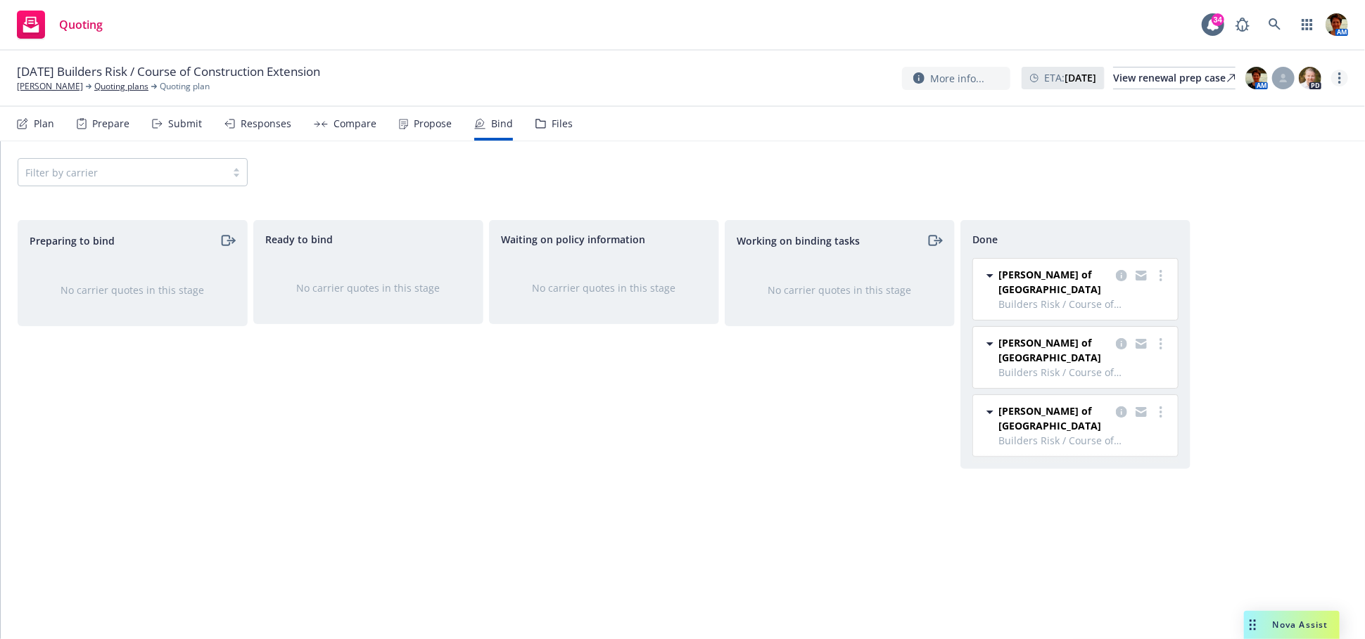
click at [1338, 82] on icon "more" at bounding box center [1339, 77] width 3 height 11
click at [1237, 189] on link "Archive quoting plan" at bounding box center [1269, 191] width 157 height 28
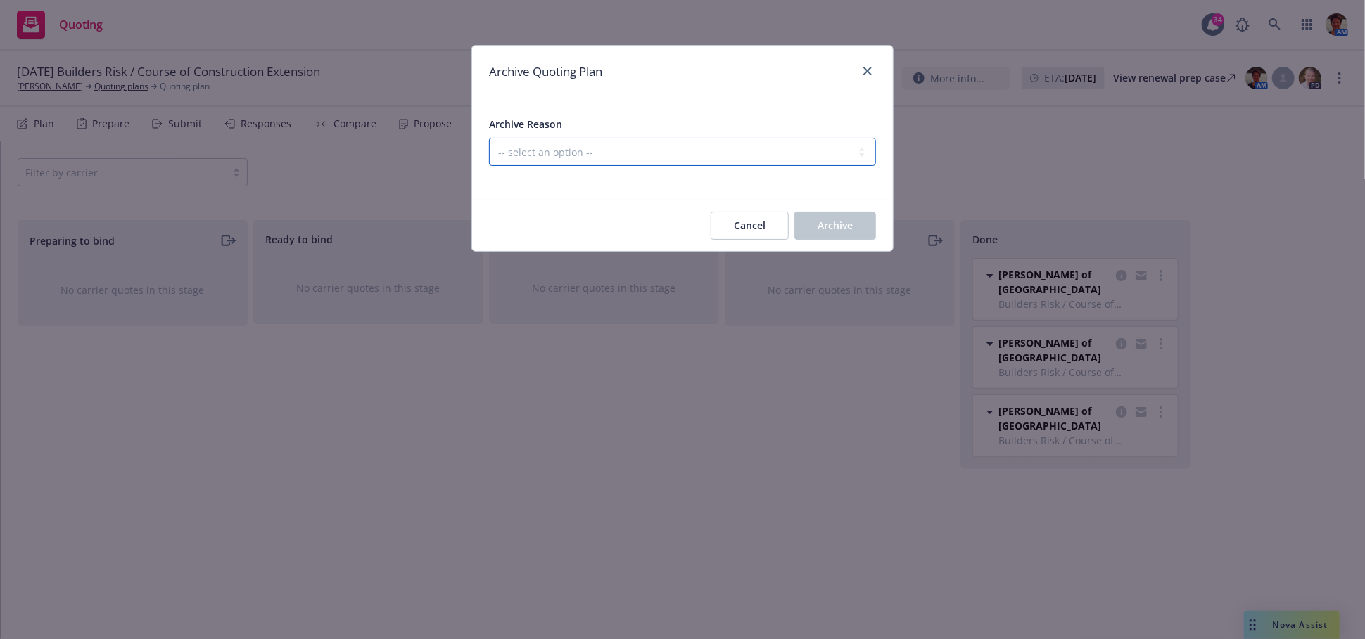
click at [691, 148] on select "-- select an option -- All policies in this renewal plan are auto-renewed Creat…" at bounding box center [682, 152] width 387 height 28
select select "ARCHIVED_RENEWAL_COMPLETED"
click at [489, 138] on select "-- select an option -- All policies in this renewal plan are auto-renewed Creat…" at bounding box center [682, 152] width 387 height 28
drag, startPoint x: 859, startPoint y: 224, endPoint x: 687, endPoint y: 187, distance: 175.5
click at [859, 224] on button "Archive" at bounding box center [835, 226] width 82 height 28
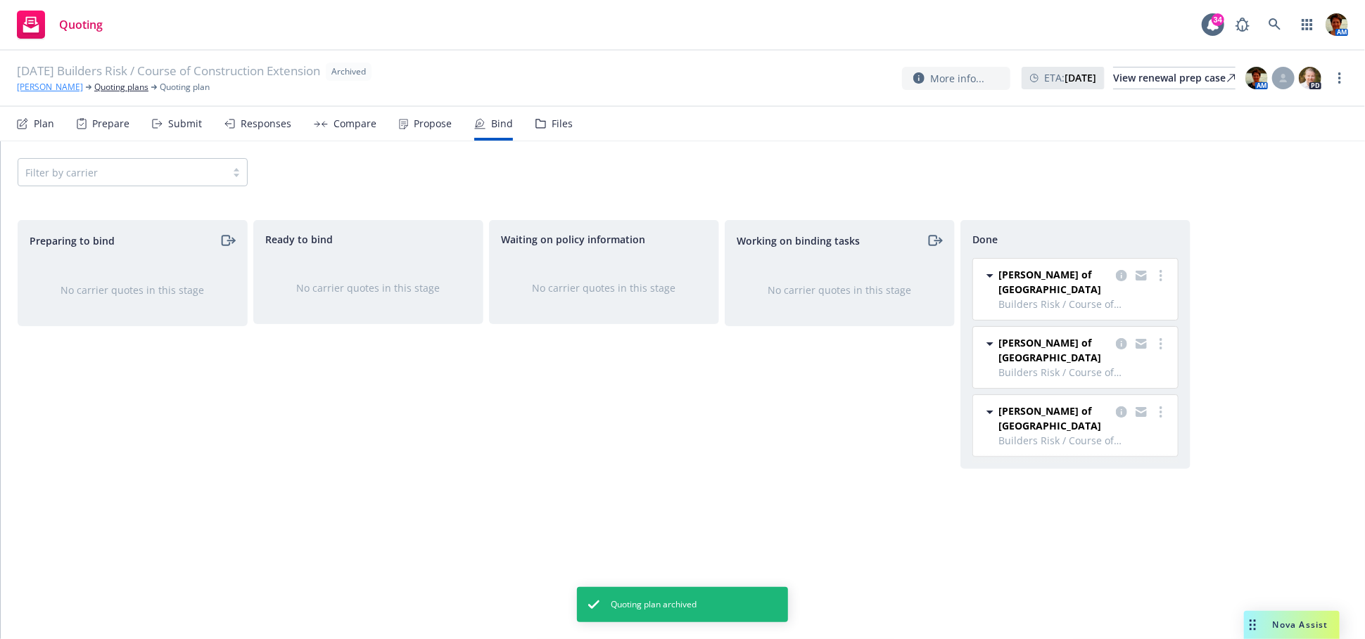
click at [47, 87] on link "Neil Patel" at bounding box center [50, 87] width 66 height 13
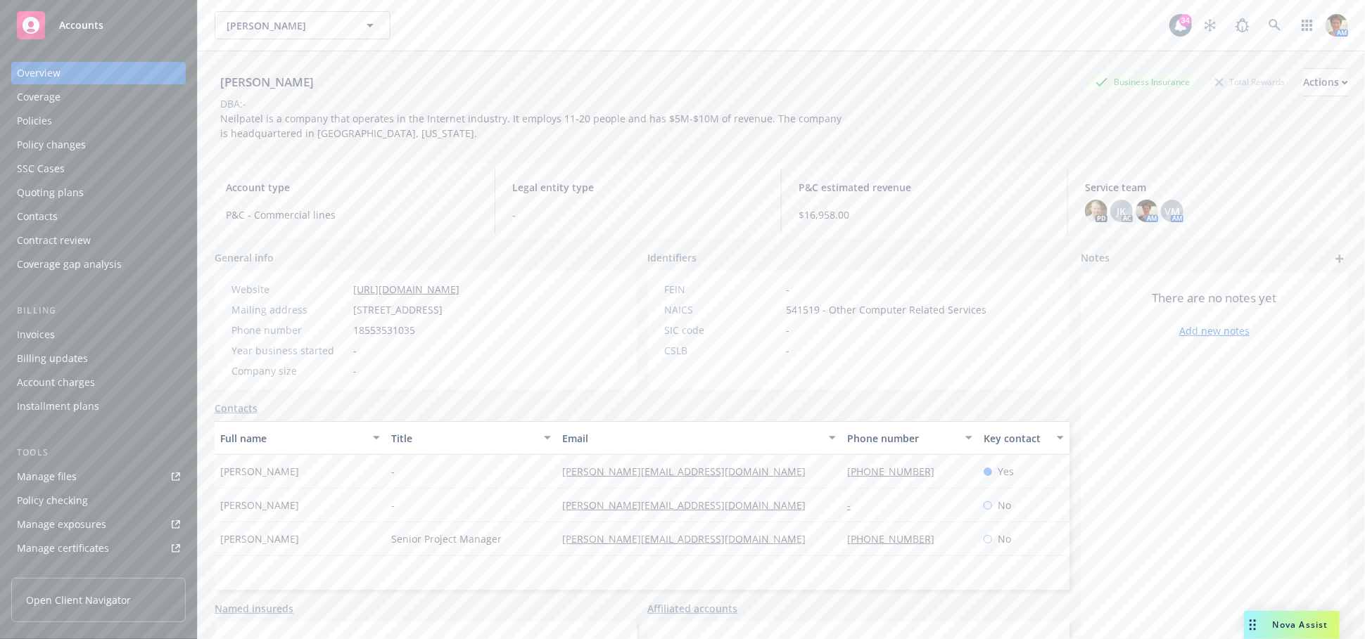
click at [39, 125] on div "Policies" at bounding box center [34, 121] width 35 height 23
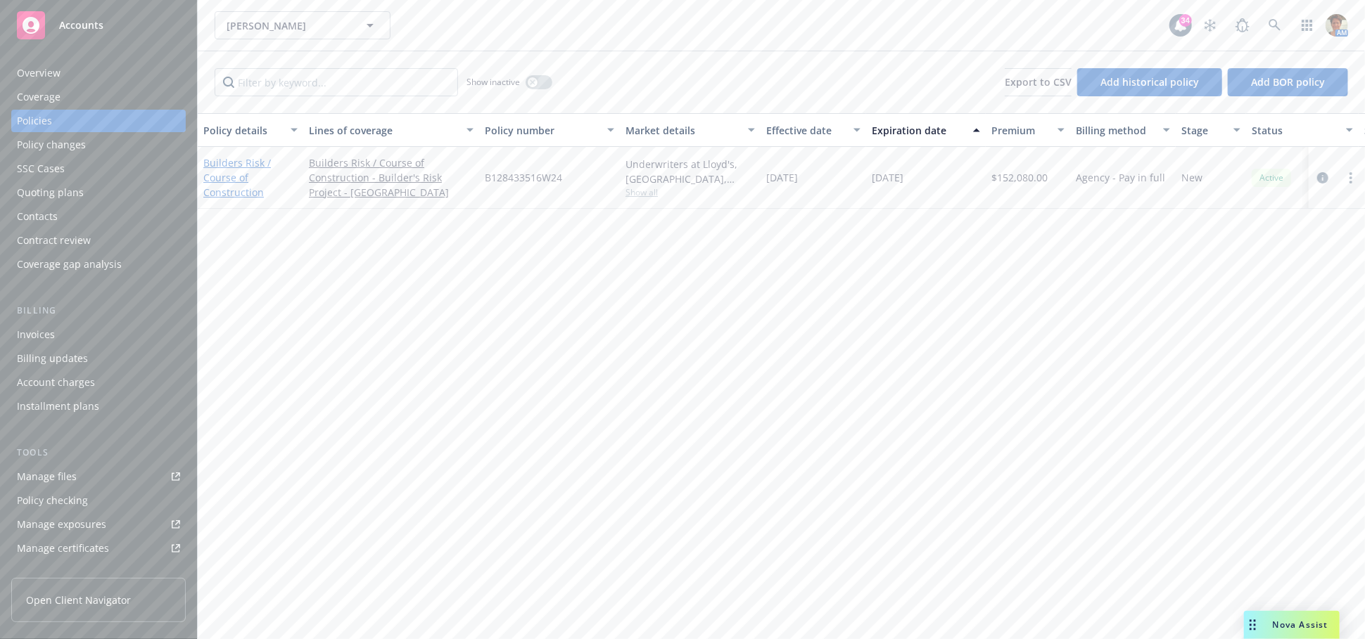
click at [229, 178] on link "Builders Risk / Course of Construction" at bounding box center [237, 177] width 68 height 43
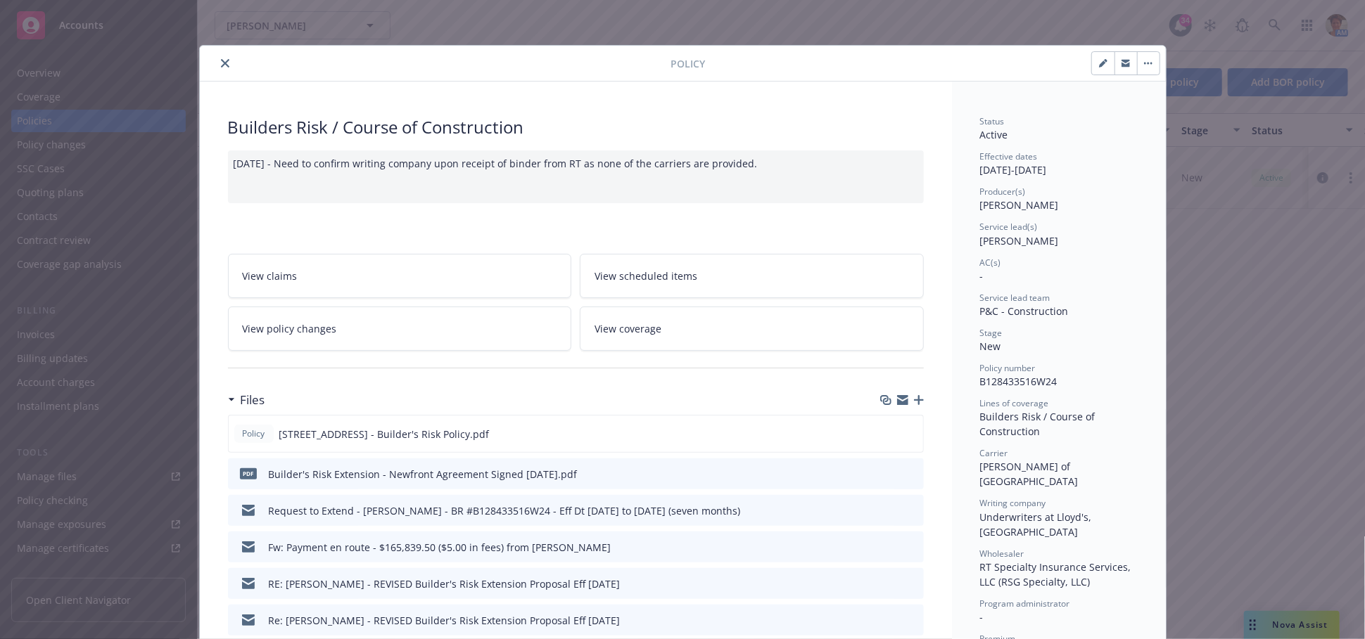
click at [1099, 65] on icon "button" at bounding box center [1103, 63] width 8 height 8
select select "NEW"
select select "other"
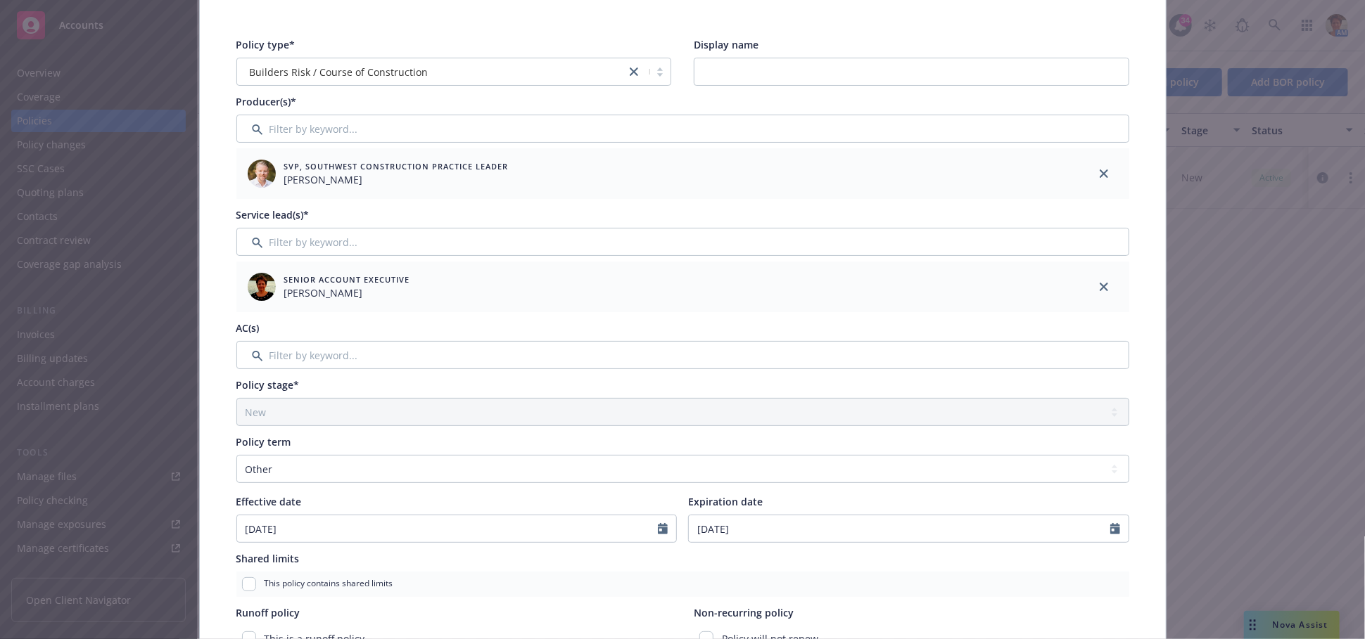
scroll to position [234, 0]
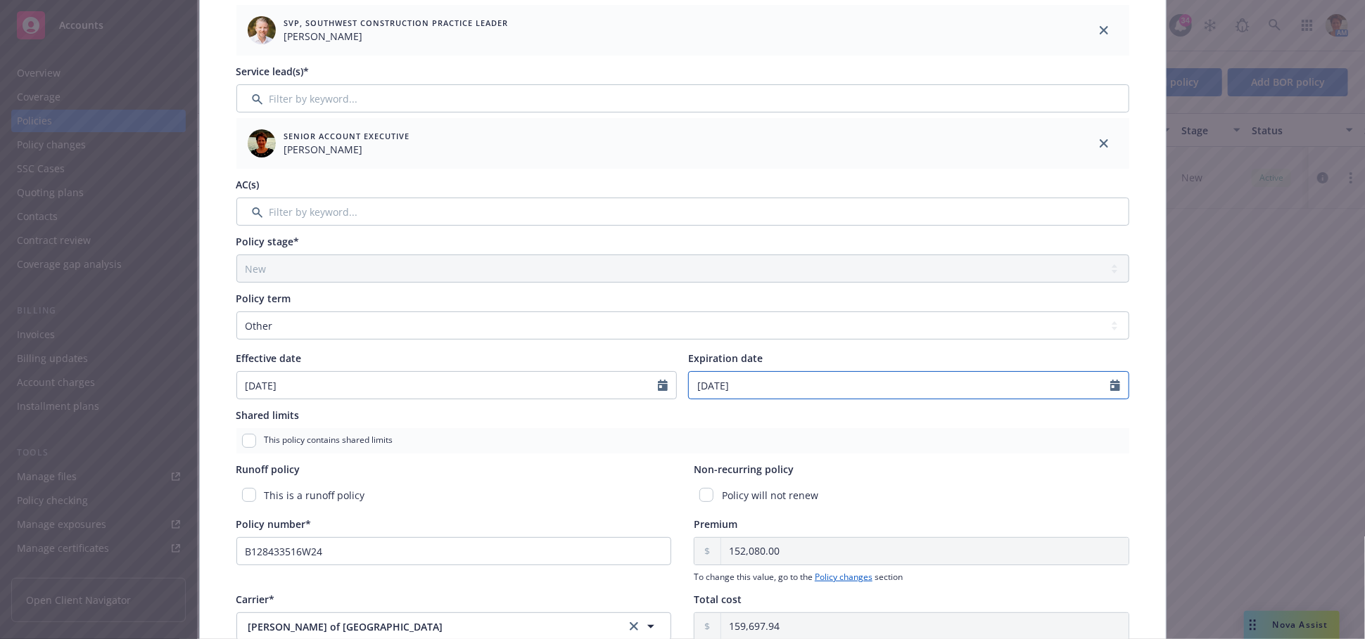
select select "9"
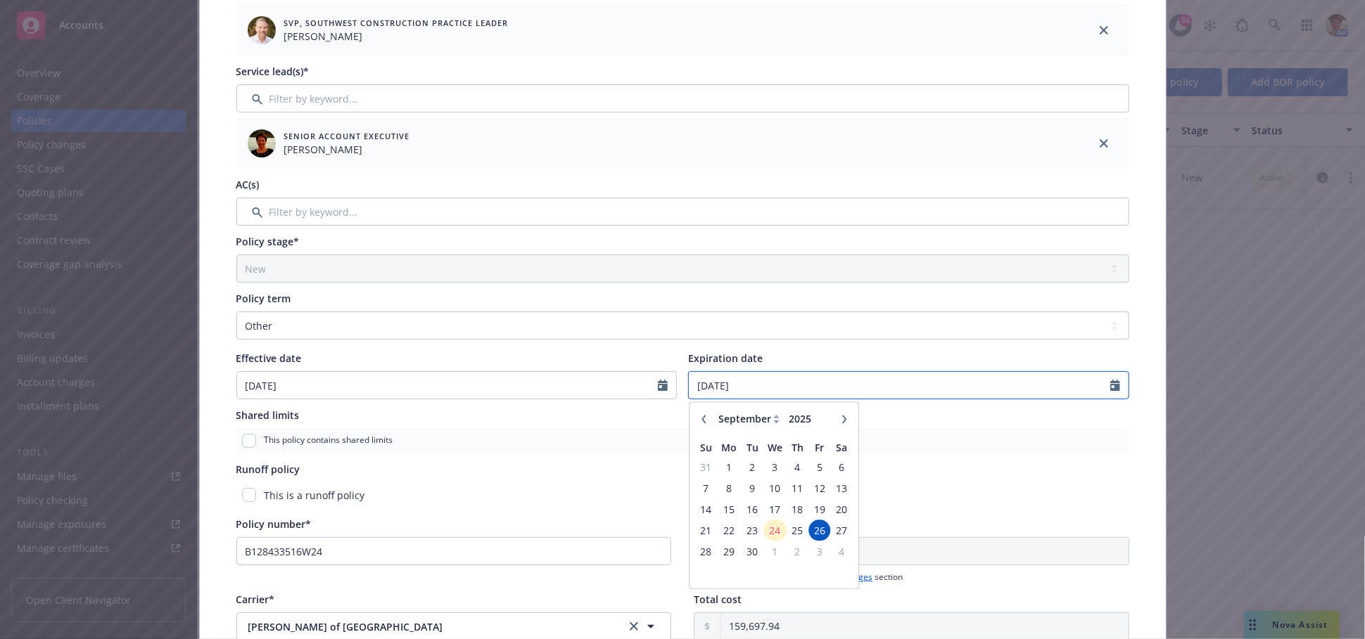
drag, startPoint x: 774, startPoint y: 385, endPoint x: 585, endPoint y: 396, distance: 189.6
click at [585, 396] on div "Effective date 10/17/2024 Expiration date 09/26/2025 January February March Apr…" at bounding box center [682, 375] width 893 height 49
click at [712, 390] on input "04/06/2026" at bounding box center [899, 385] width 421 height 27
type input "04/26/2026"
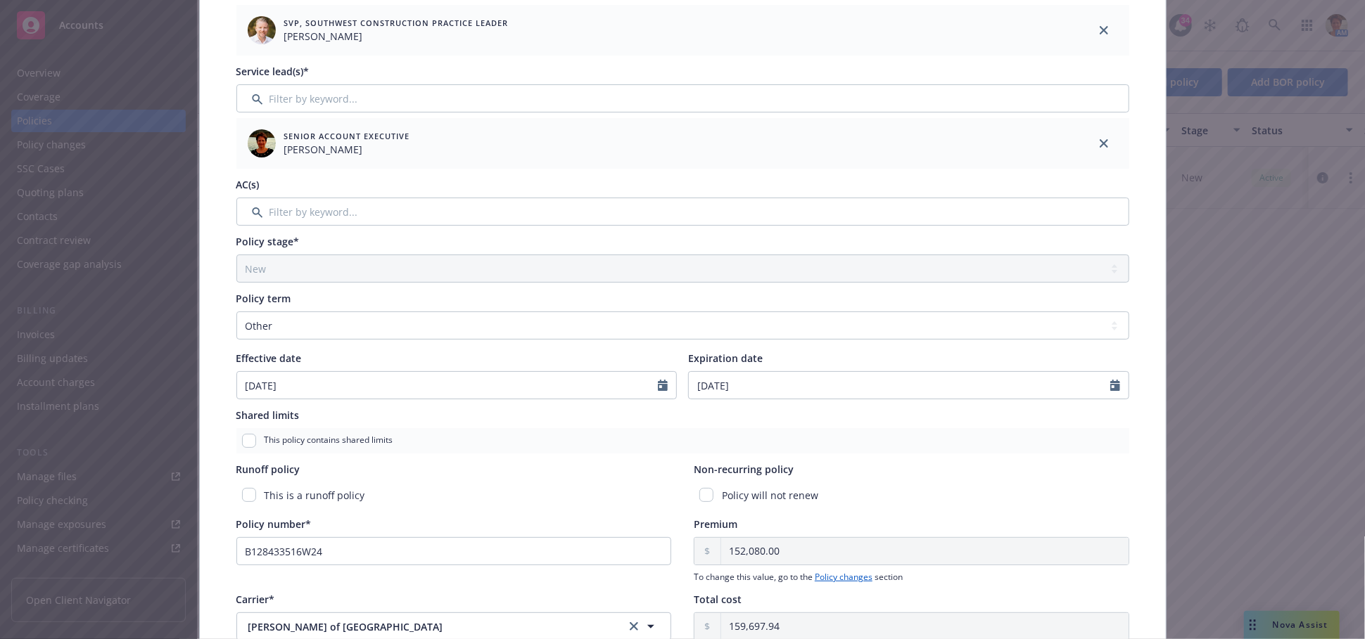
click at [1213, 407] on div "Edit policy details Cancel Save Policy type* Builders Risk / Course of Construc…" at bounding box center [682, 319] width 1365 height 639
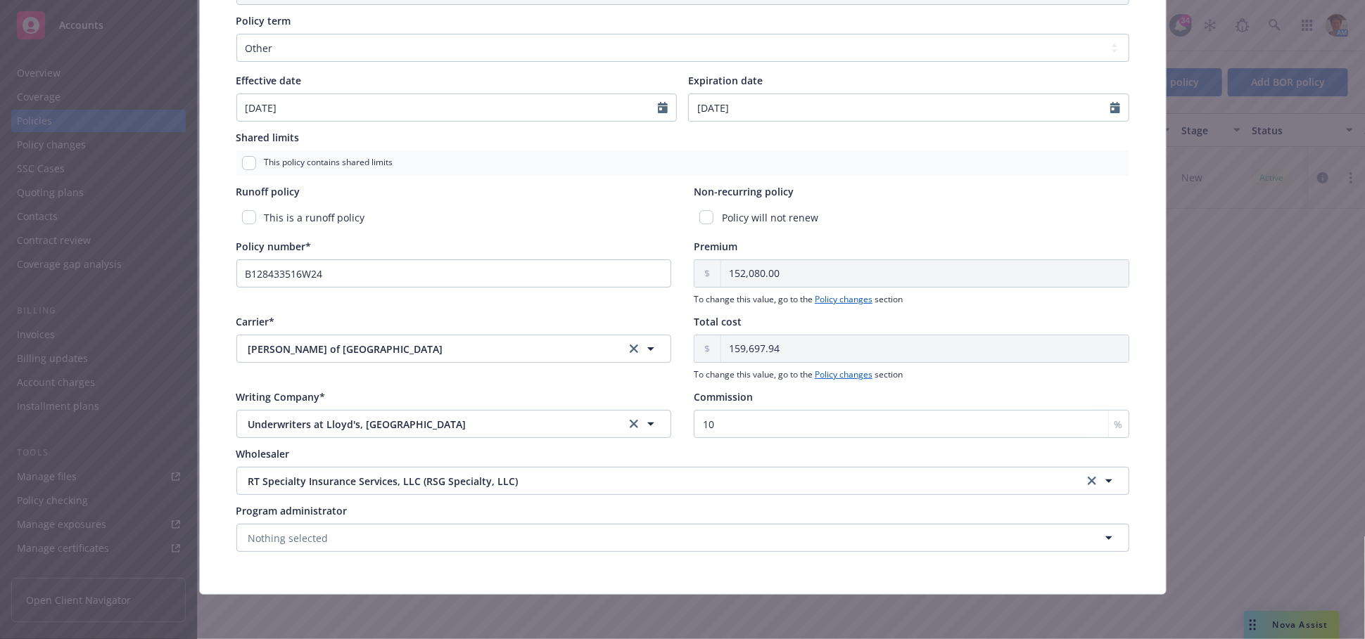
scroll to position [0, 0]
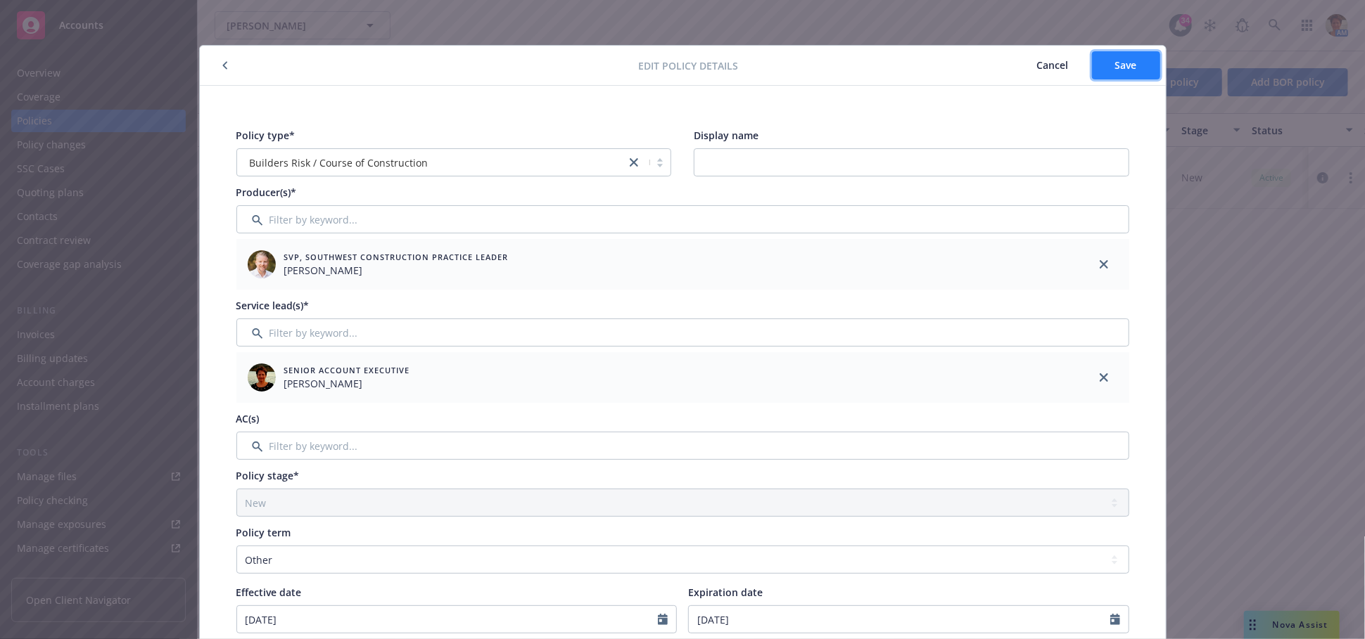
click at [1133, 70] on button "Save" at bounding box center [1126, 65] width 68 height 28
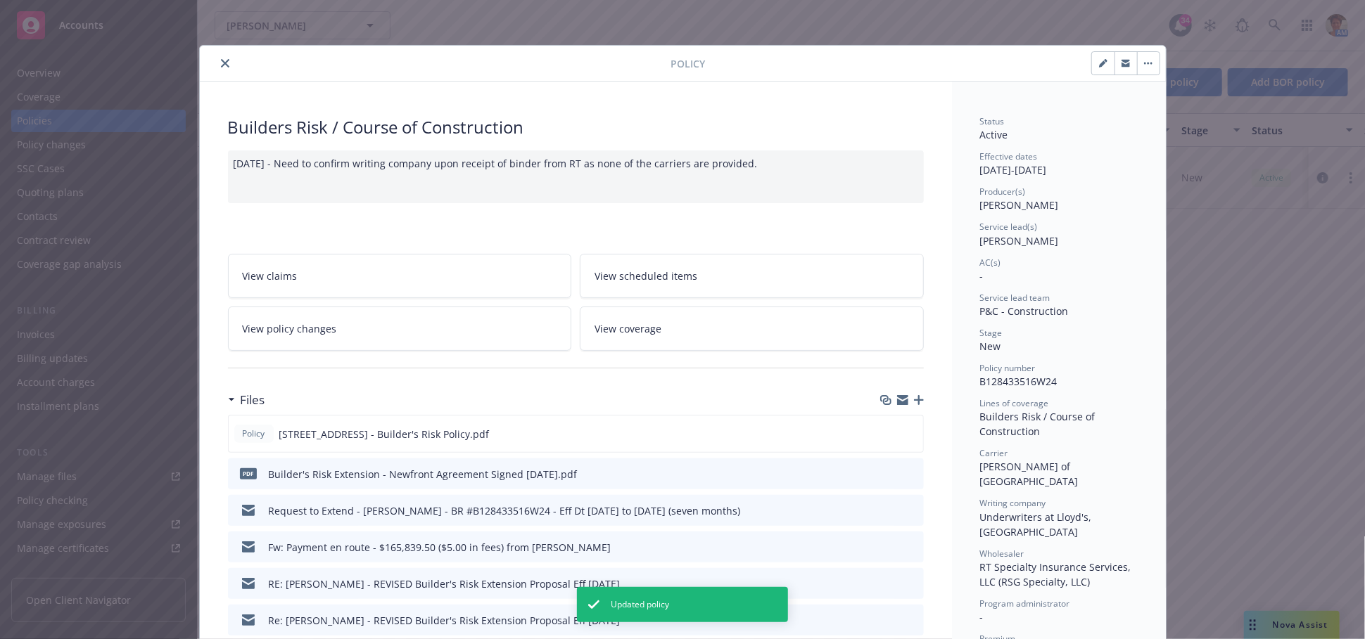
click at [221, 65] on icon "close" at bounding box center [225, 63] width 8 height 8
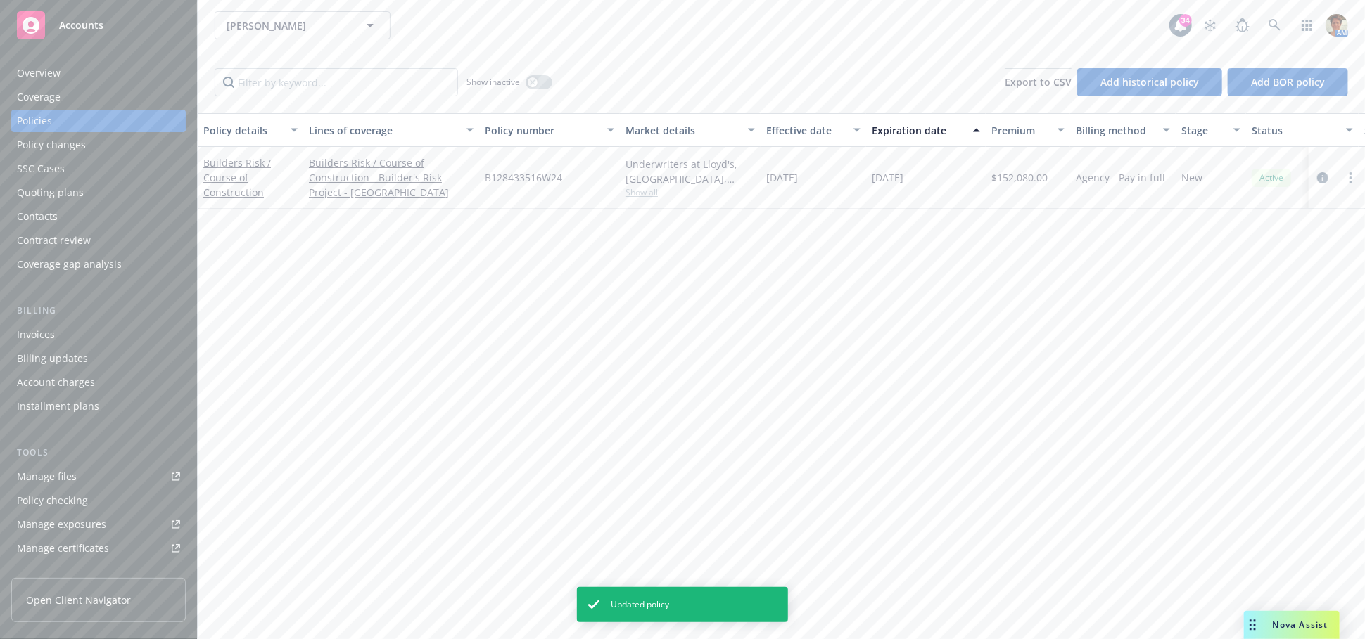
click at [226, 170] on div "Builders Risk / Course of Construction" at bounding box center [250, 177] width 94 height 44
click at [231, 174] on link "Builders Risk / Course of Construction" at bounding box center [237, 177] width 68 height 43
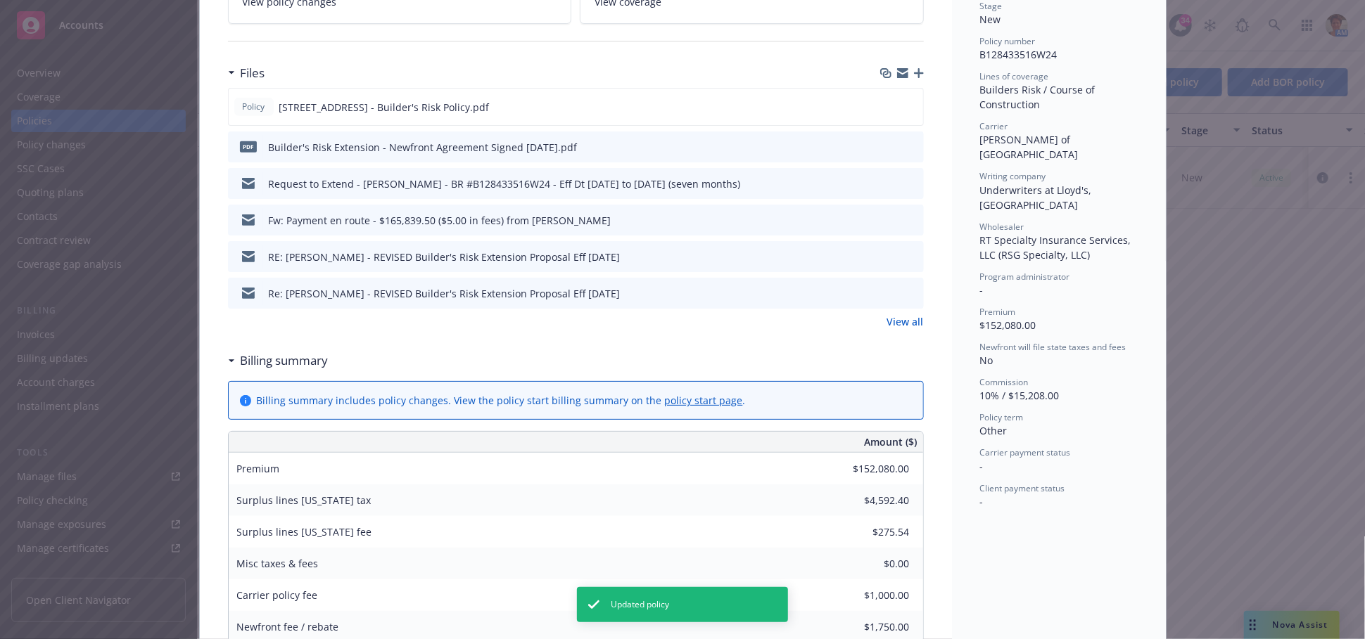
scroll to position [42, 0]
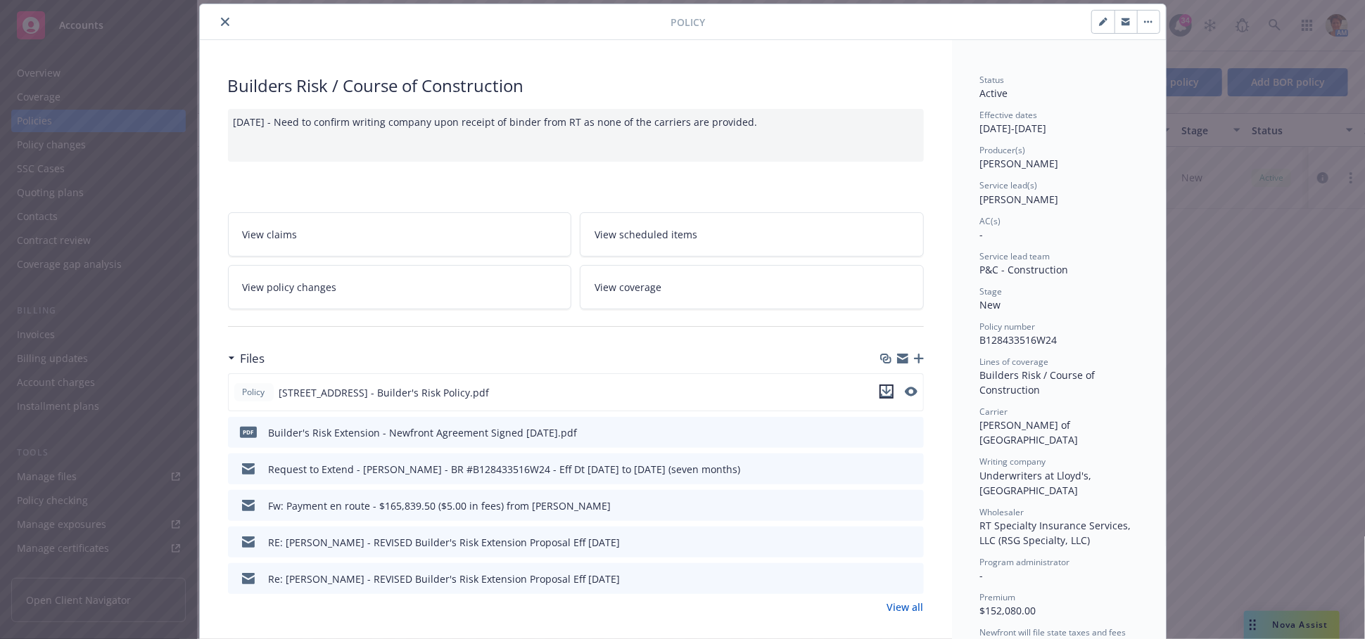
click at [882, 391] on icon "download file" at bounding box center [885, 390] width 9 height 8
click at [221, 18] on icon "close" at bounding box center [225, 22] width 8 height 8
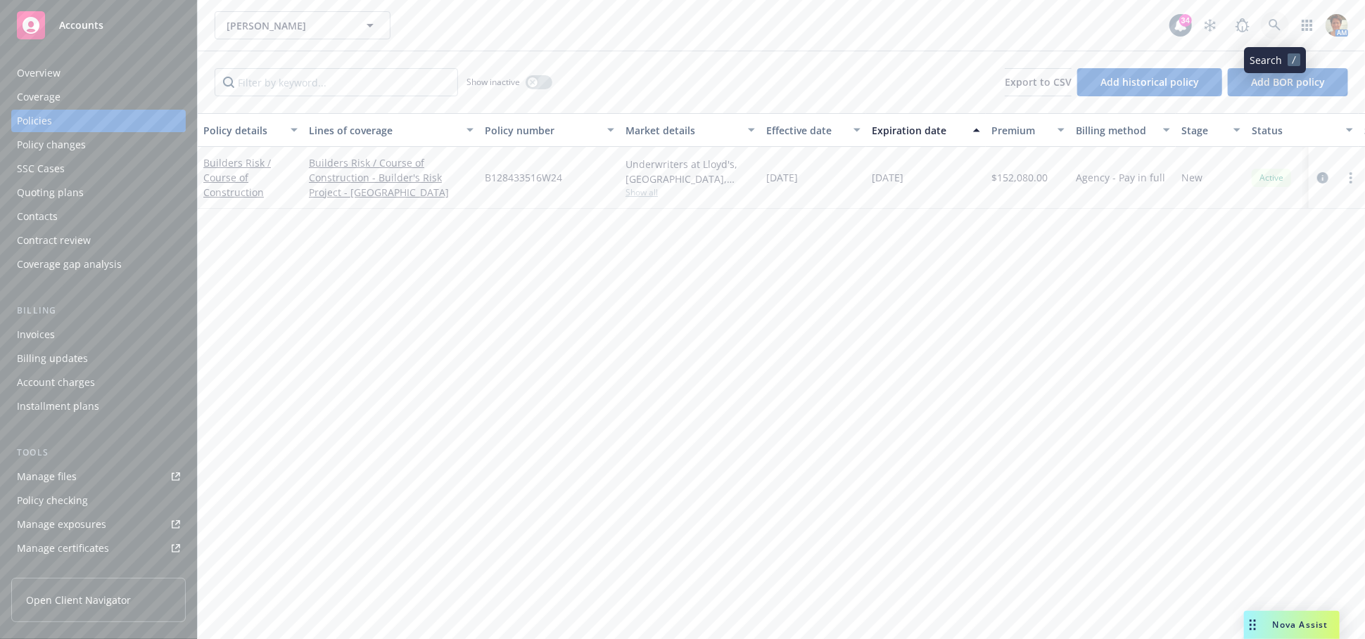
click at [1275, 29] on icon at bounding box center [1274, 25] width 13 height 13
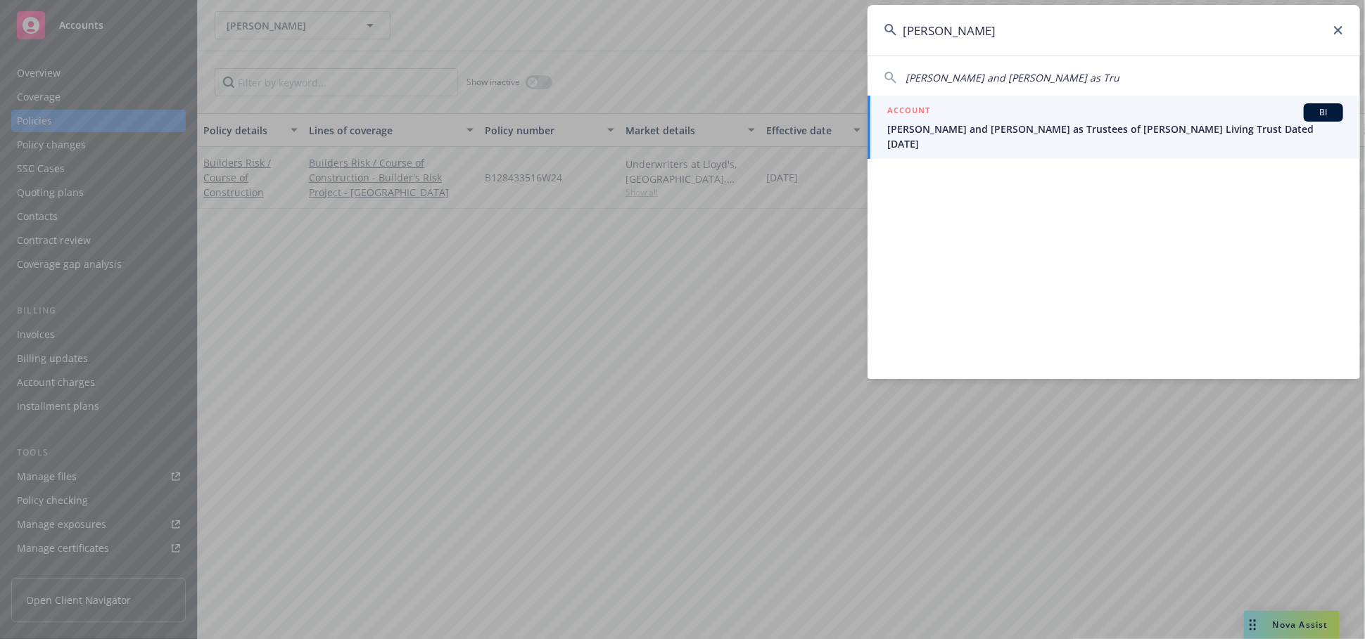
type input "david lefko"
click at [920, 118] on h5 "ACCOUNT" at bounding box center [908, 111] width 43 height 17
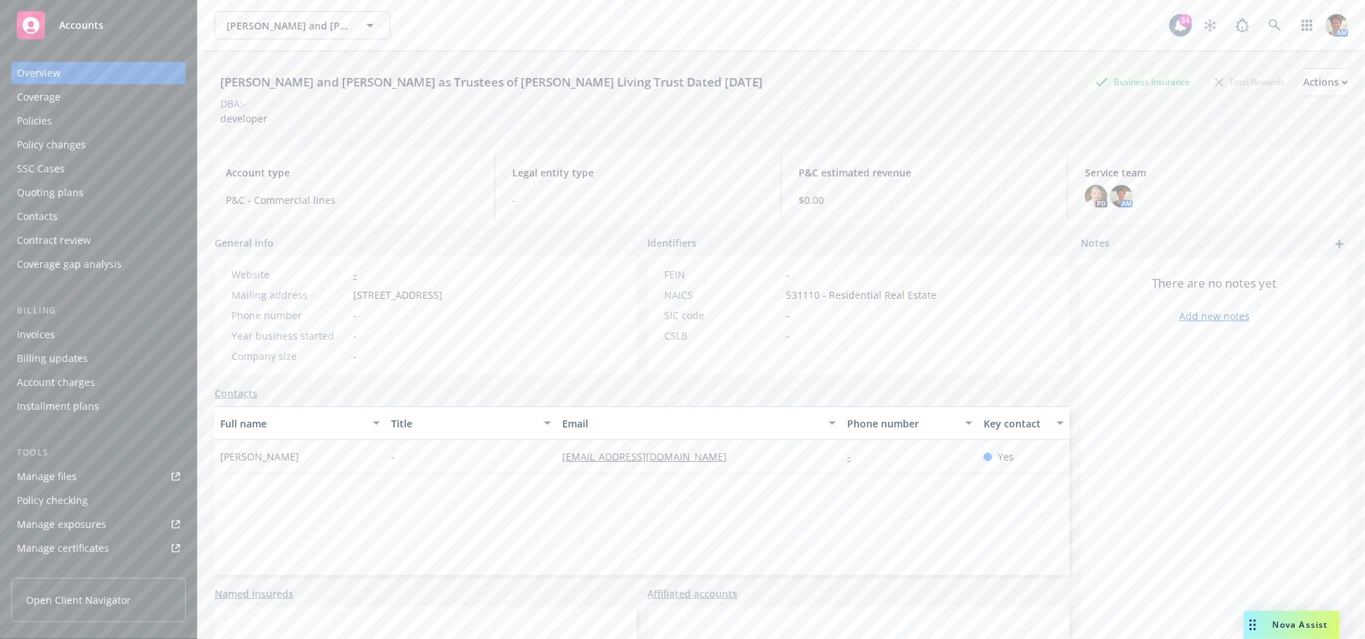
click at [45, 189] on div "Quoting plans" at bounding box center [50, 192] width 67 height 23
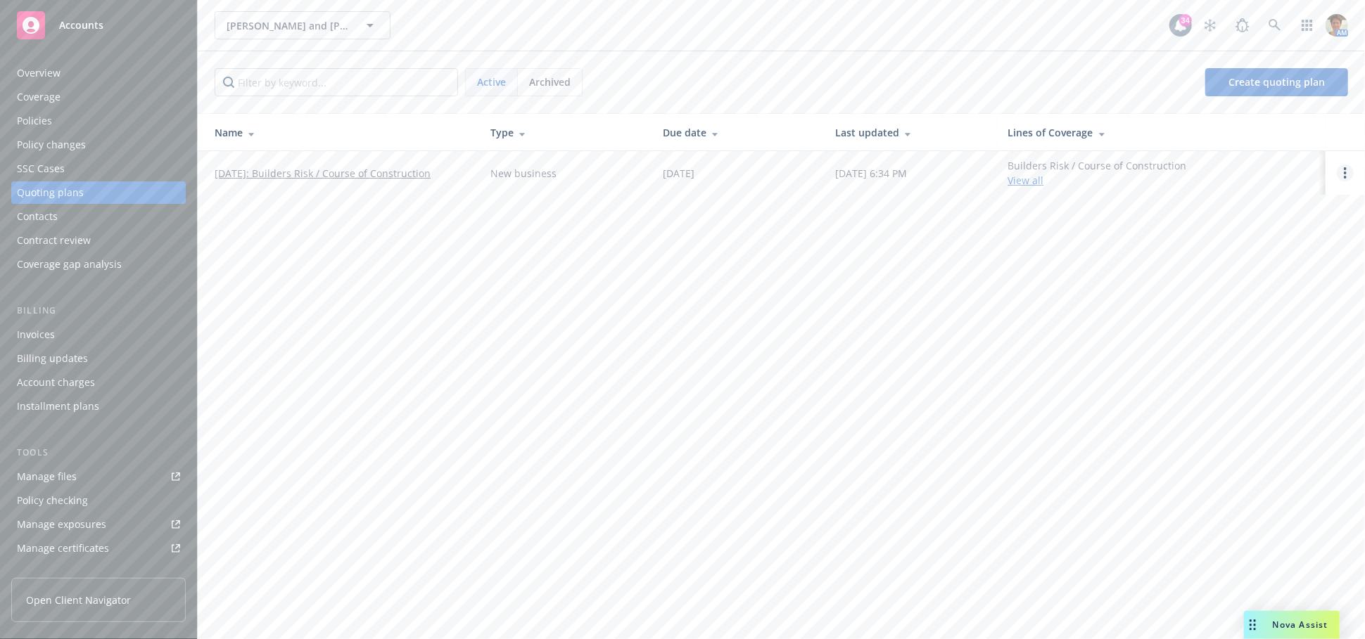
click at [1345, 175] on icon "Open options" at bounding box center [1345, 172] width 3 height 11
click at [1286, 72] on span "Copy logging email" at bounding box center [1272, 77] width 123 height 13
click at [1268, 25] on icon at bounding box center [1274, 25] width 13 height 13
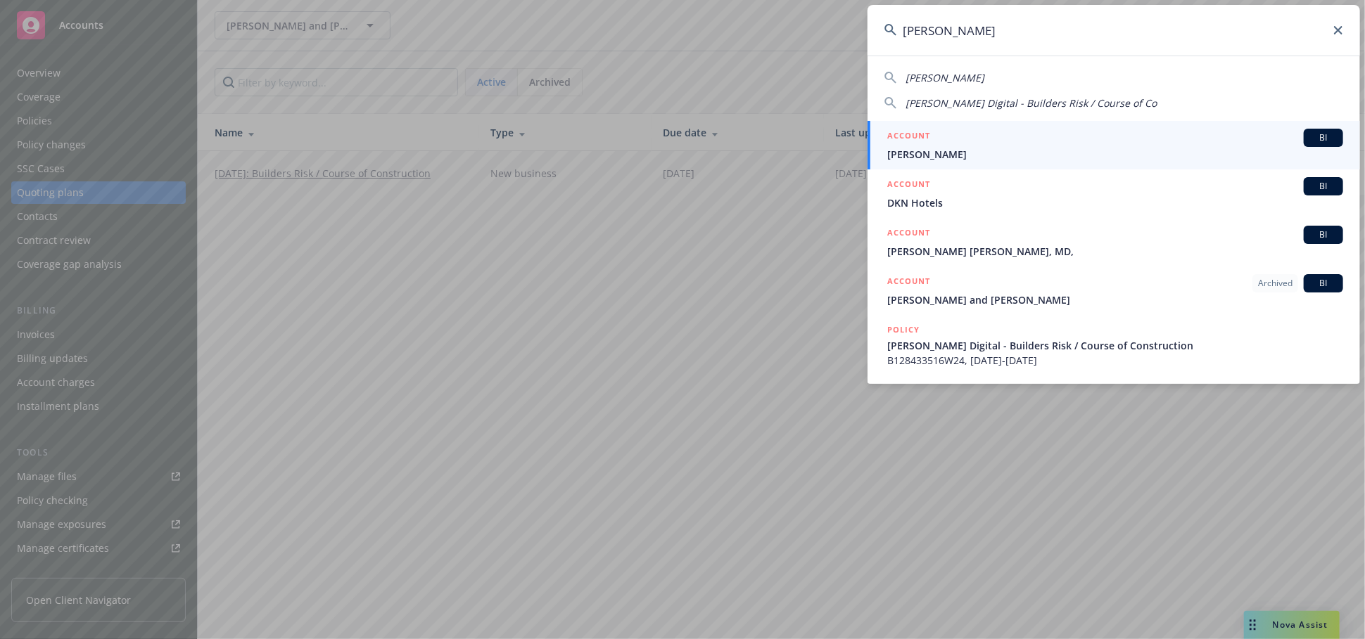
type input "neil patel"
click at [922, 153] on span "Neil Patel" at bounding box center [1115, 154] width 456 height 15
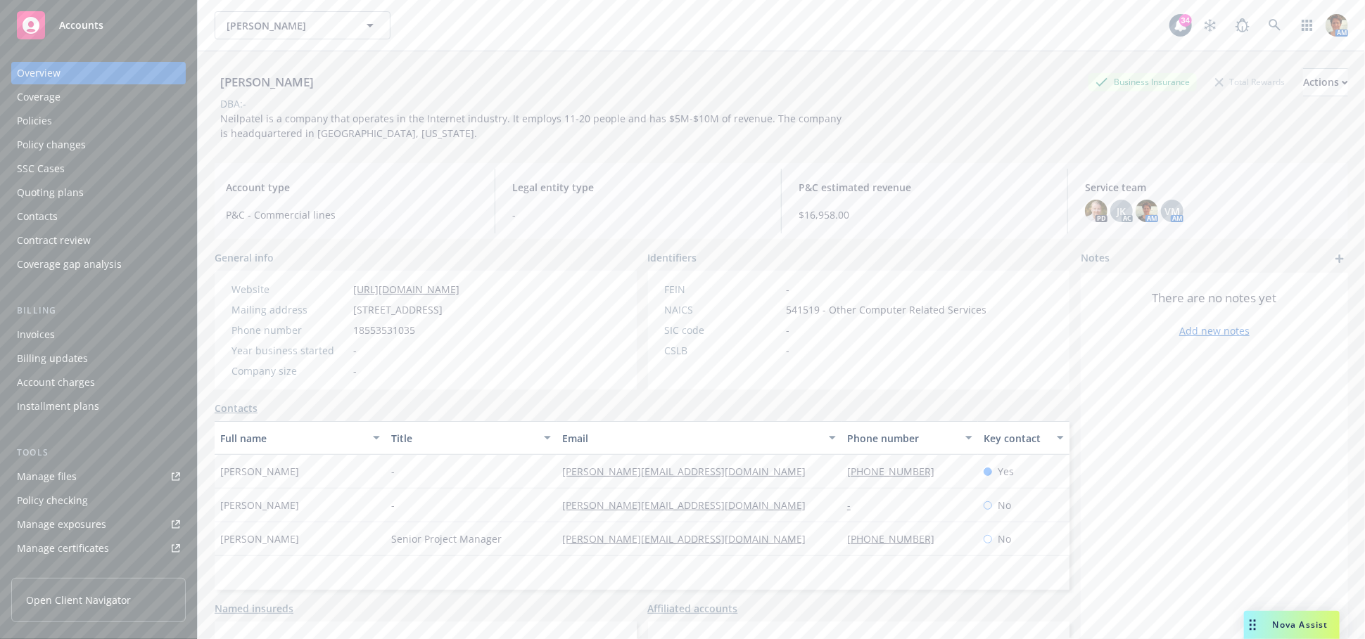
click at [42, 121] on div "Policies" at bounding box center [34, 121] width 35 height 23
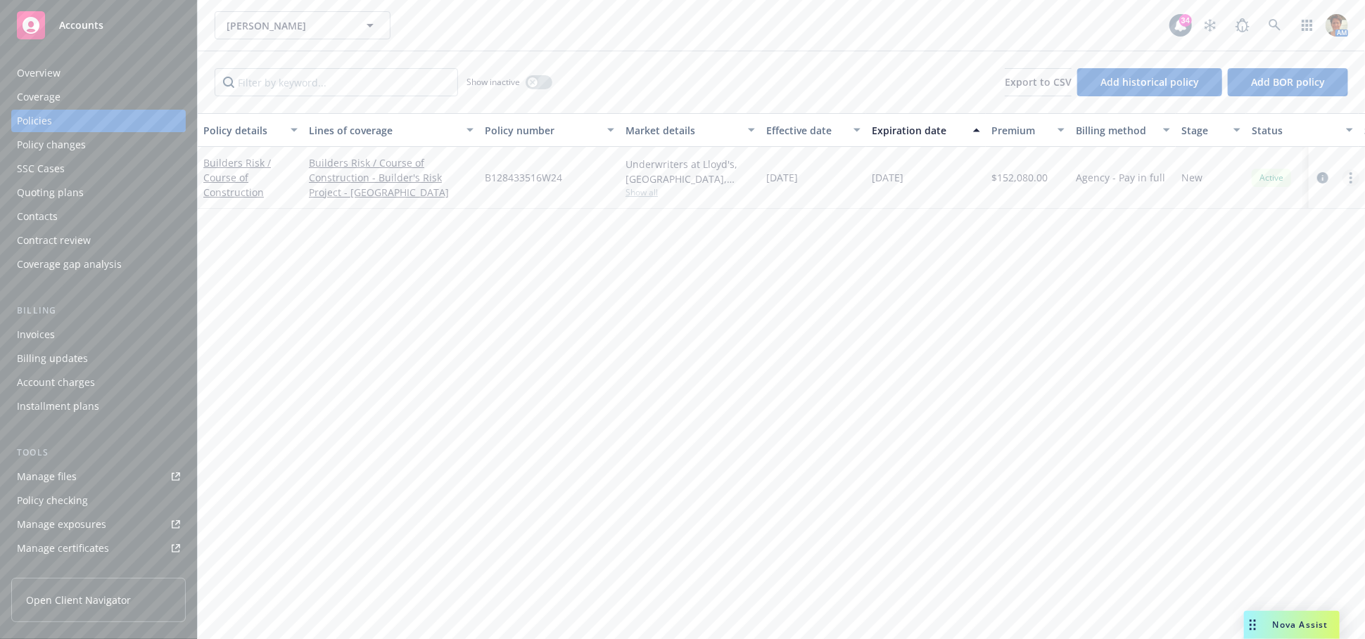
click at [1350, 181] on circle "more" at bounding box center [1350, 182] width 3 height 3
click at [243, 182] on link "Builders Risk / Course of Construction" at bounding box center [237, 177] width 68 height 43
click at [58, 144] on div "Policy changes" at bounding box center [51, 145] width 69 height 23
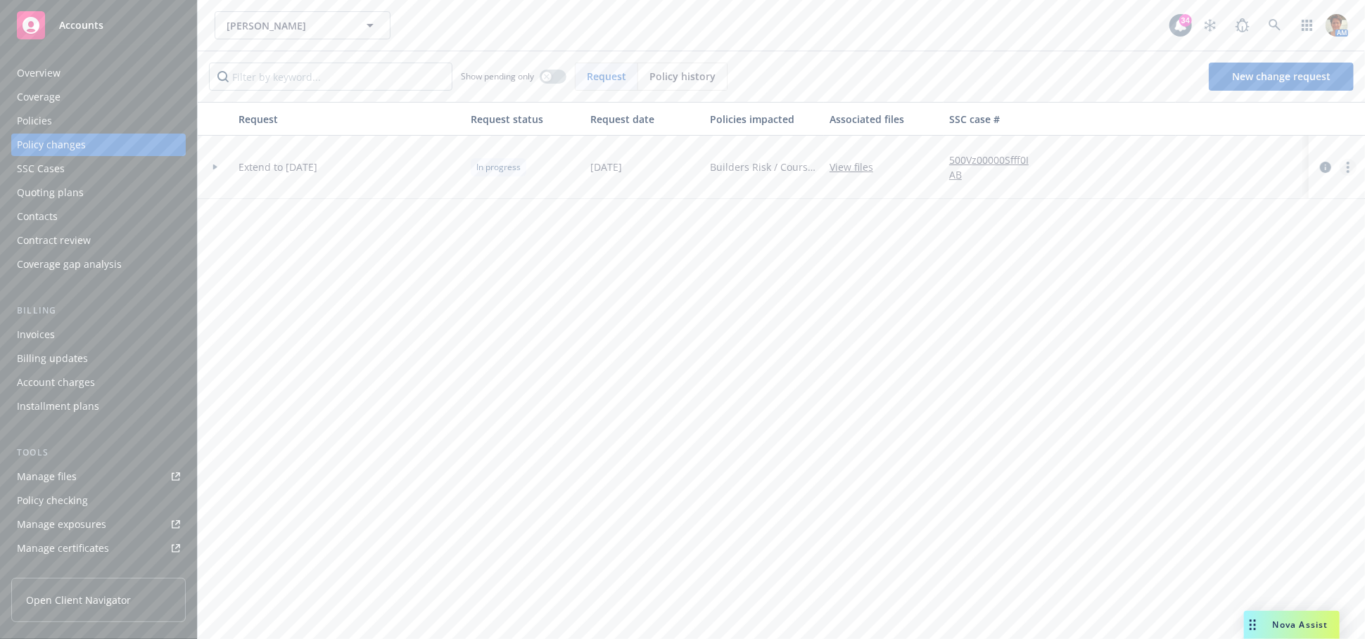
click at [1348, 170] on circle "more" at bounding box center [1347, 171] width 3 height 3
click at [1159, 200] on link "Copy logging email" at bounding box center [1235, 196] width 241 height 28
click at [1274, 24] on icon at bounding box center [1274, 25] width 13 height 13
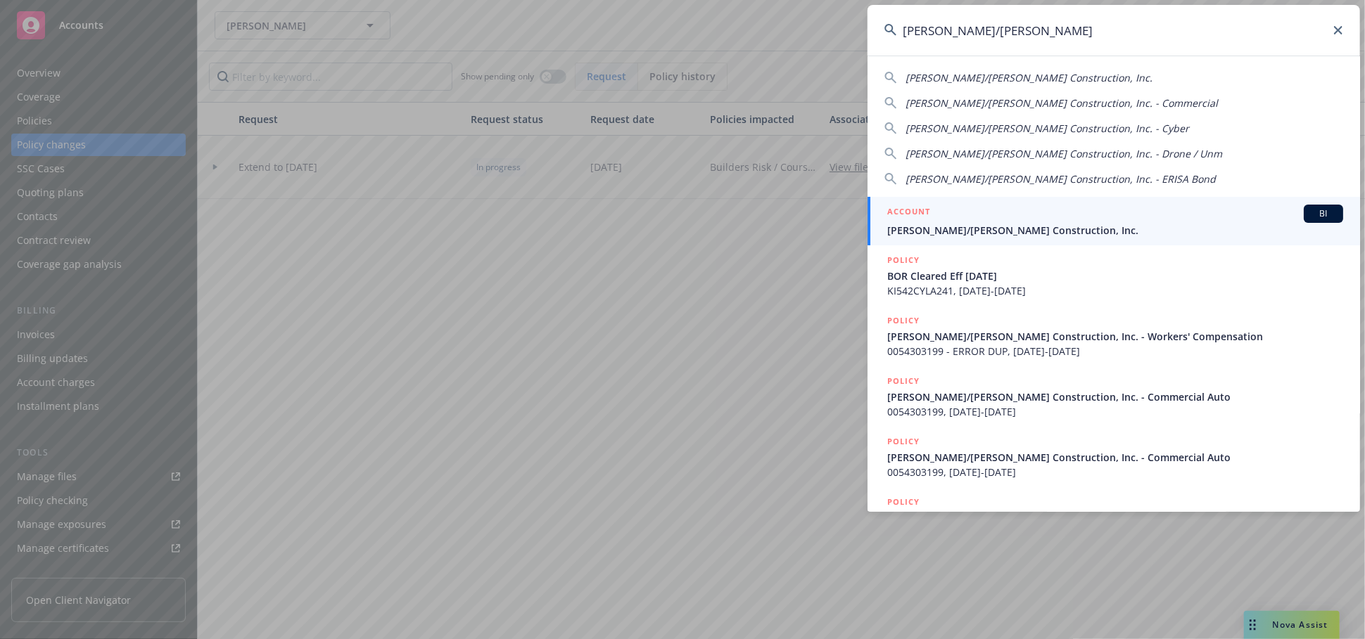
type input "elliott/drinkward"
click at [981, 215] on div "ACCOUNT BI" at bounding box center [1115, 214] width 456 height 18
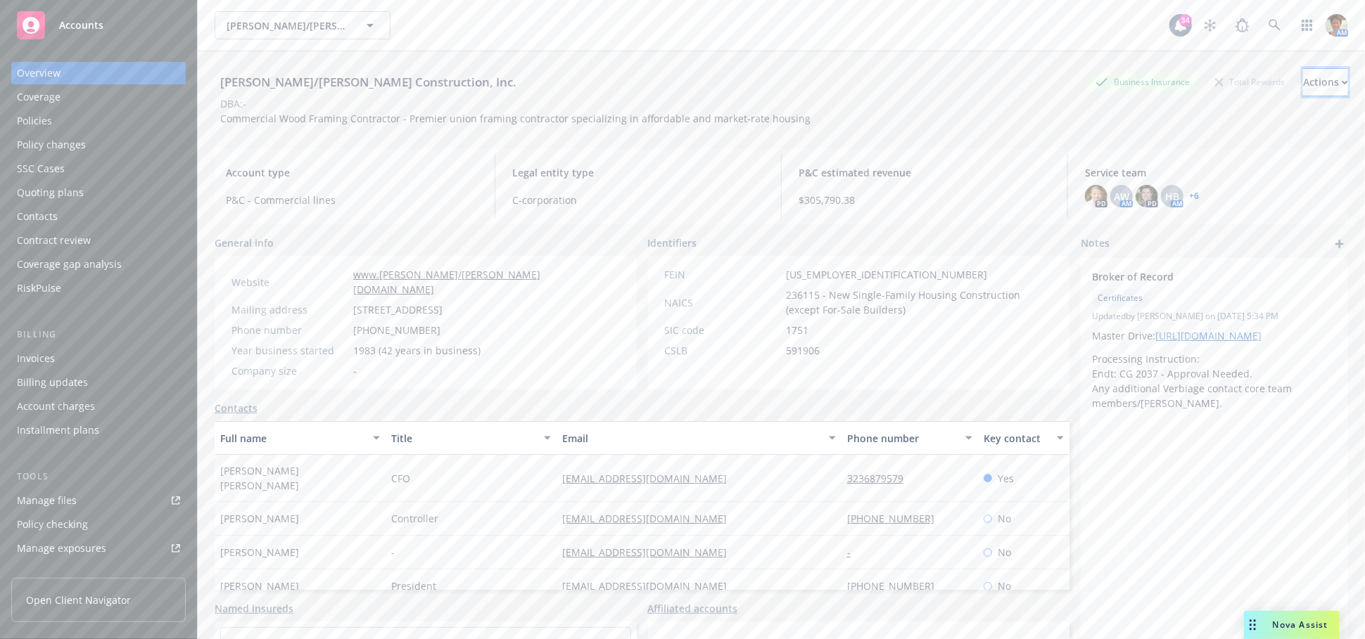
click at [1305, 78] on div "Actions" at bounding box center [1325, 82] width 45 height 27
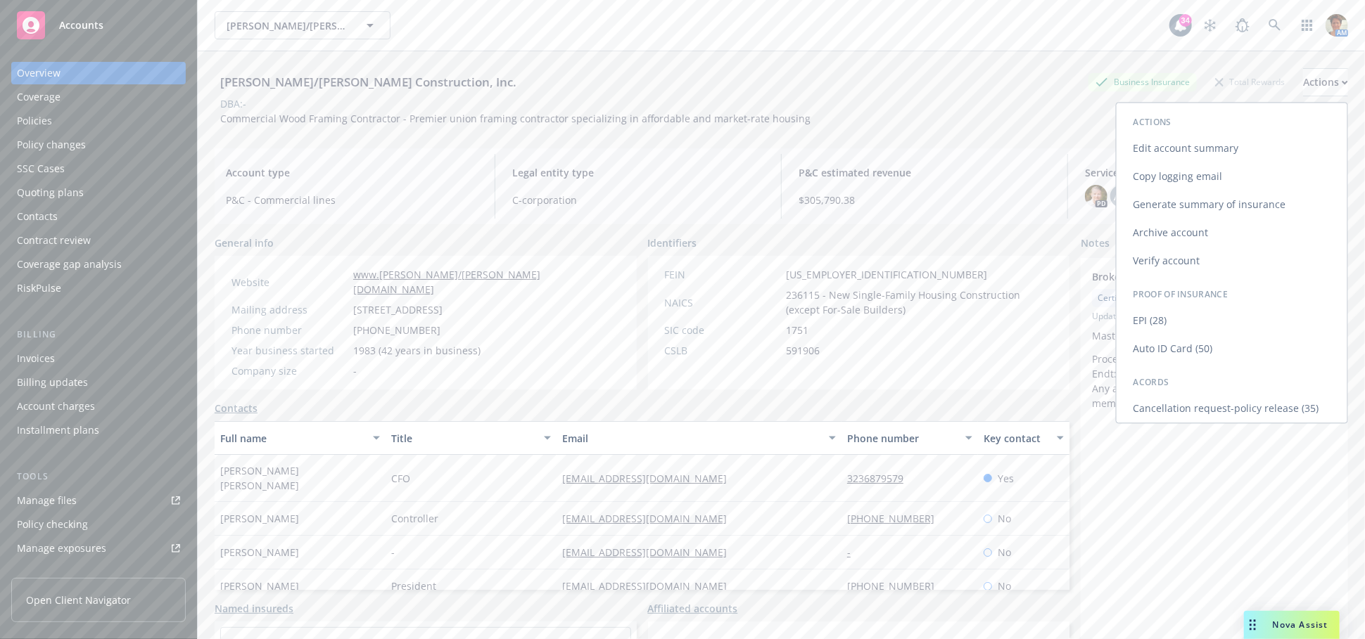
click at [1147, 179] on link "Copy logging email" at bounding box center [1231, 176] width 231 height 28
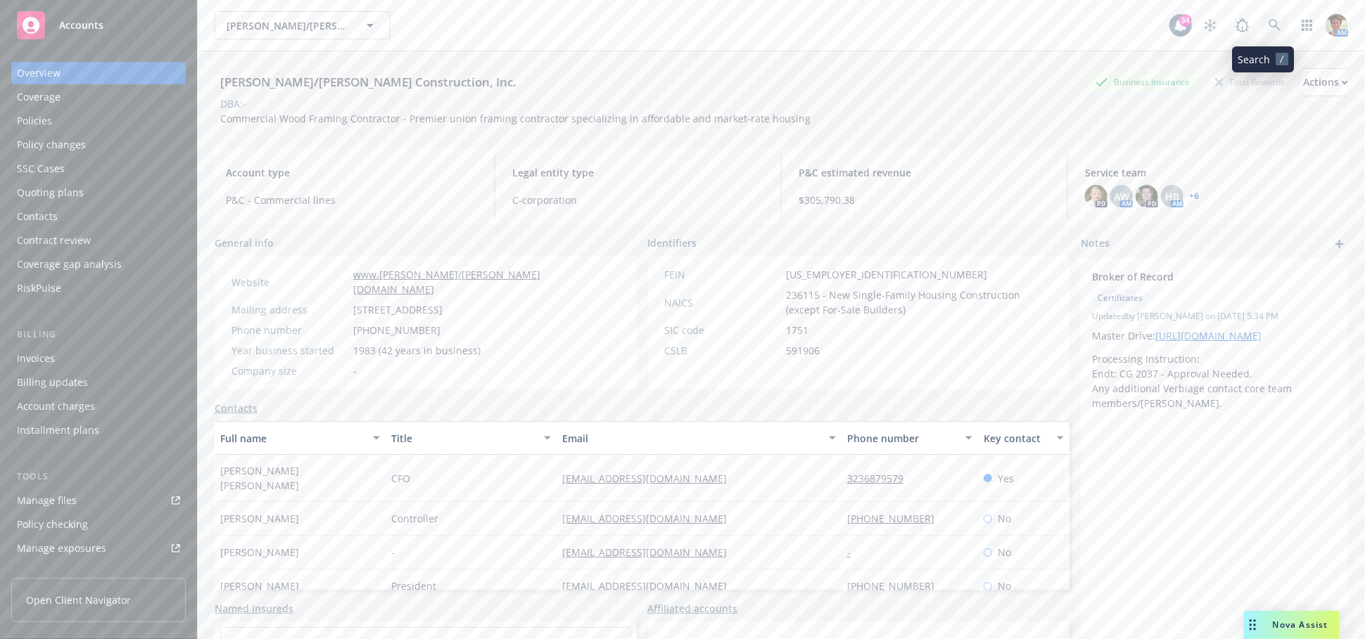
click at [1268, 25] on icon at bounding box center [1274, 25] width 13 height 13
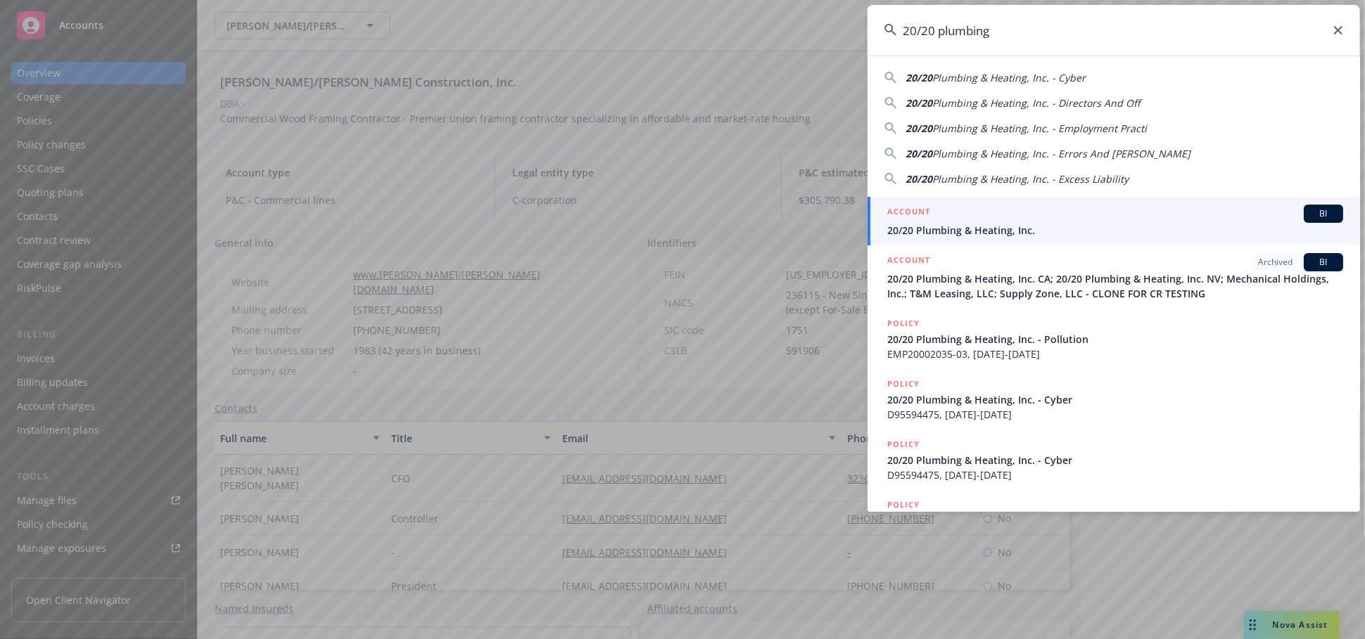
type input "20/20 plumbing"
click at [938, 215] on div "ACCOUNT BI" at bounding box center [1115, 214] width 456 height 18
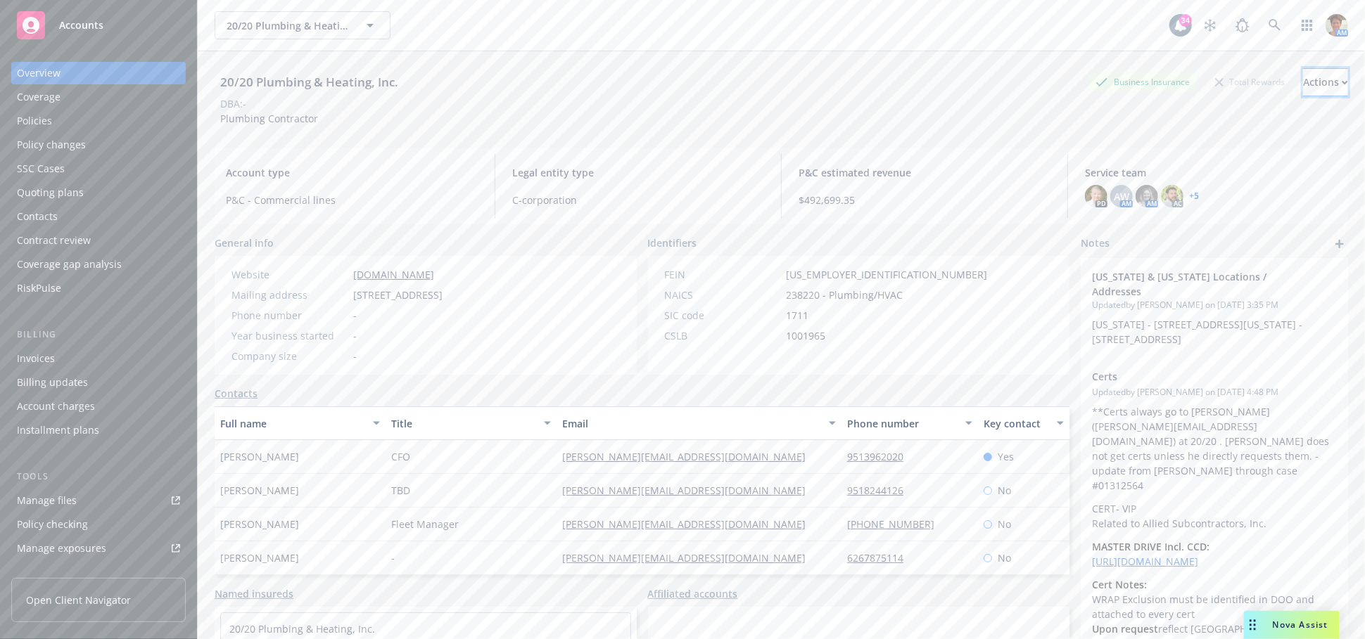
click at [1313, 80] on button "Actions" at bounding box center [1325, 82] width 45 height 28
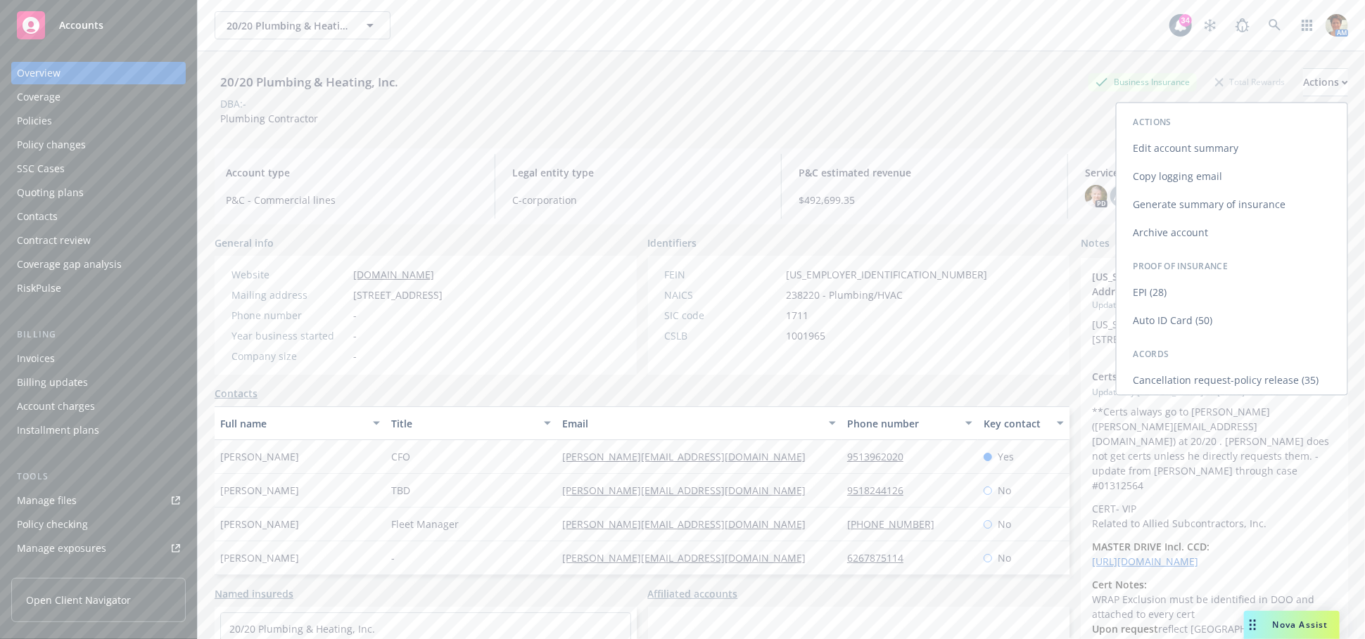
click at [1189, 172] on link "Copy logging email" at bounding box center [1231, 176] width 231 height 28
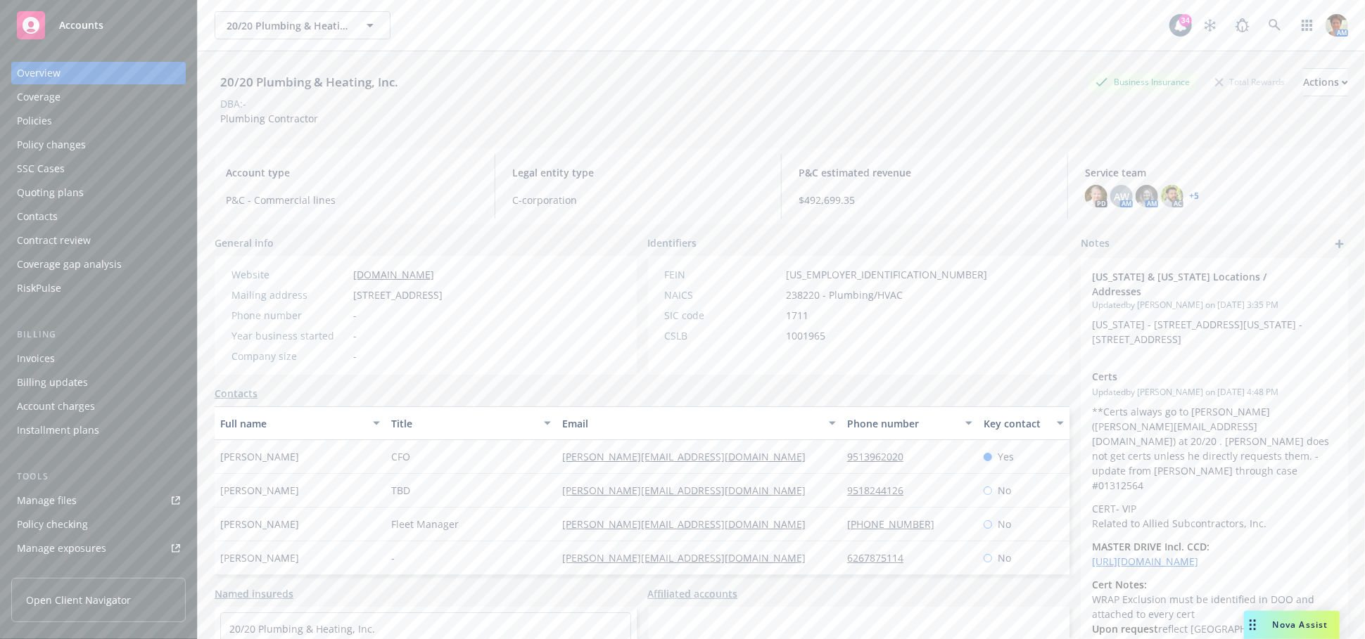
click at [68, 499] on div "Manage files" at bounding box center [47, 501] width 60 height 23
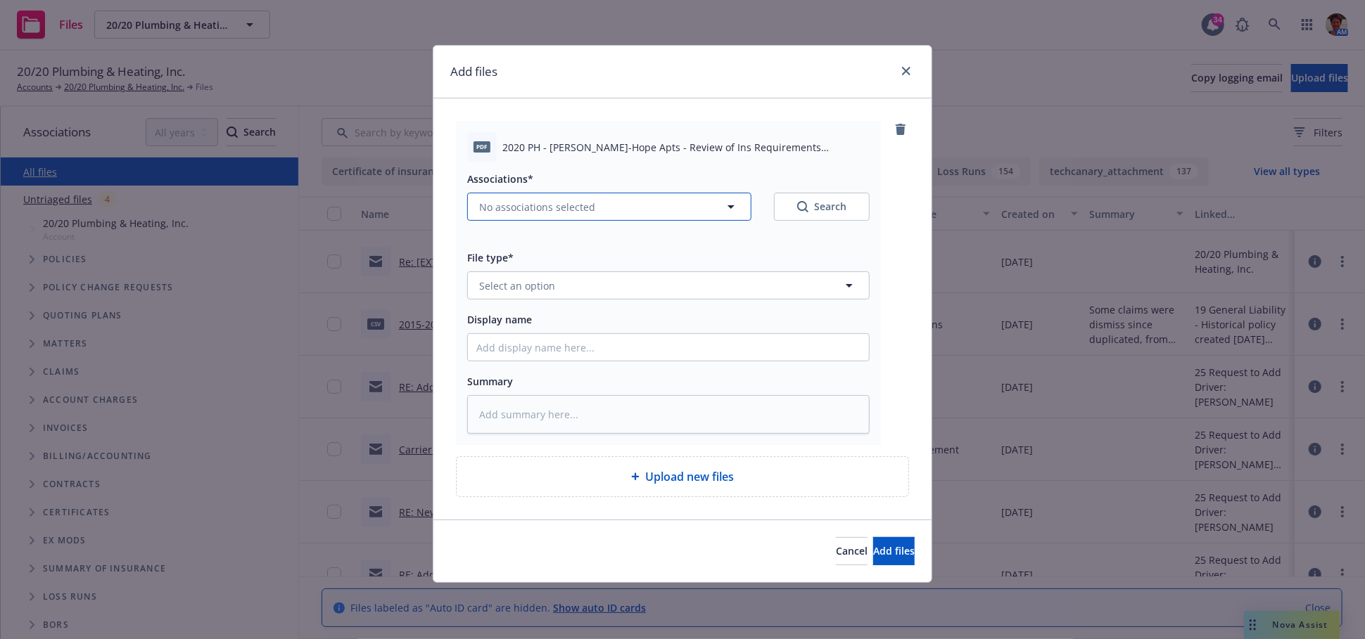
click at [541, 203] on span "No associations selected" at bounding box center [537, 207] width 116 height 15
type textarea "x"
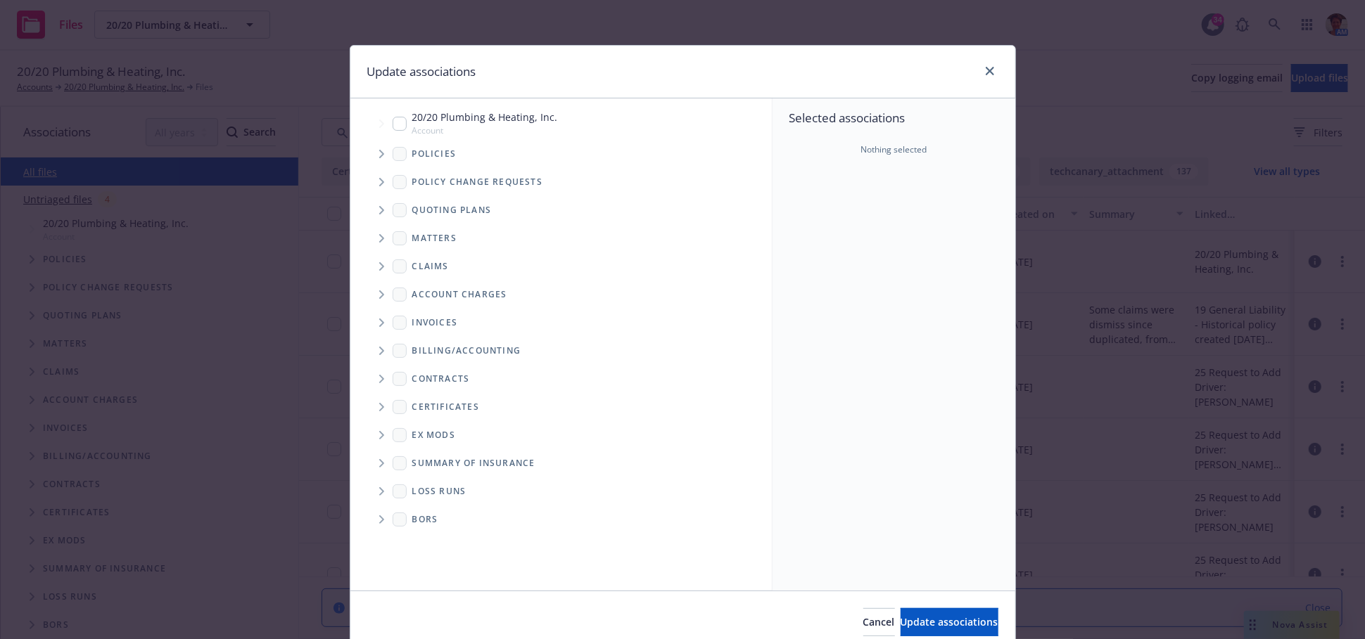
drag, startPoint x: 395, startPoint y: 127, endPoint x: 468, endPoint y: 229, distance: 125.1
click at [395, 128] on input "Tree Example" at bounding box center [400, 124] width 14 height 14
checkbox input "true"
click at [918, 623] on span "Update associations" at bounding box center [949, 621] width 98 height 13
type textarea "x"
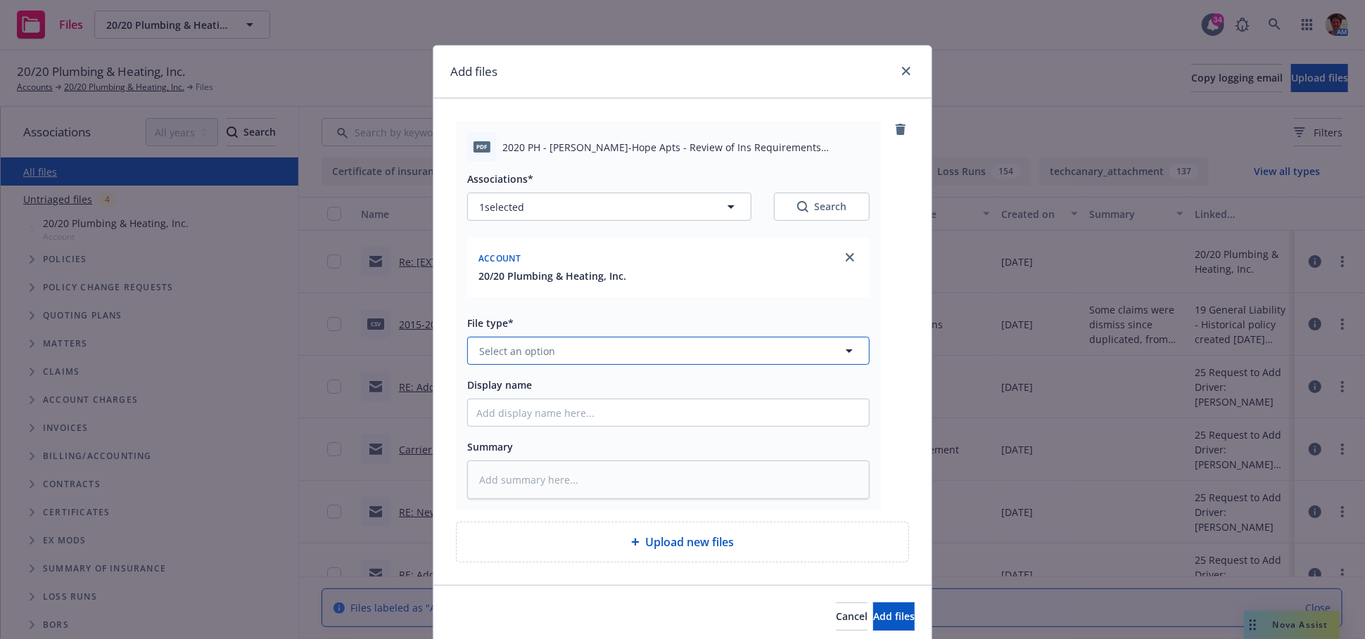
click at [487, 357] on span "Select an option" at bounding box center [517, 351] width 76 height 15
type input "contract"
click at [516, 399] on div "Contract" at bounding box center [501, 391] width 51 height 20
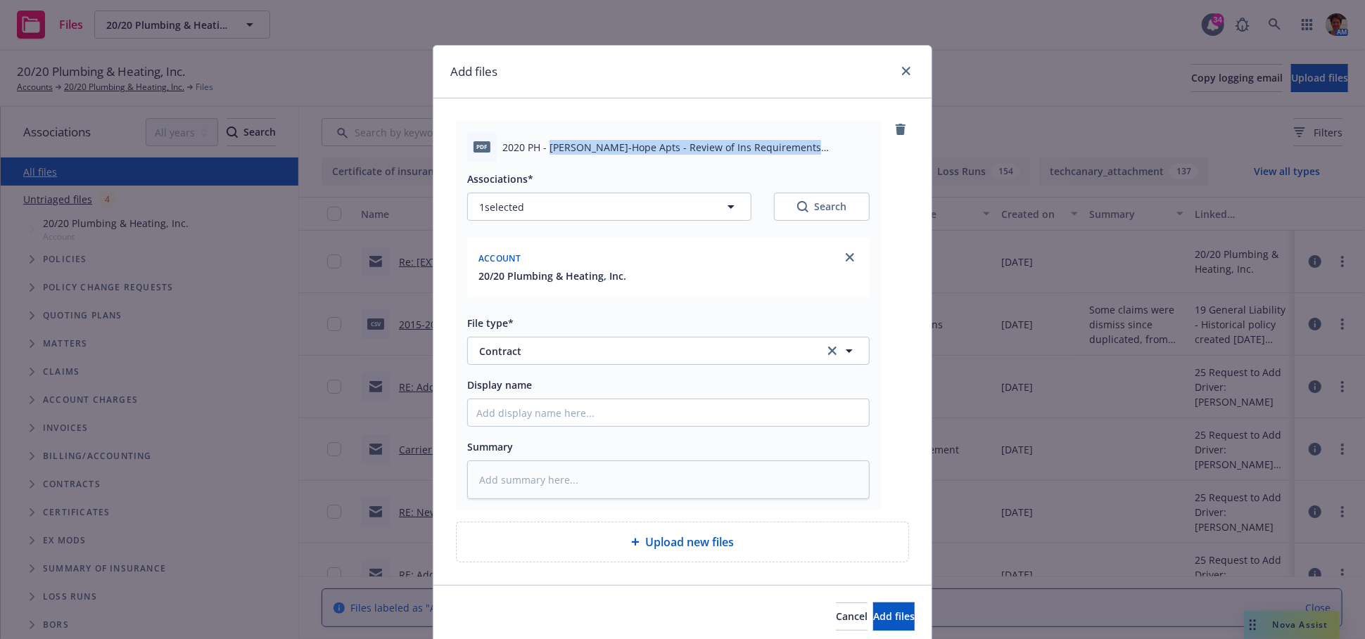
drag, startPoint x: 545, startPoint y: 144, endPoint x: 823, endPoint y: 148, distance: 277.9
click at [823, 148] on span "2020 PH - [PERSON_NAME]-Hope Apts - Review of Ins Requirements [DATE].pdf" at bounding box center [685, 147] width 367 height 15
copy span "[PERSON_NAME]-Hope Apts - Review of Ins Requirements [DATE]"
click at [510, 415] on input "Display name" at bounding box center [668, 413] width 401 height 27
paste input "[PERSON_NAME]-Hope Apts - Review of Ins Requirements [DATE]"
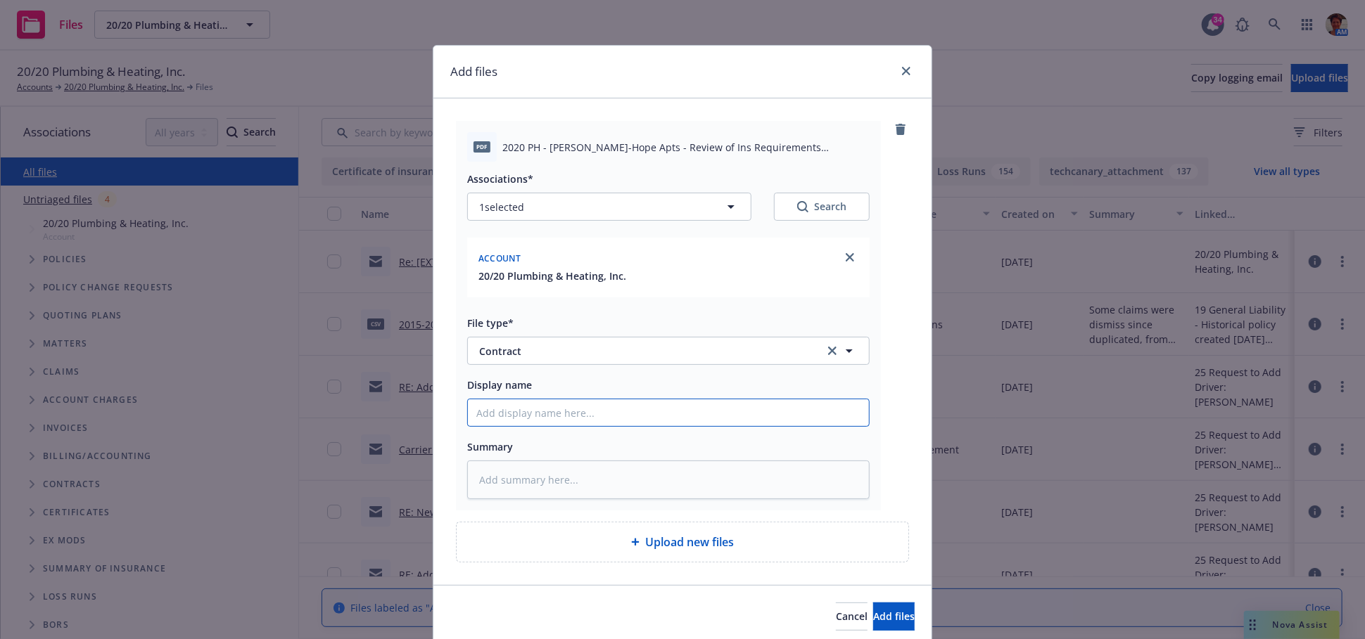
type textarea "x"
type input "[PERSON_NAME]-Hope Apts - Review of Ins Requirements [DATE]"
click at [533, 478] on textarea at bounding box center [668, 480] width 402 height 39
paste textarea "[PERSON_NAME]-Hope Apts - Review of Ins Requirements [DATE]"
type textarea "x"
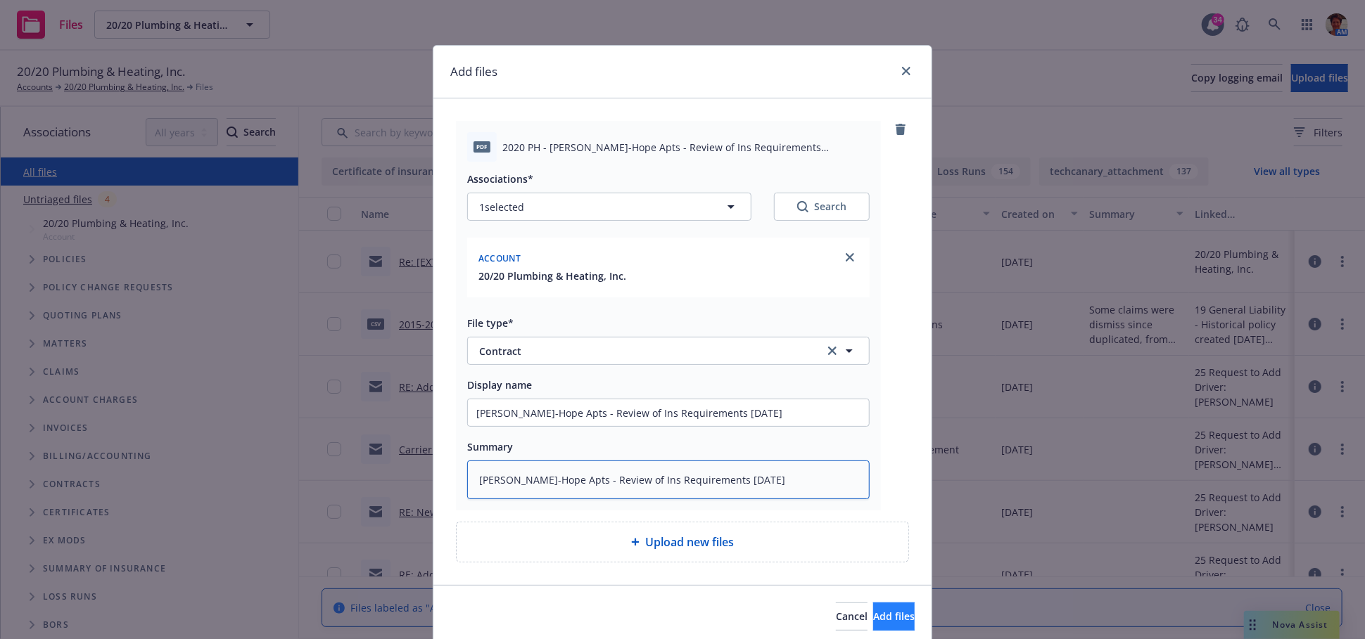
type textarea "[PERSON_NAME]-Hope Apts - Review of Ins Requirements [DATE]"
click at [873, 620] on span "Add files" at bounding box center [894, 616] width 42 height 13
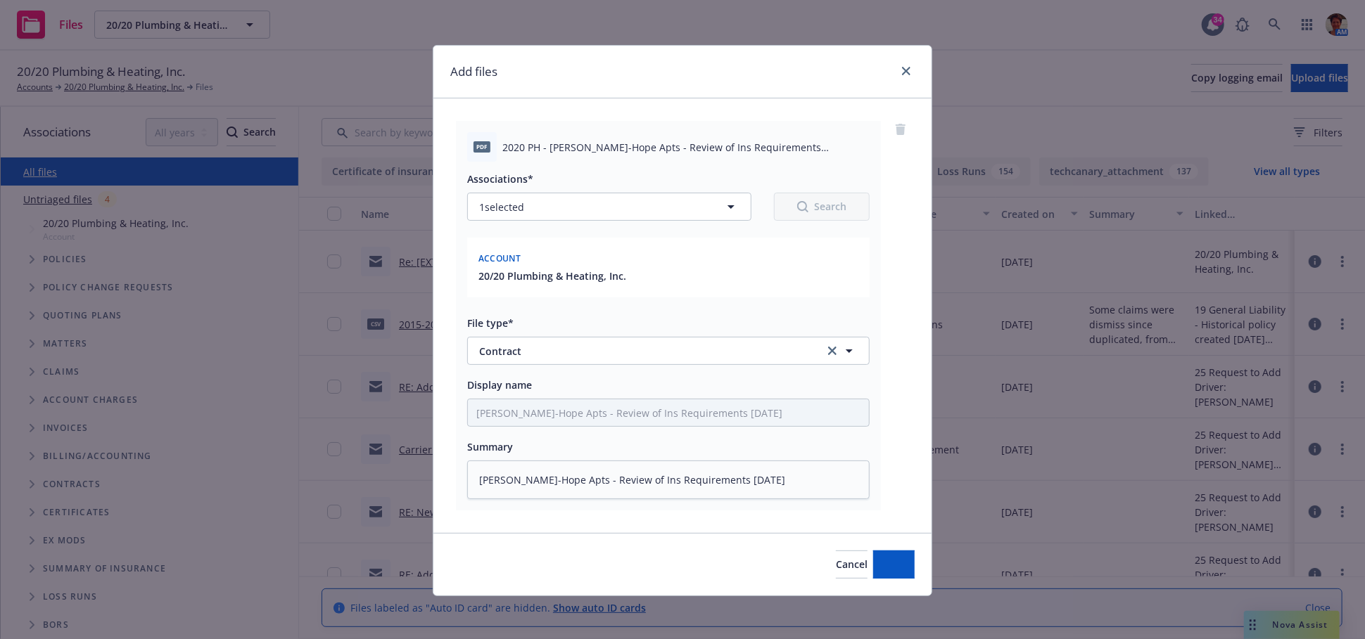
type textarea "x"
